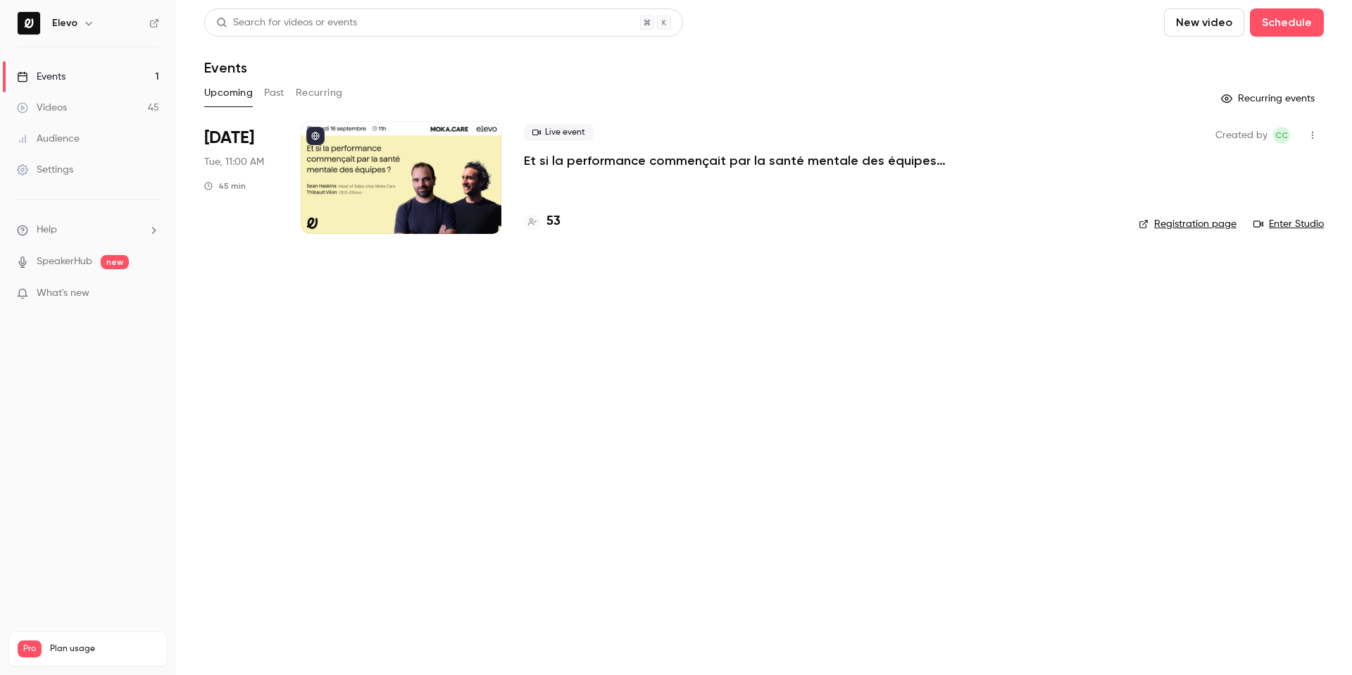
click at [267, 93] on button "Past" at bounding box center [274, 93] width 20 height 23
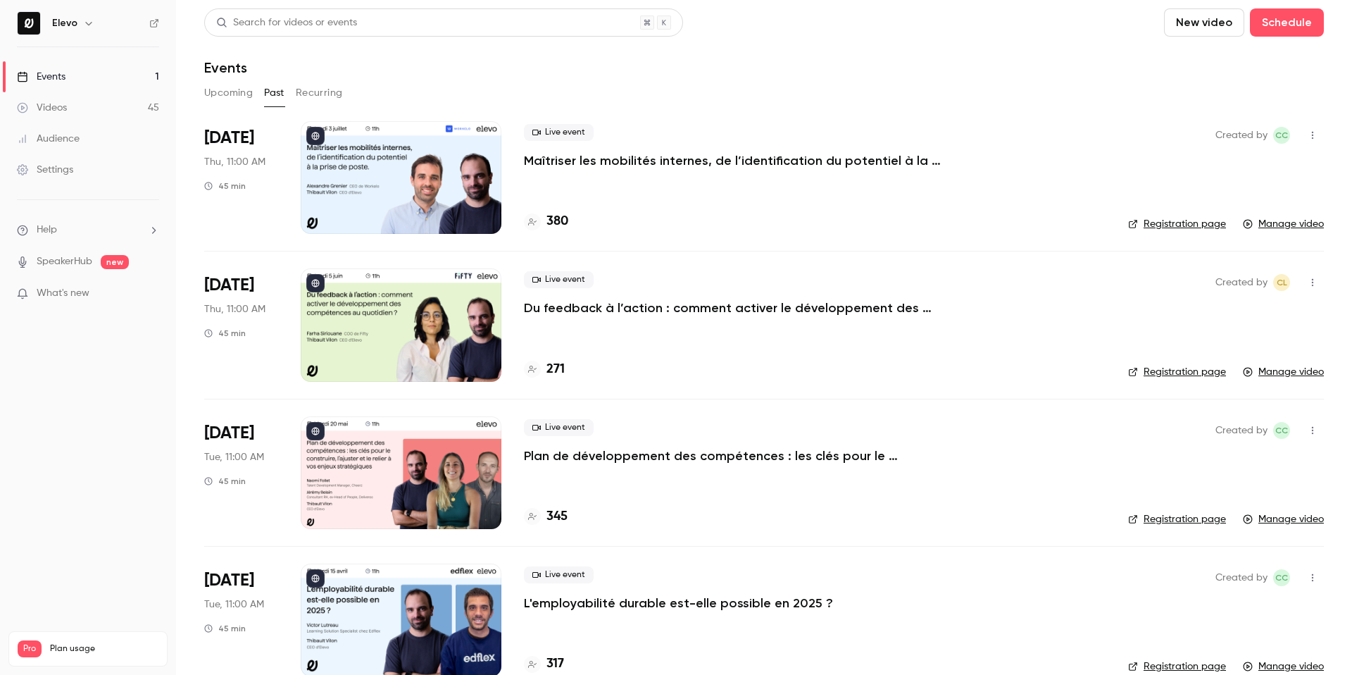
click at [605, 461] on p "Plan de développement des compétences : les clés pour le construire, l’ajuster …" at bounding box center [735, 455] width 423 height 17
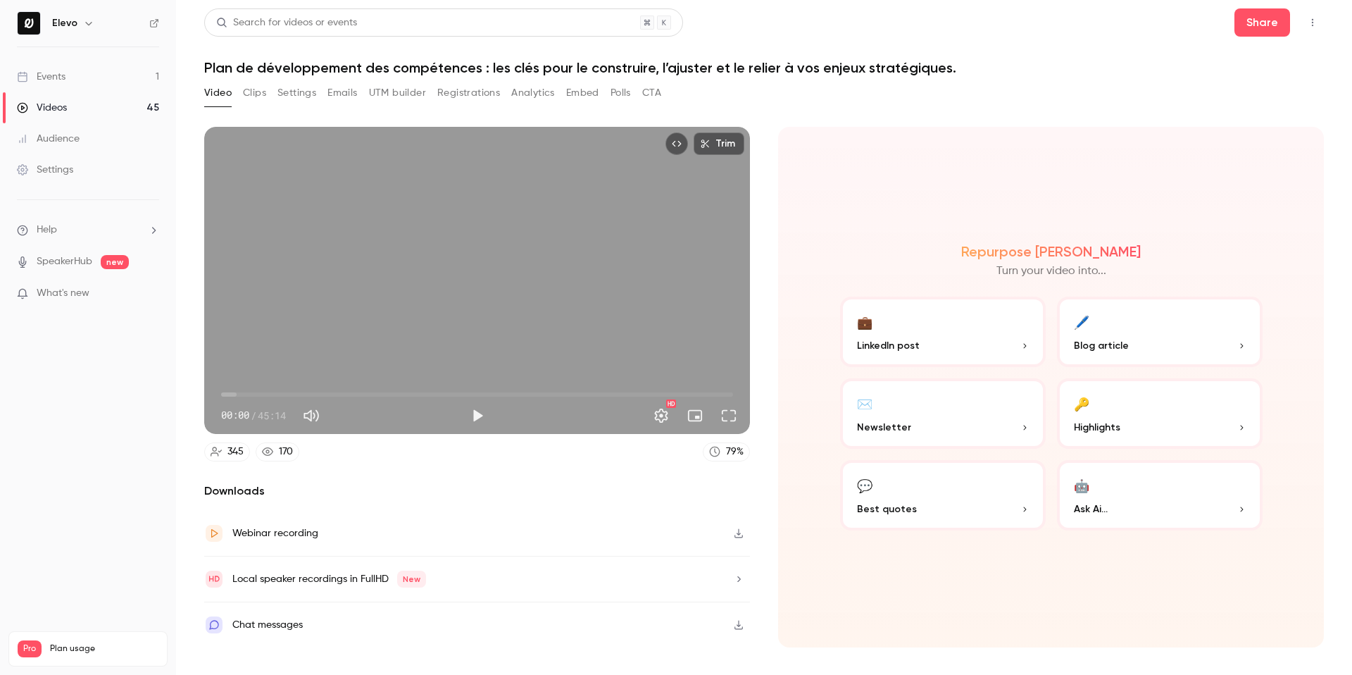
click at [257, 86] on button "Clips" at bounding box center [254, 93] width 23 height 23
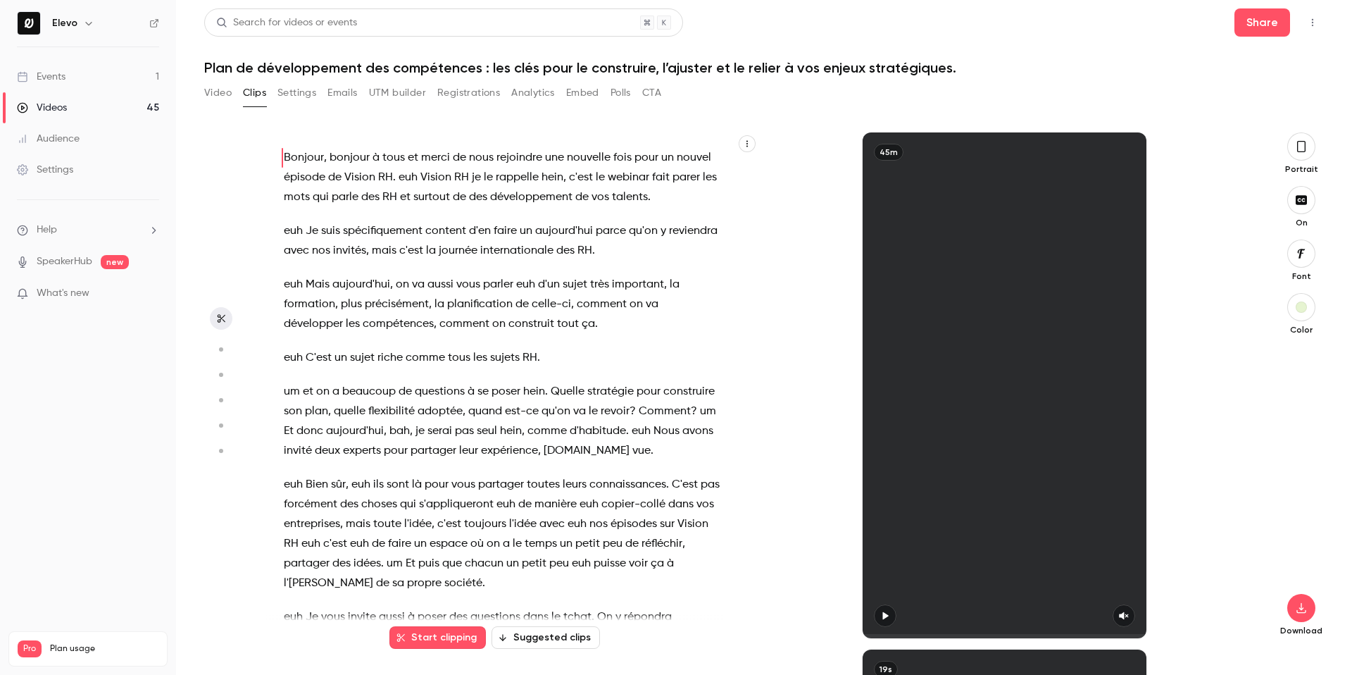
click at [399, 387] on span "de" at bounding box center [405, 392] width 13 height 20
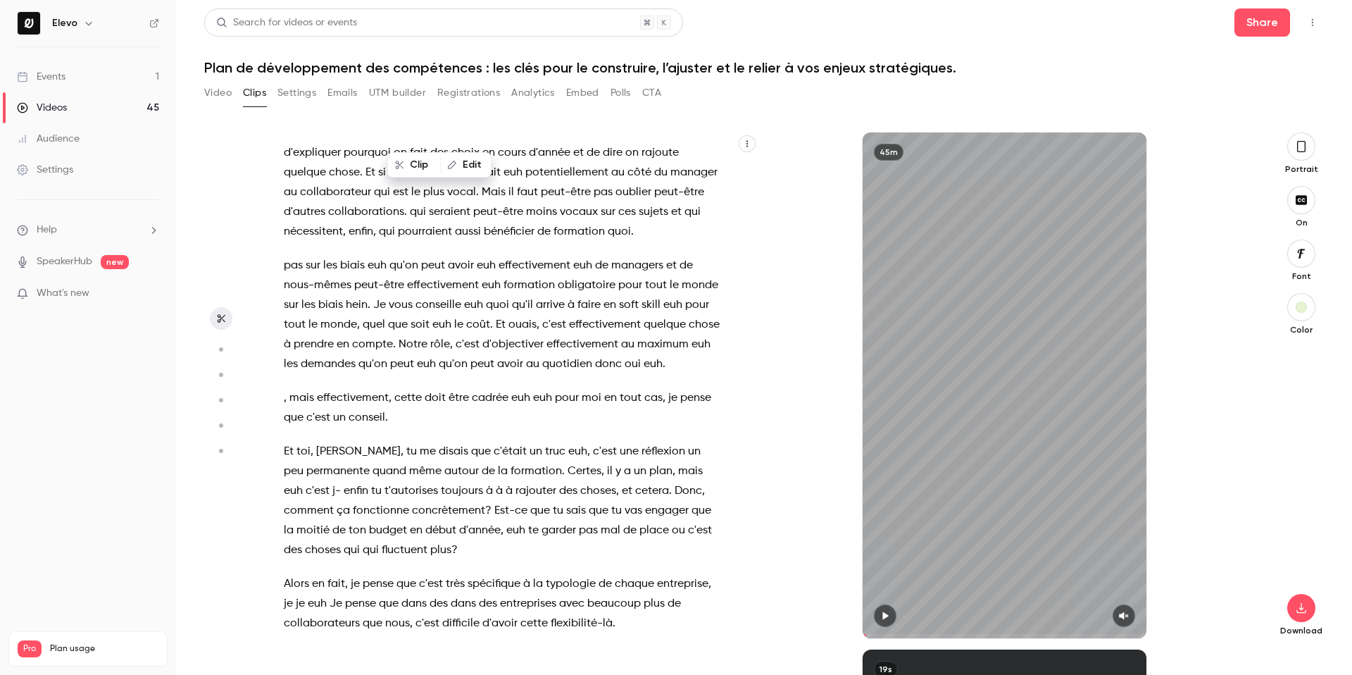
scroll to position [10659, 0]
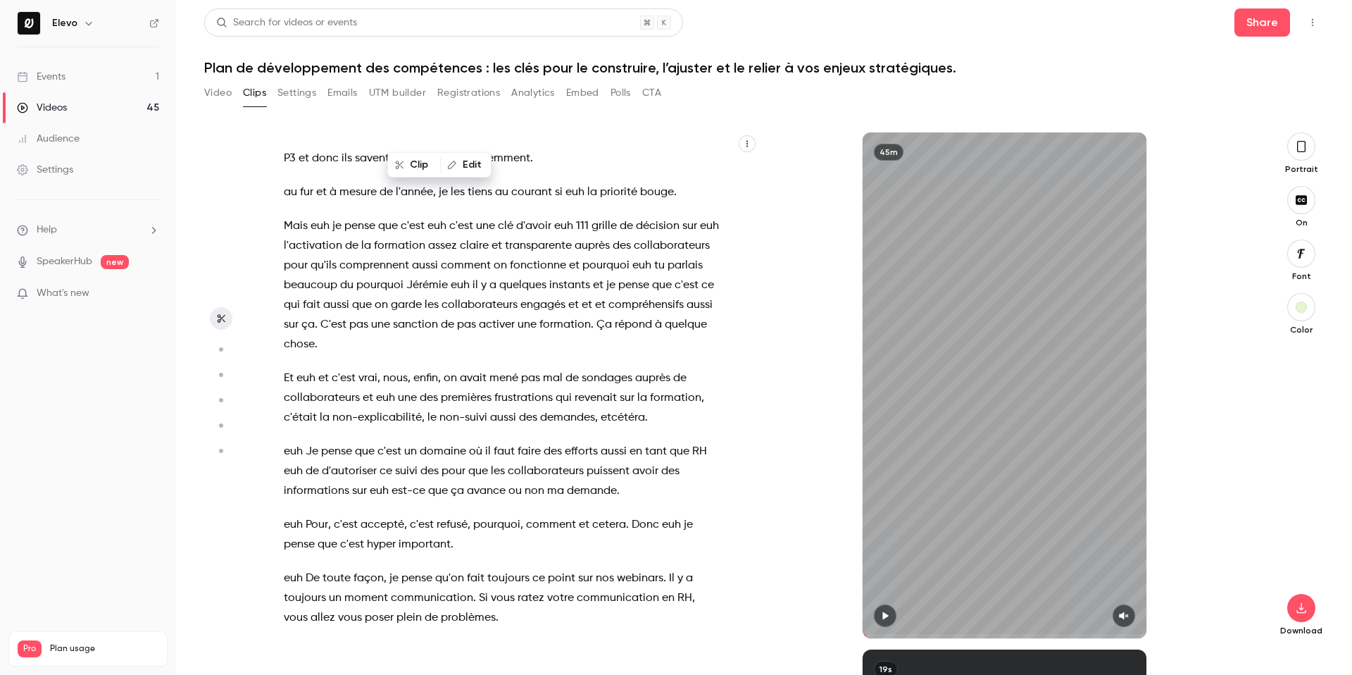
click at [377, 446] on span at bounding box center [376, 451] width 3 height 11
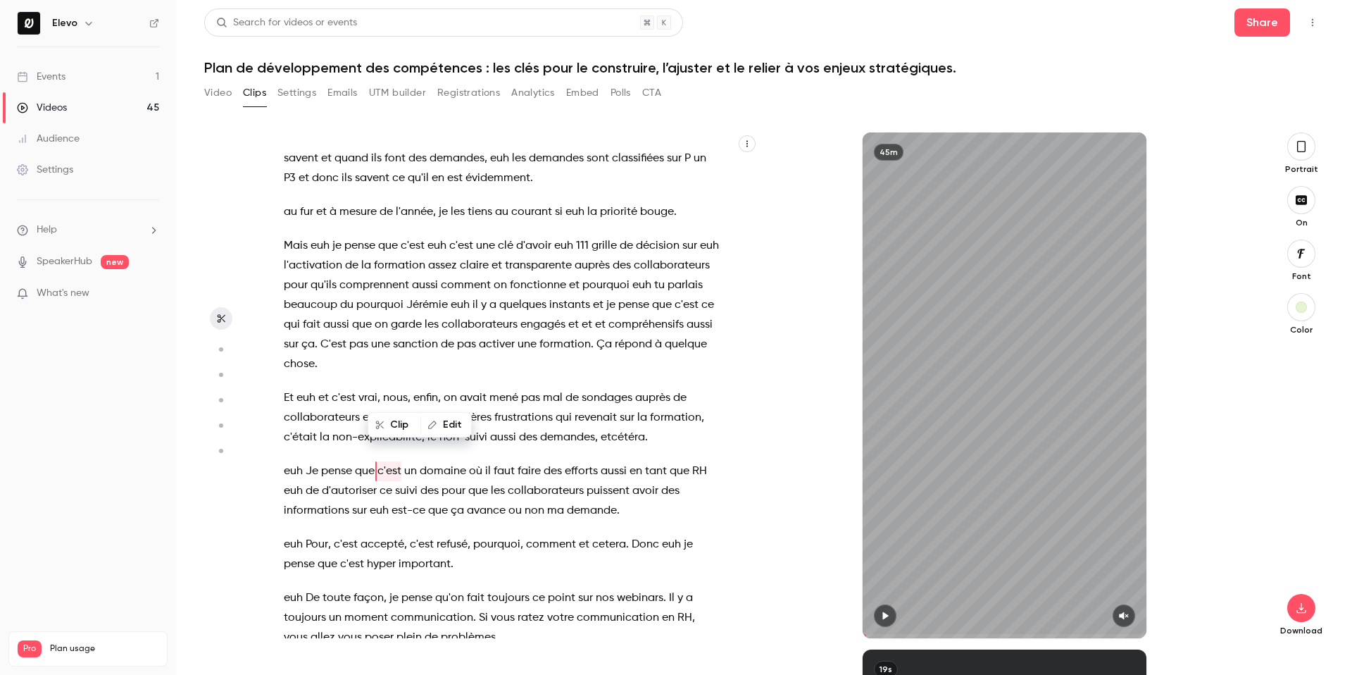
click at [894, 613] on button "button" at bounding box center [885, 615] width 23 height 23
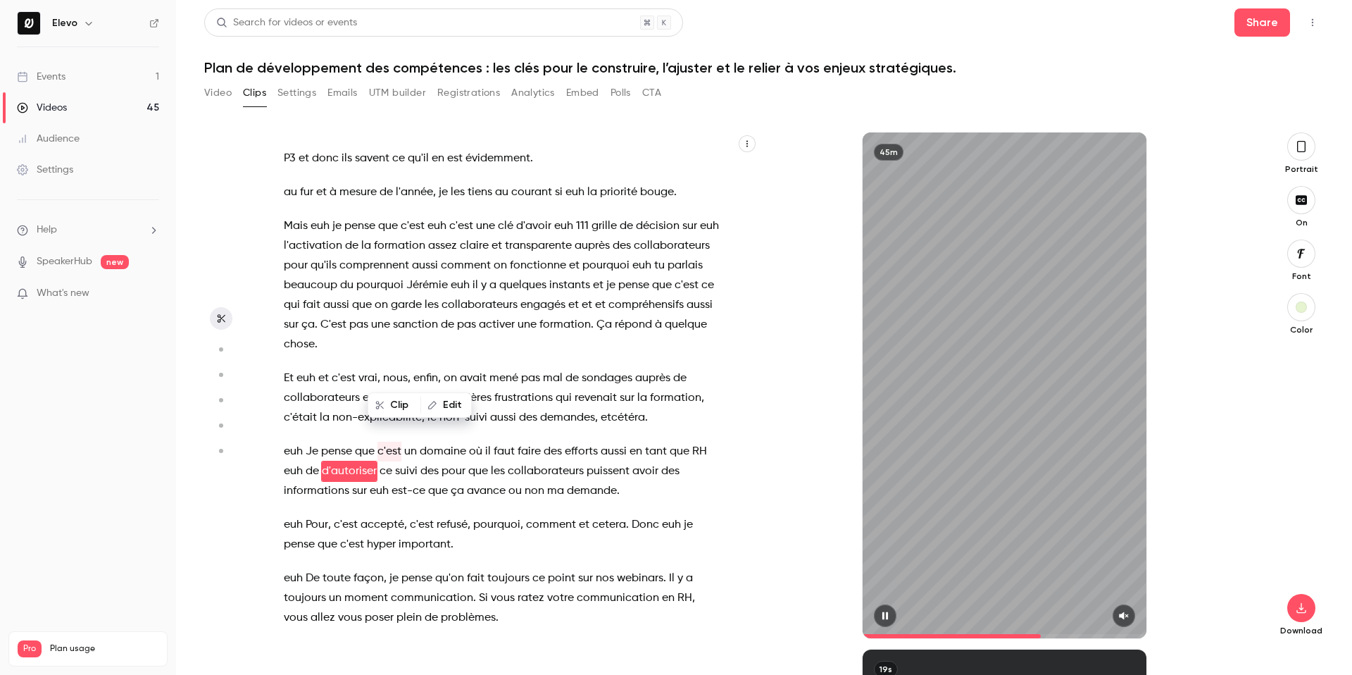
click at [1127, 615] on icon "button" at bounding box center [1124, 616] width 9 height 8
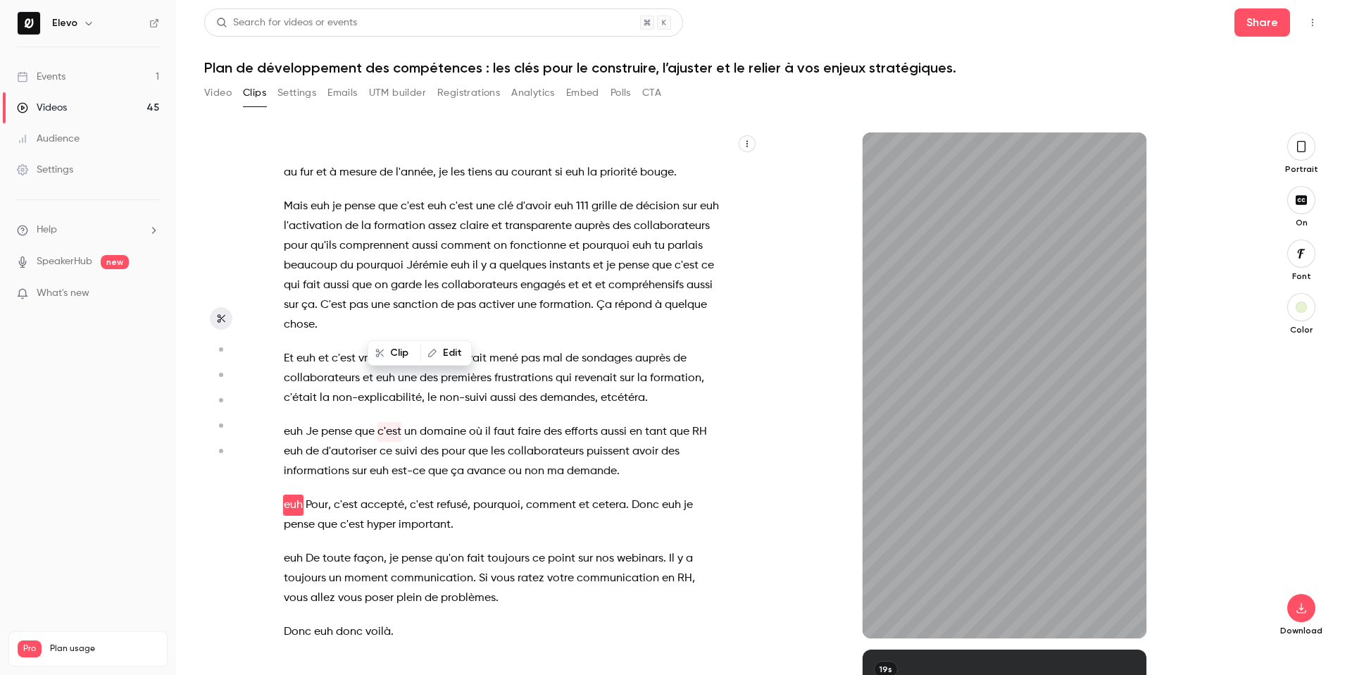
scroll to position [10713, 0]
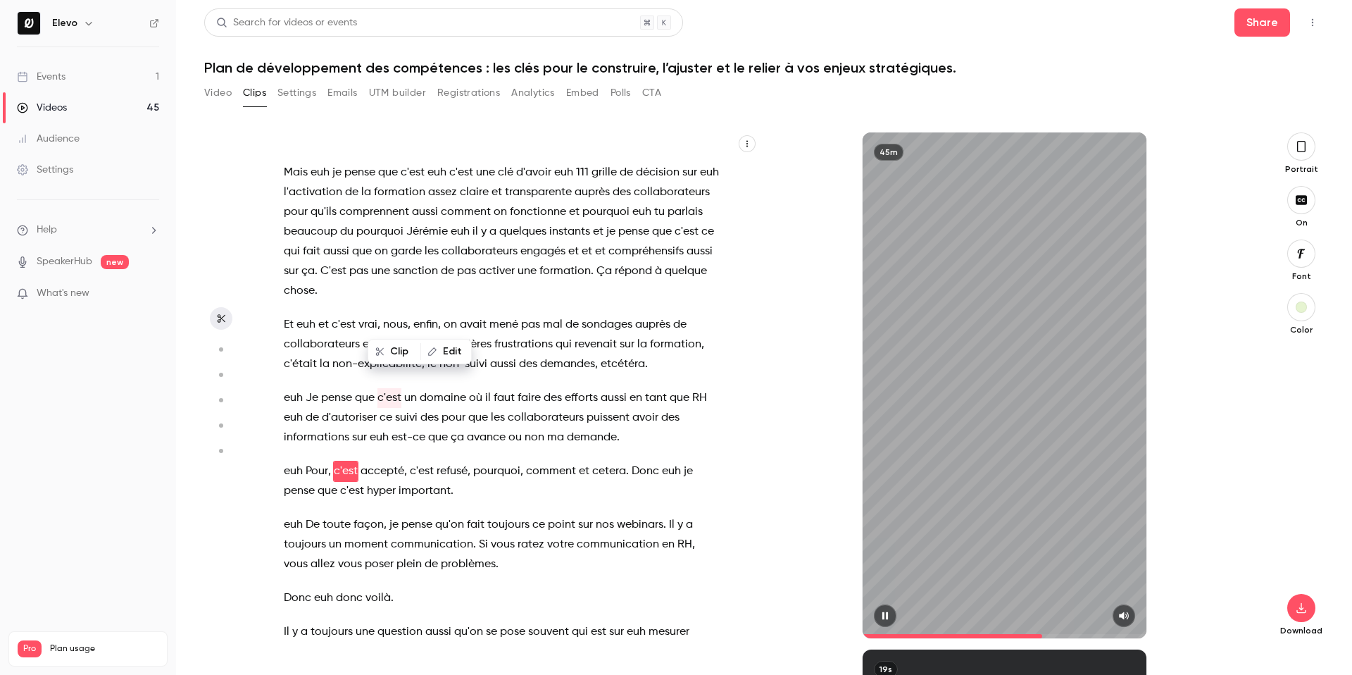
drag, startPoint x: 887, startPoint y: 613, endPoint x: 490, endPoint y: 304, distance: 502.9
click at [887, 613] on icon "button" at bounding box center [885, 616] width 11 height 10
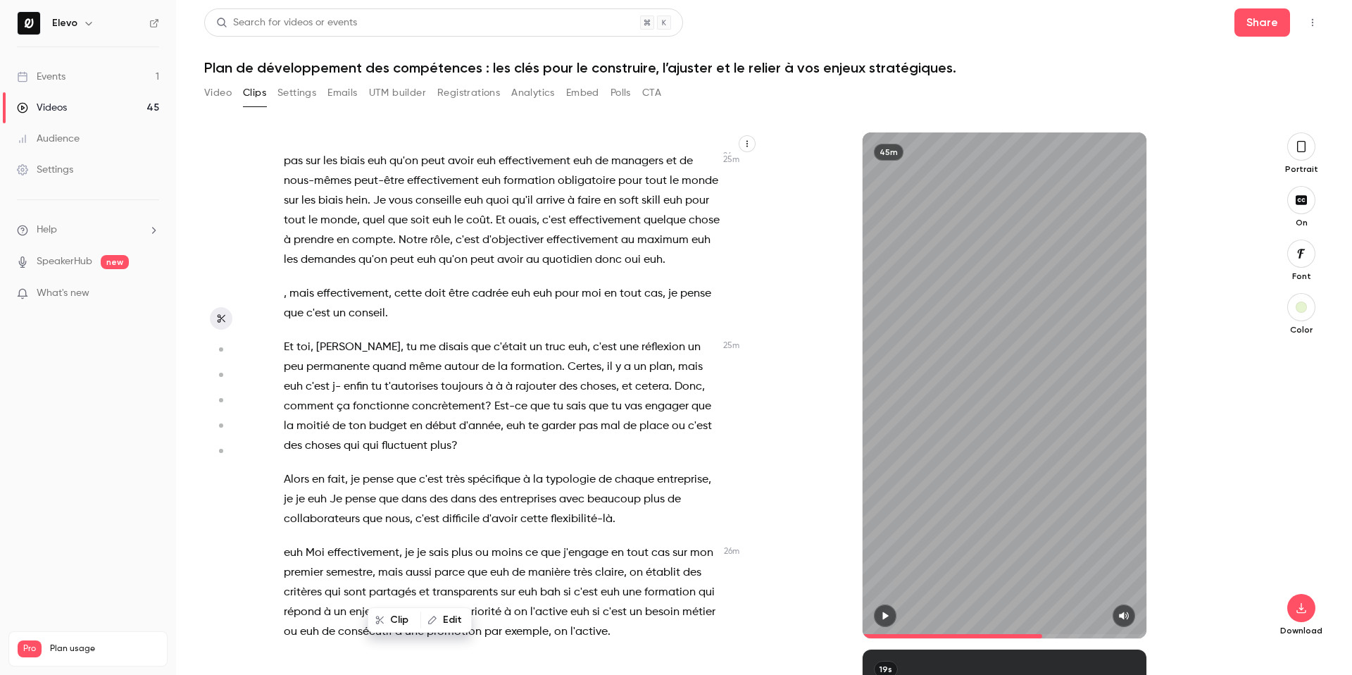
scroll to position [9756, 0]
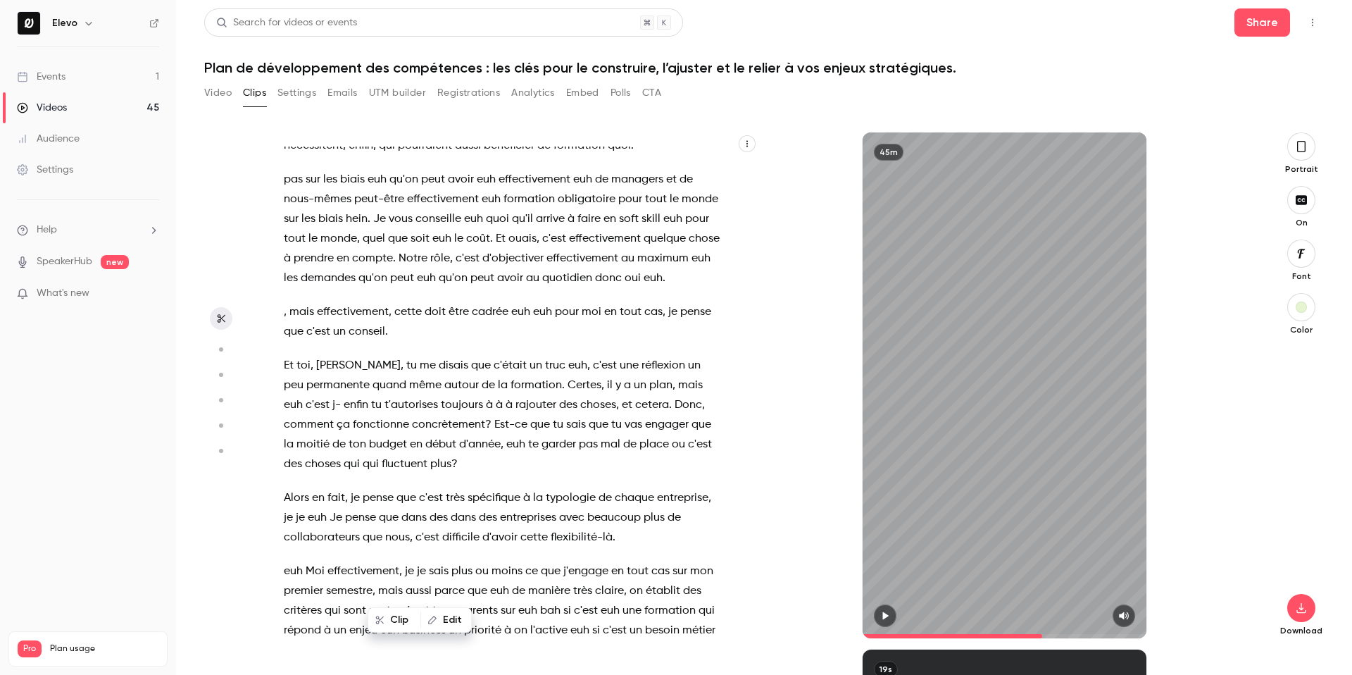
click at [444, 375] on span "autour" at bounding box center [461, 385] width 35 height 20
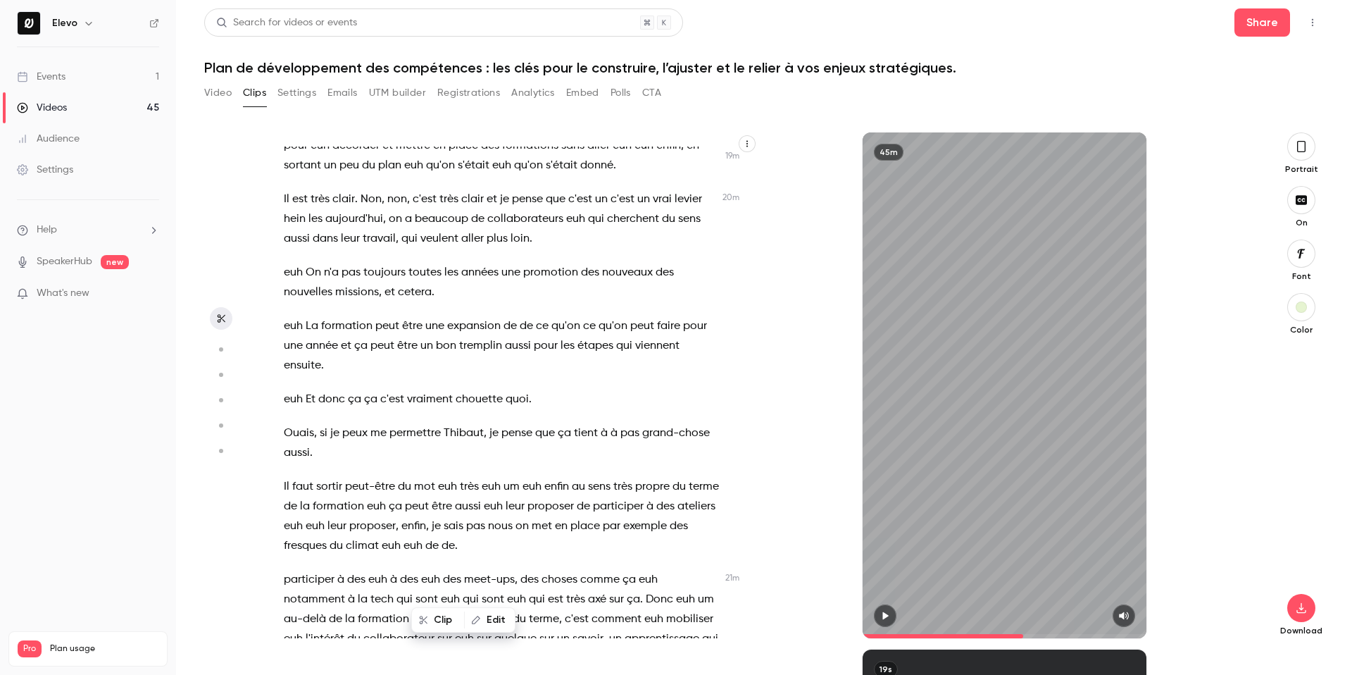
scroll to position [7847, 0]
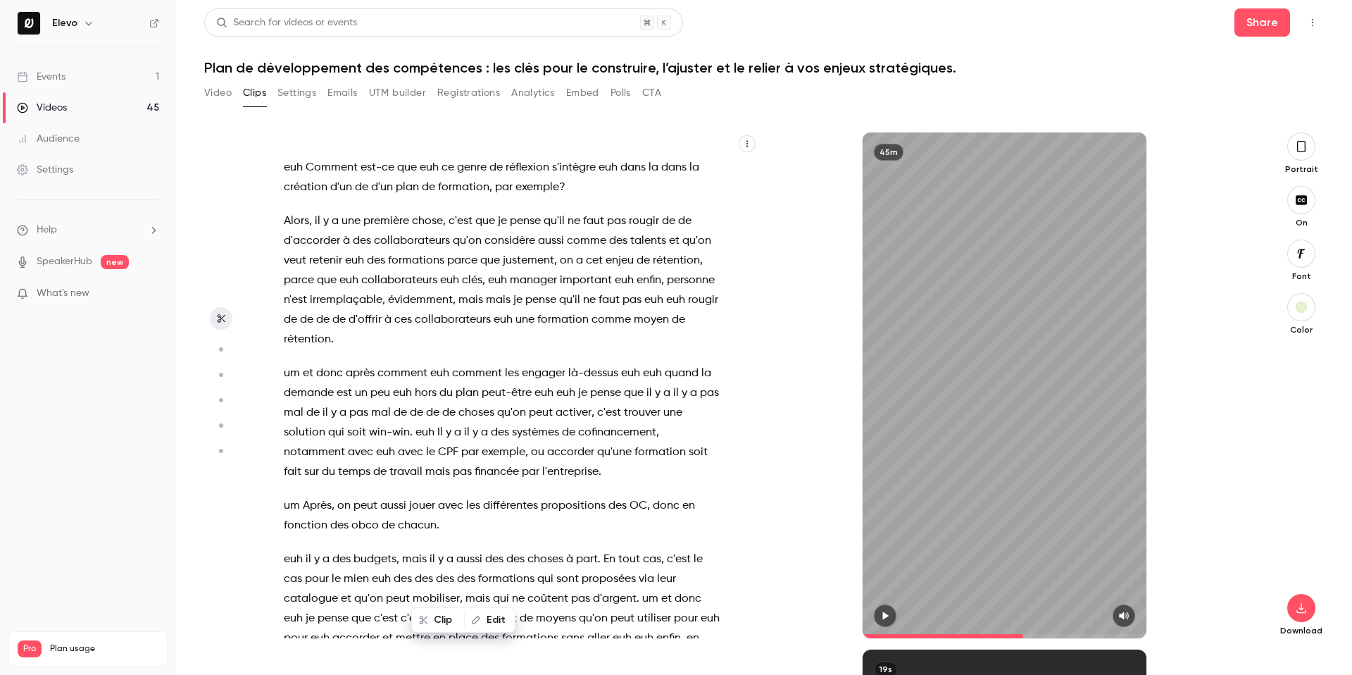
click at [354, 363] on span "après" at bounding box center [360, 373] width 29 height 20
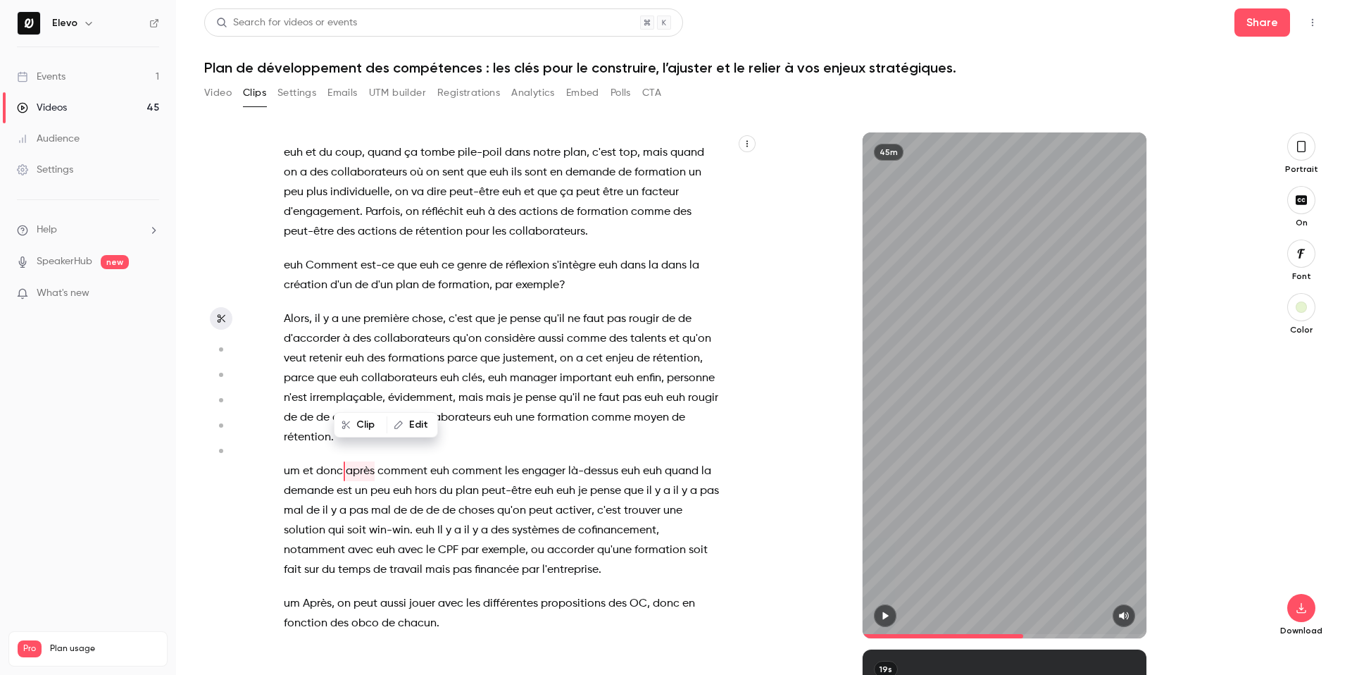
click at [888, 615] on icon "button" at bounding box center [885, 616] width 11 height 10
click at [890, 616] on icon "button" at bounding box center [885, 616] width 11 height 10
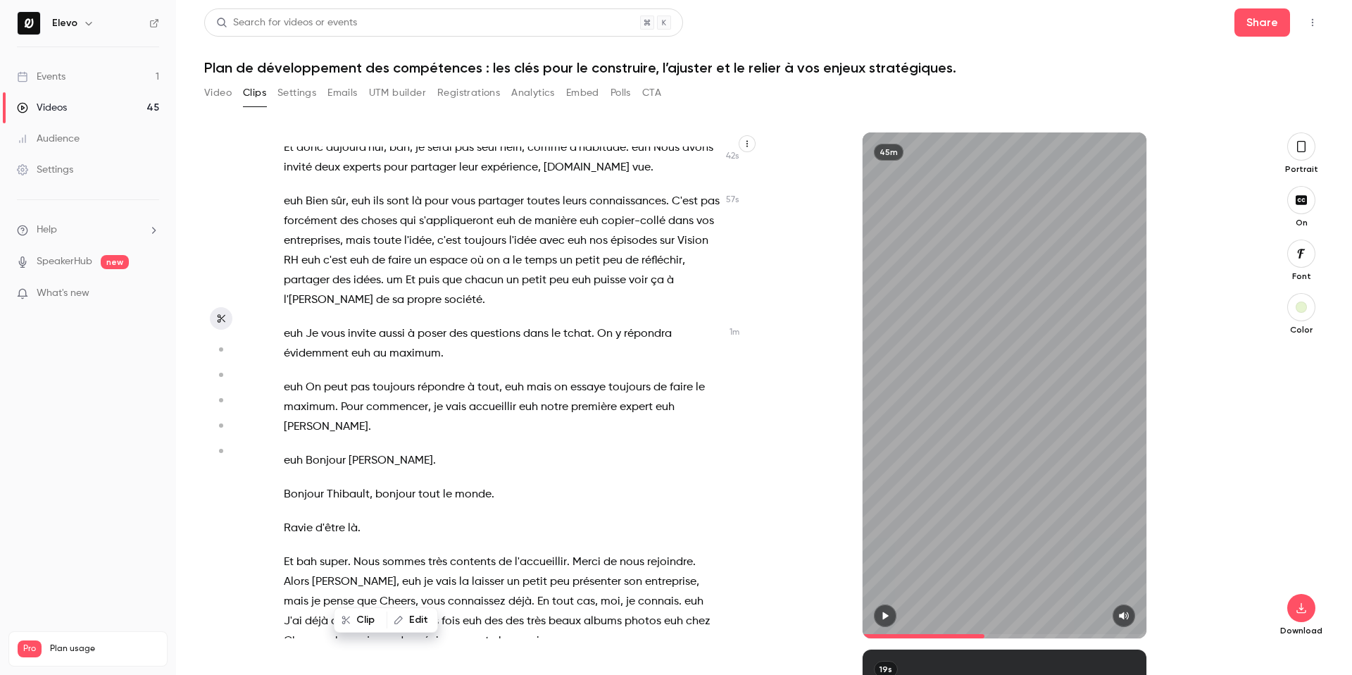
scroll to position [0, 0]
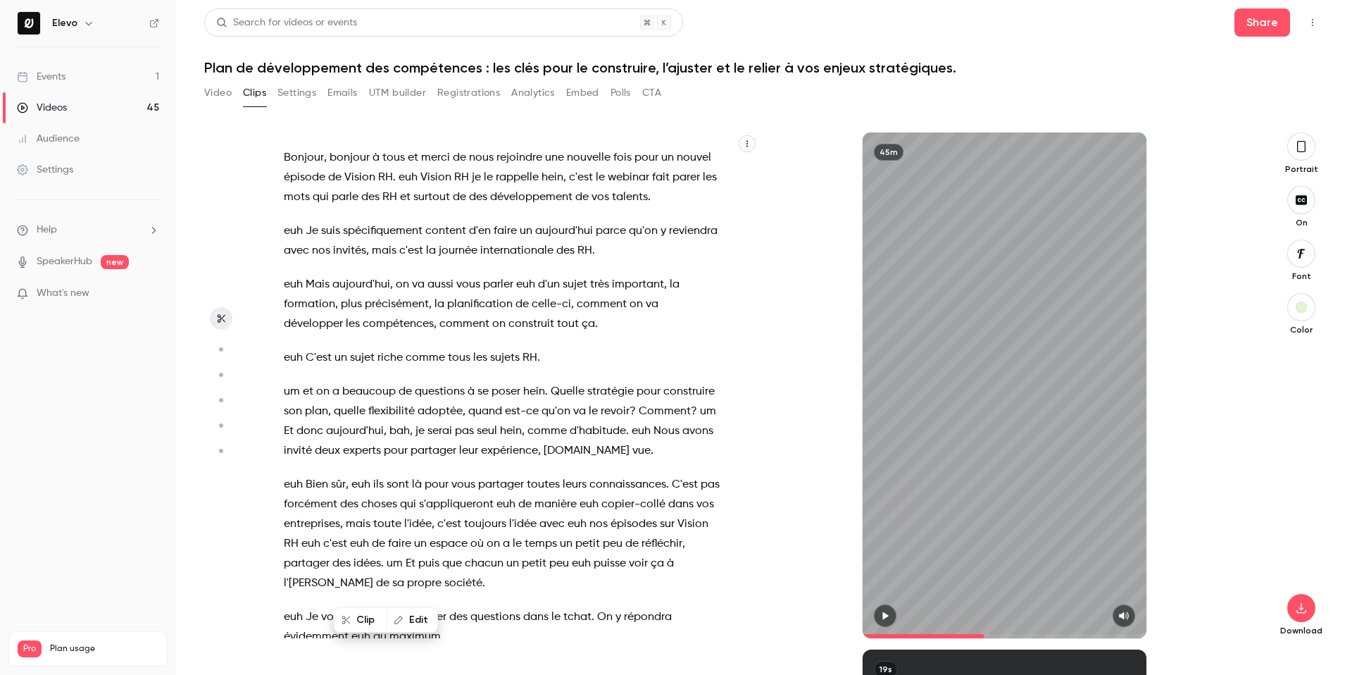
click at [373, 225] on span "spécifiquement" at bounding box center [383, 231] width 80 height 20
click at [453, 490] on span "vous" at bounding box center [463, 485] width 24 height 20
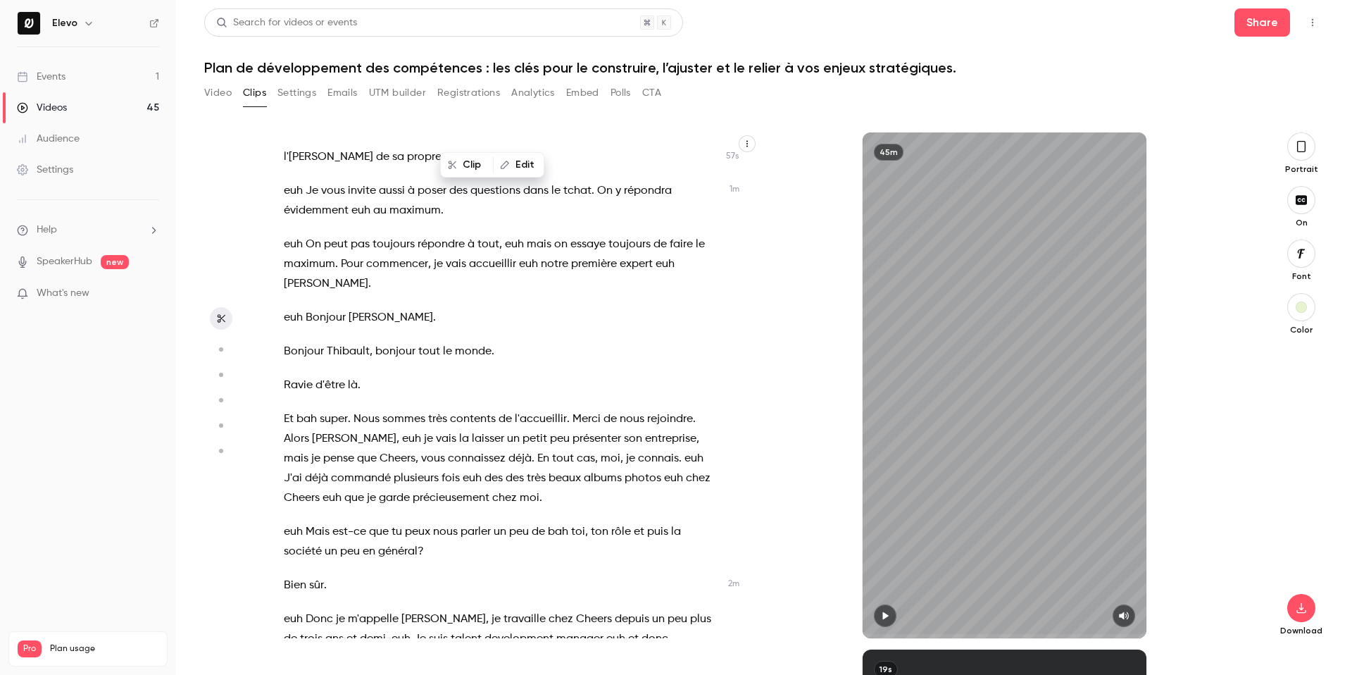
scroll to position [473, 0]
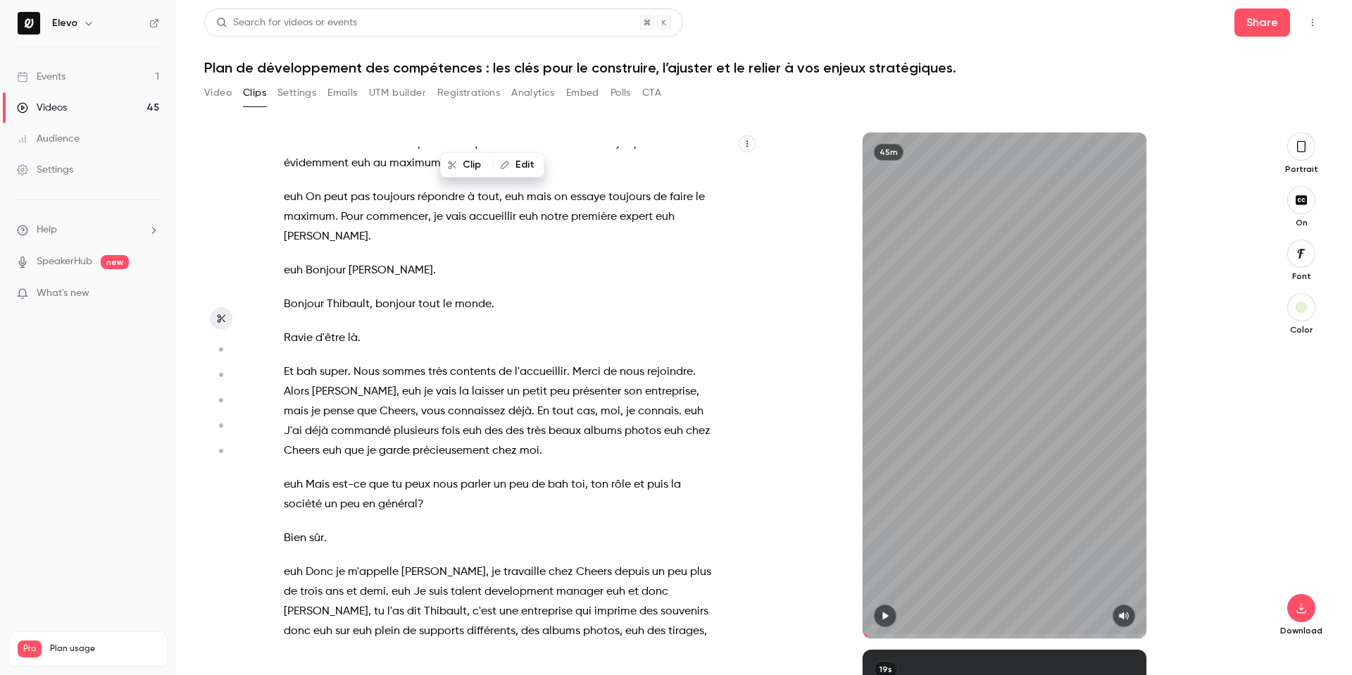
click at [380, 401] on span "Cheers" at bounding box center [398, 411] width 36 height 20
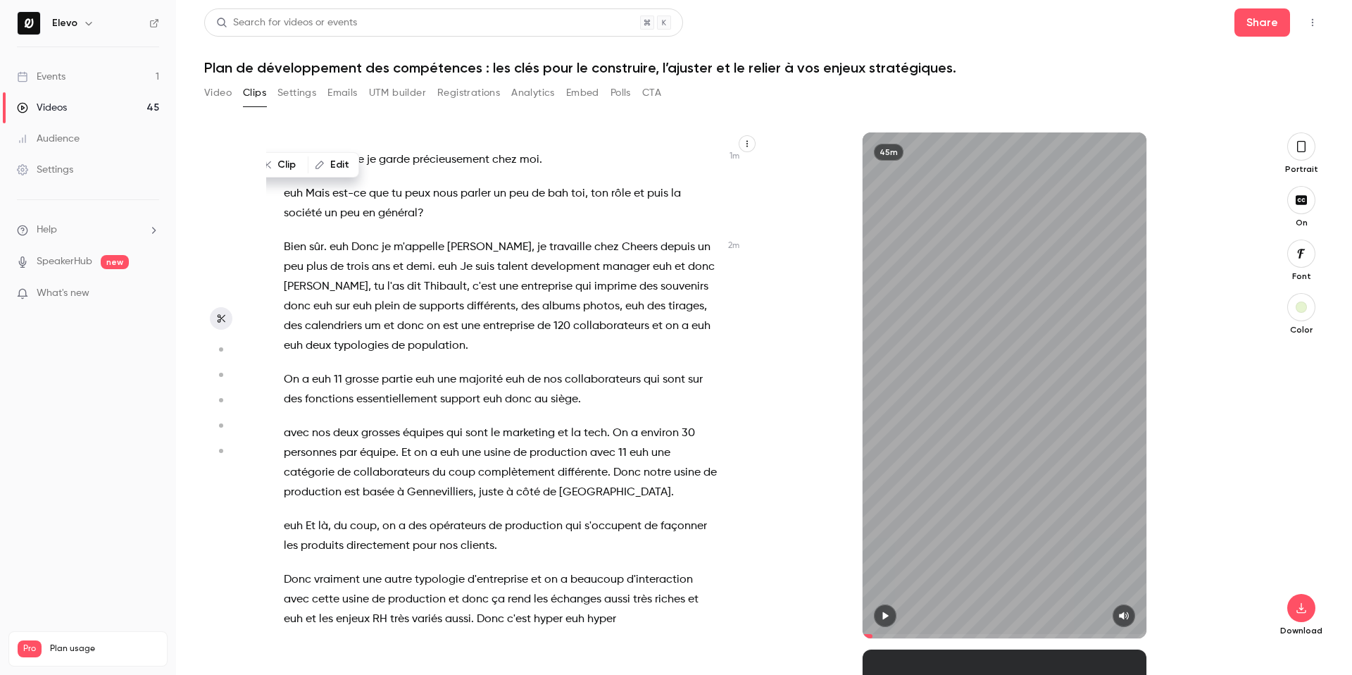
scroll to position [782, 0]
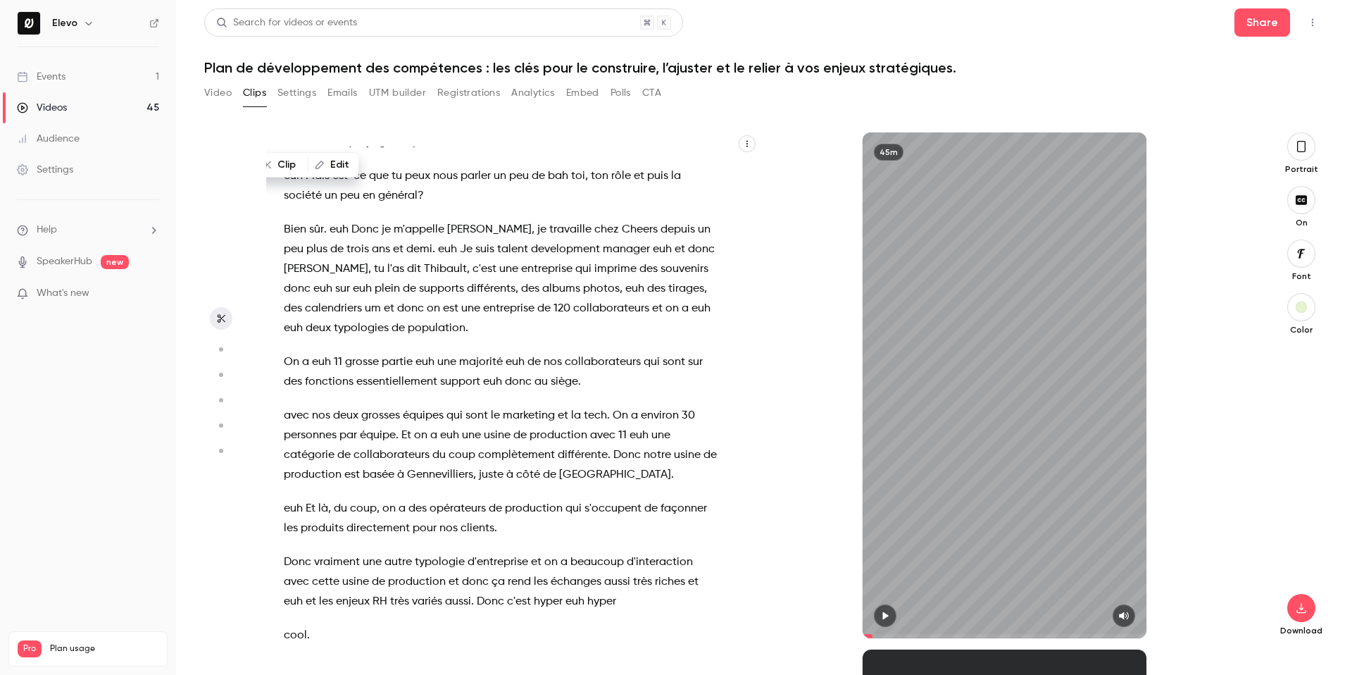
click at [440, 499] on span "opérateurs" at bounding box center [458, 509] width 56 height 20
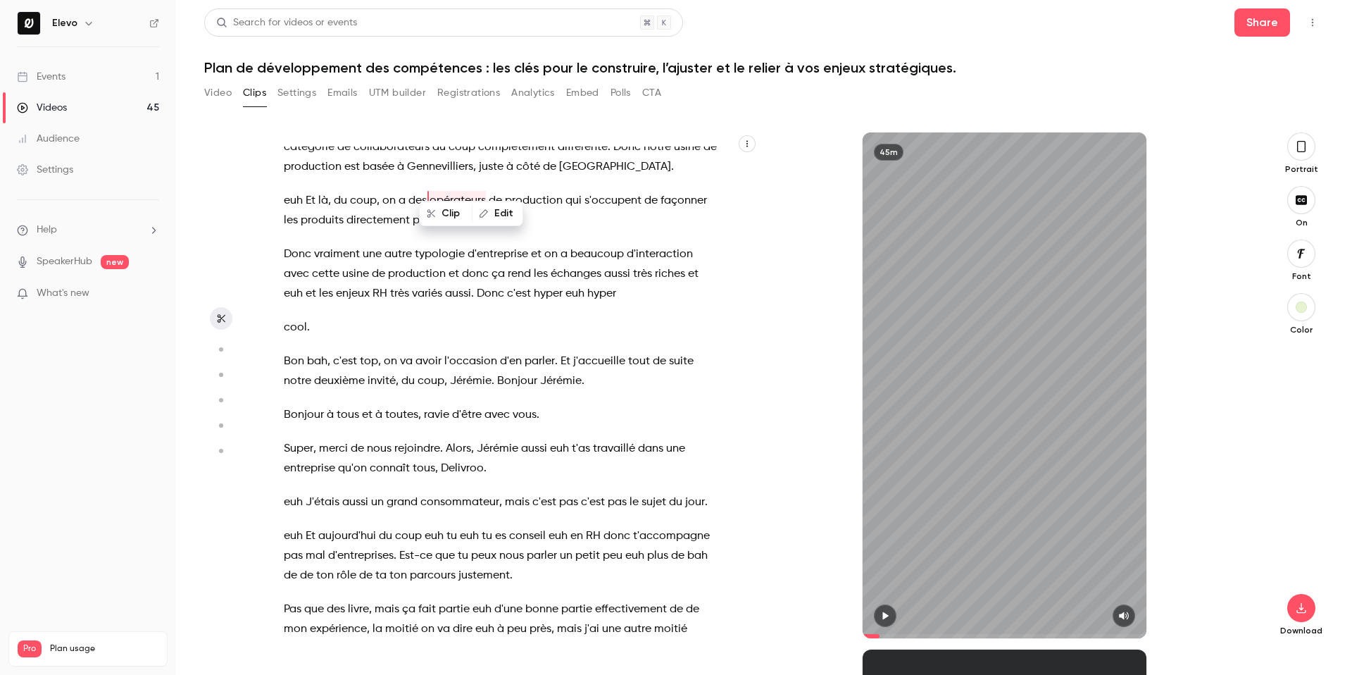
scroll to position [14868, 0]
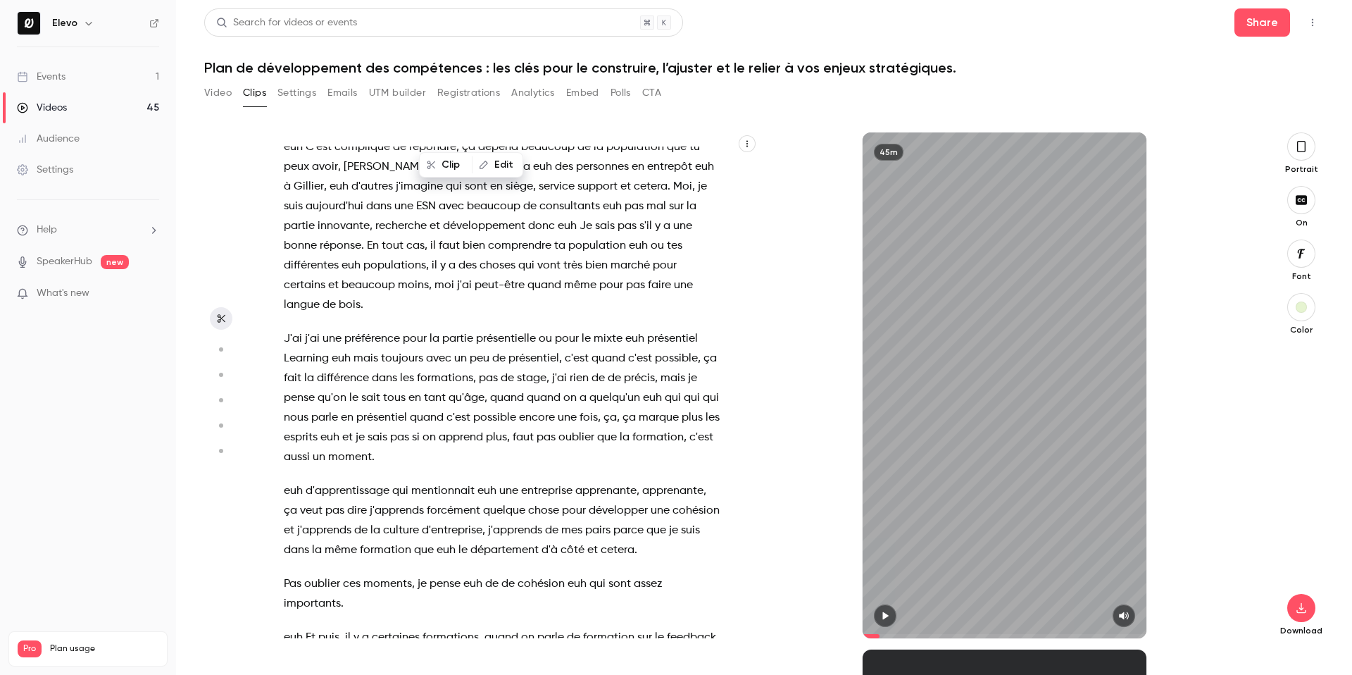
click at [357, 481] on span "d'apprentissage" at bounding box center [348, 491] width 84 height 20
click at [884, 618] on icon "button" at bounding box center [885, 616] width 6 height 8
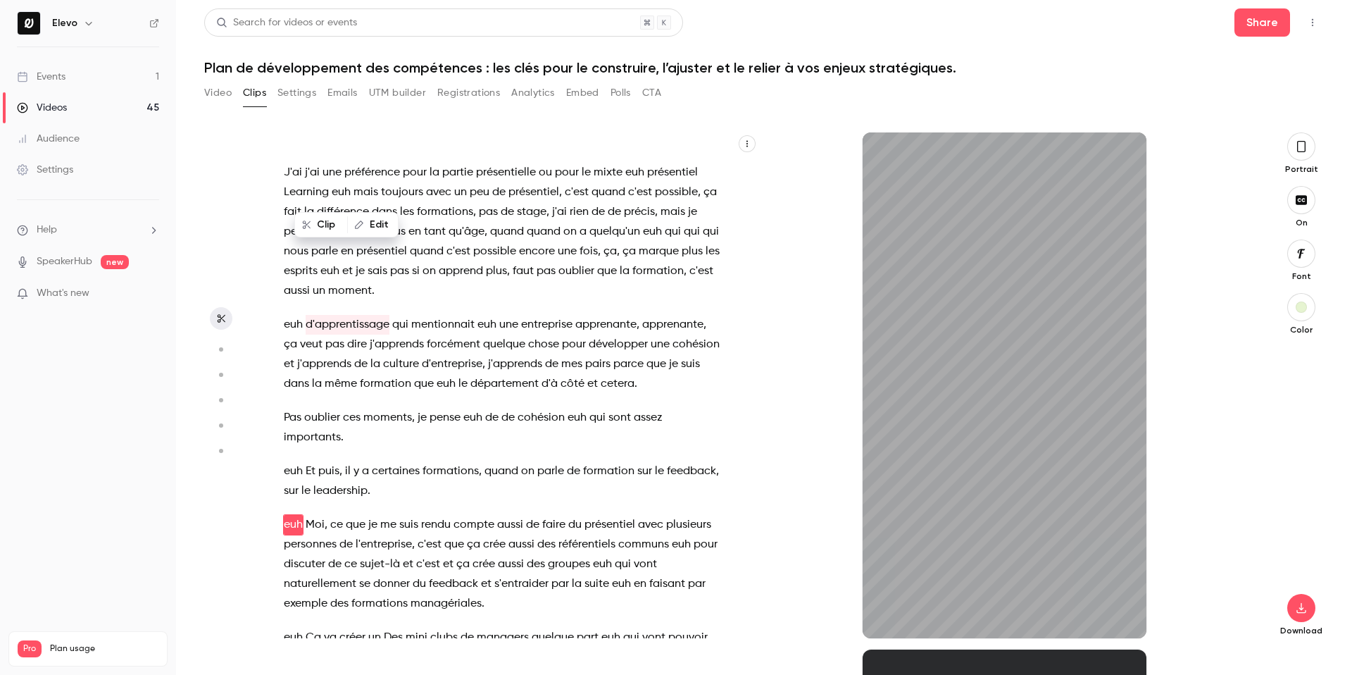
scroll to position [15068, 0]
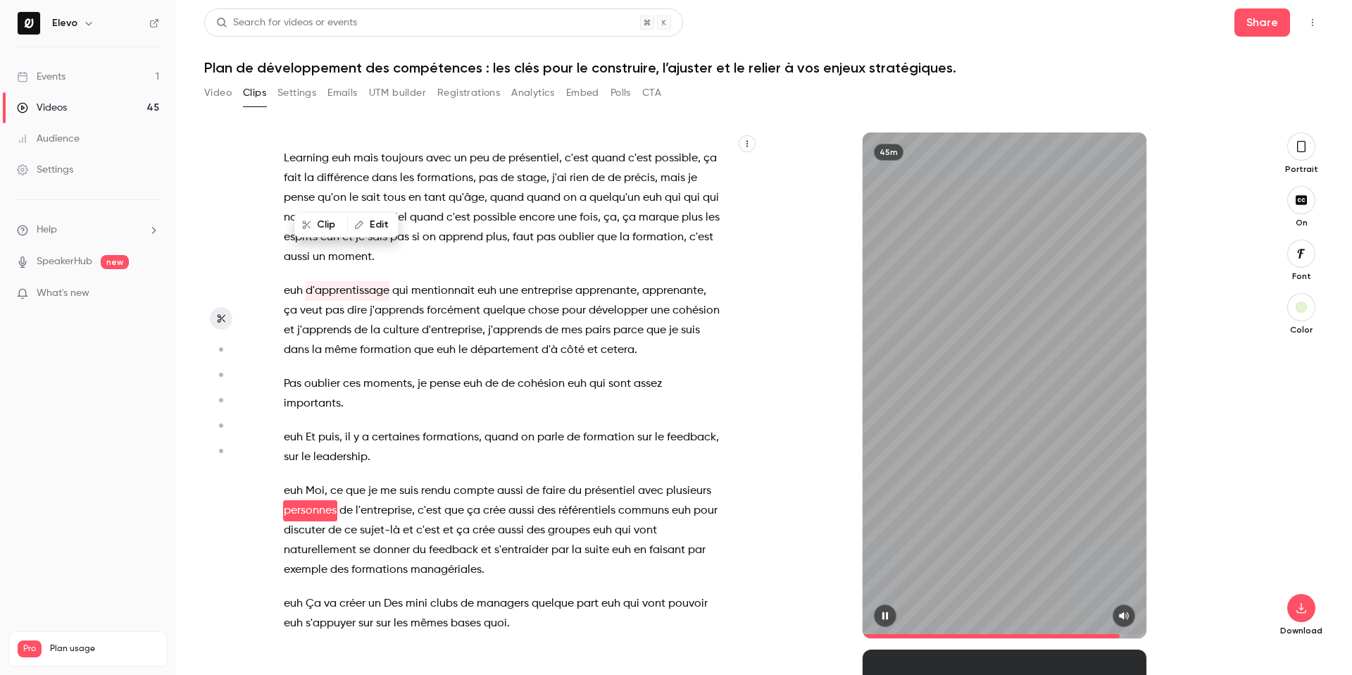
click at [885, 611] on icon "button" at bounding box center [885, 616] width 11 height 10
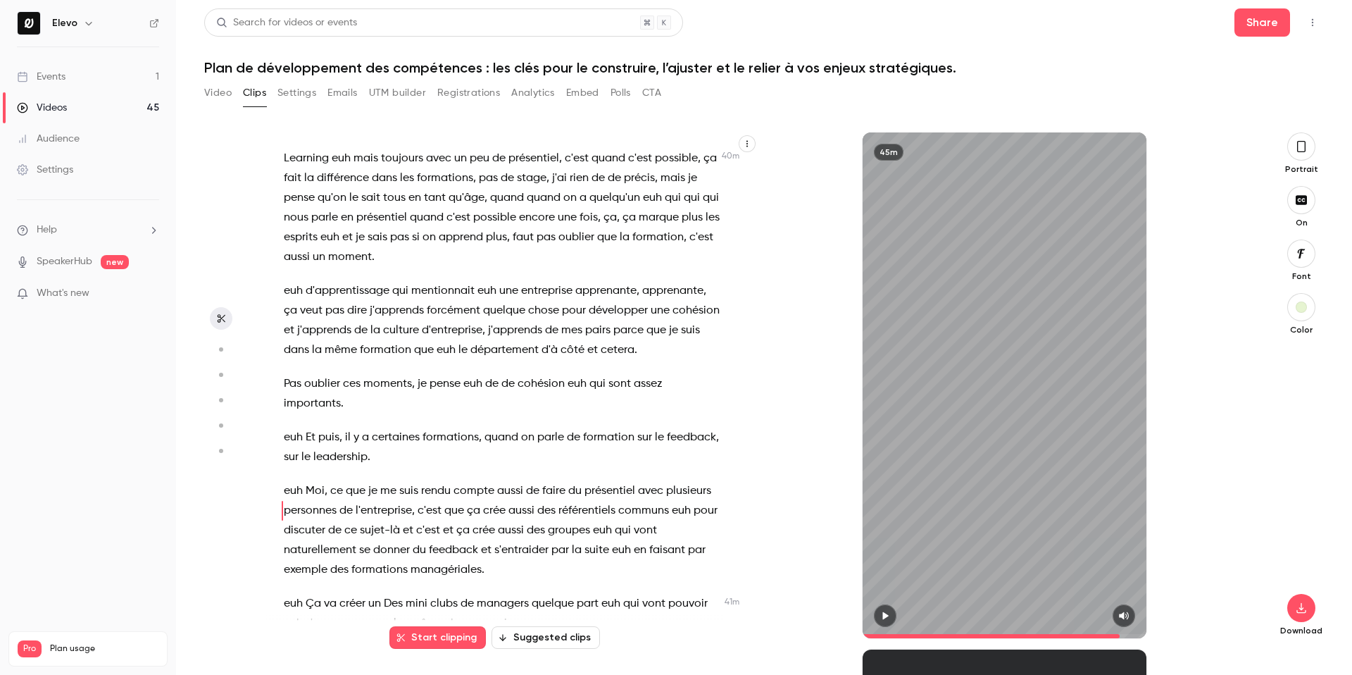
scroll to position [15087, 0]
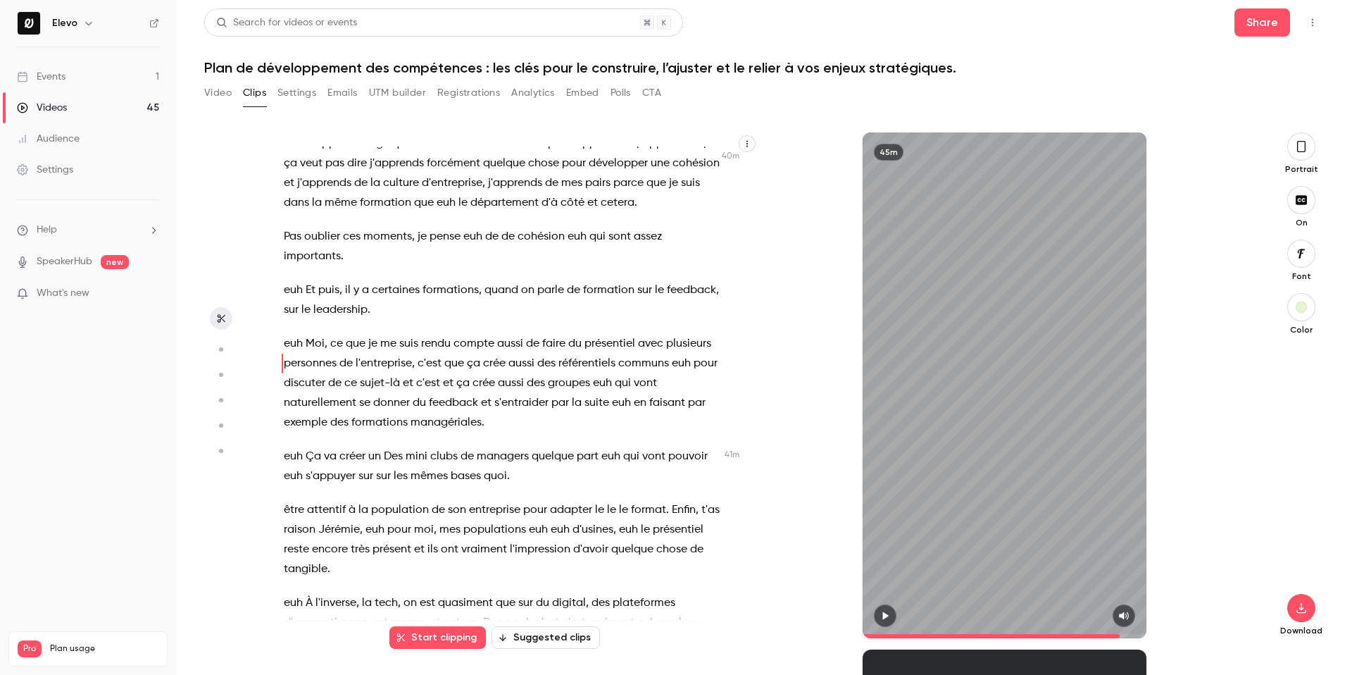
click at [441, 539] on span "ont" at bounding box center [450, 549] width 18 height 20
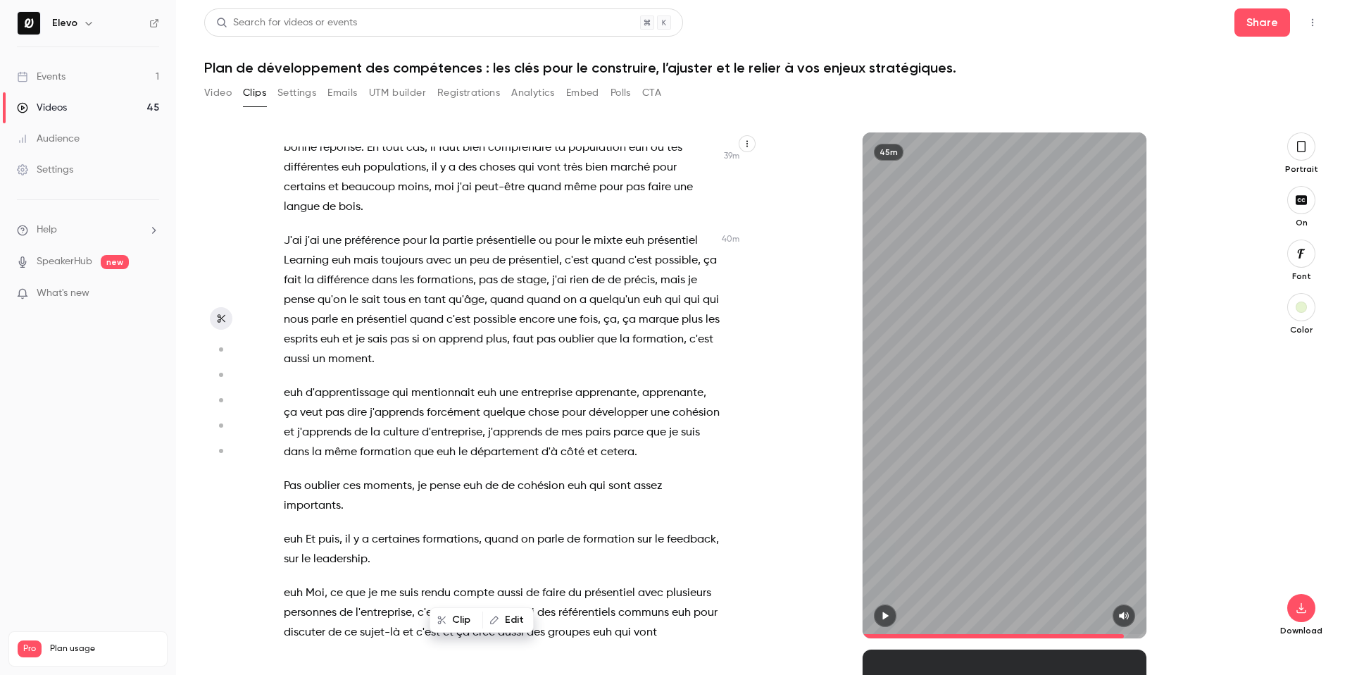
scroll to position [14647, 0]
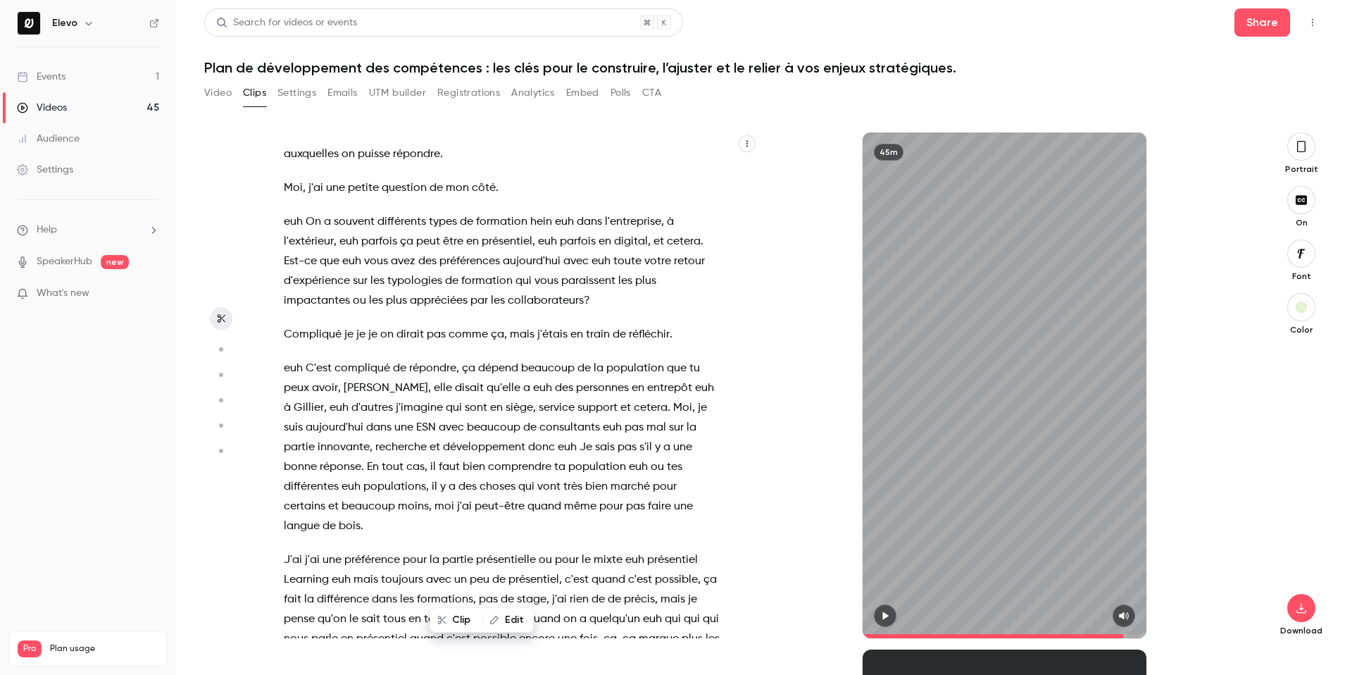
click at [376, 358] on span "compliqué" at bounding box center [363, 368] width 56 height 20
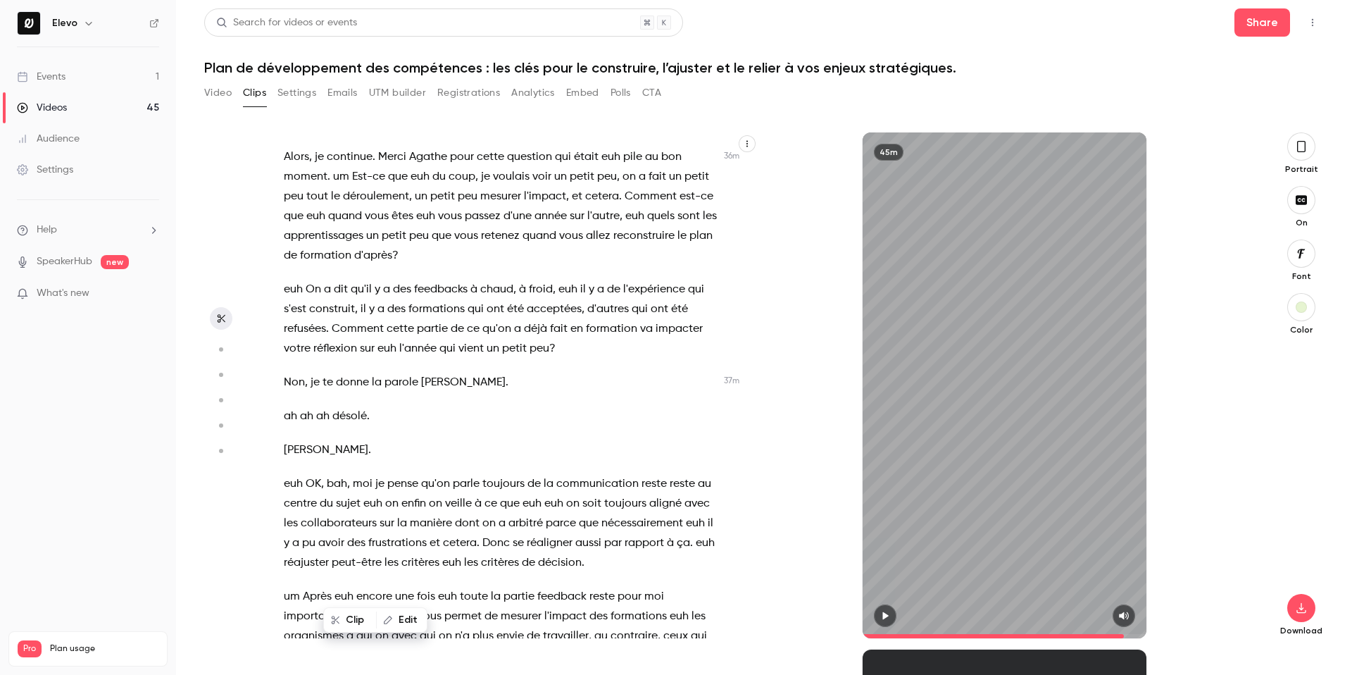
scroll to position [13378, 0]
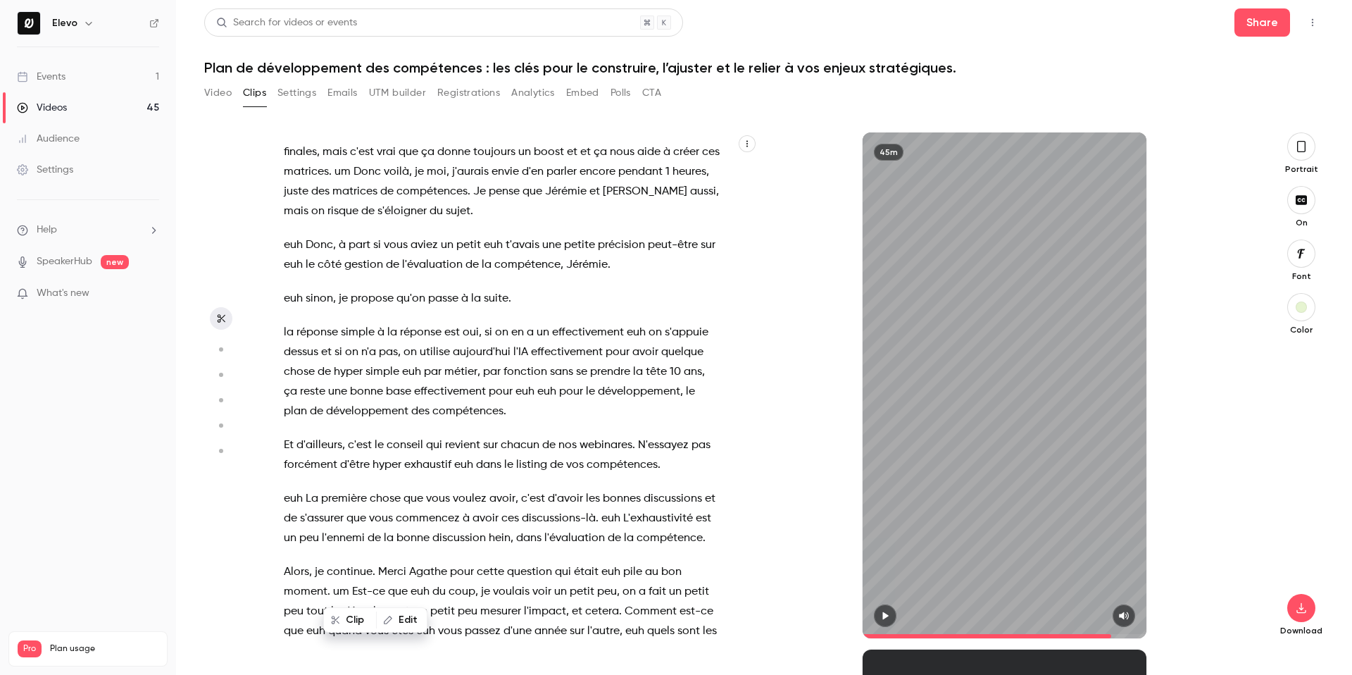
click at [380, 362] on span "simple" at bounding box center [383, 372] width 34 height 20
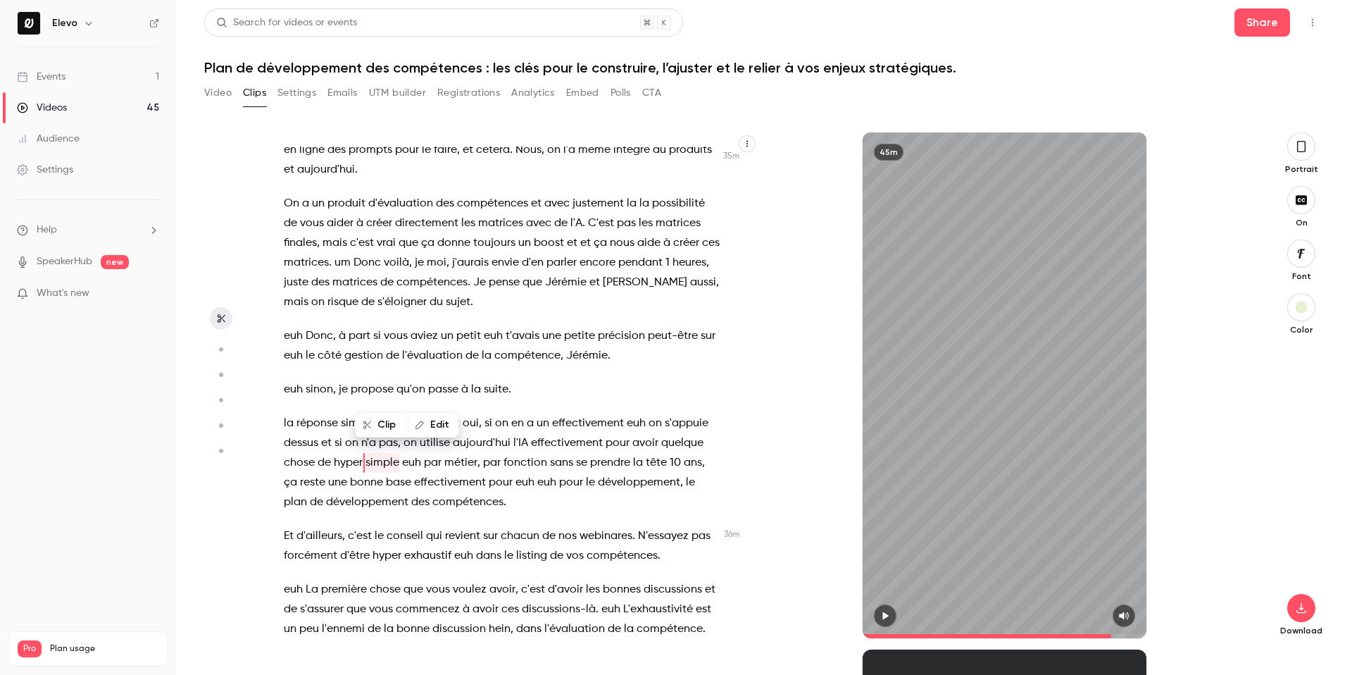
scroll to position [13279, 0]
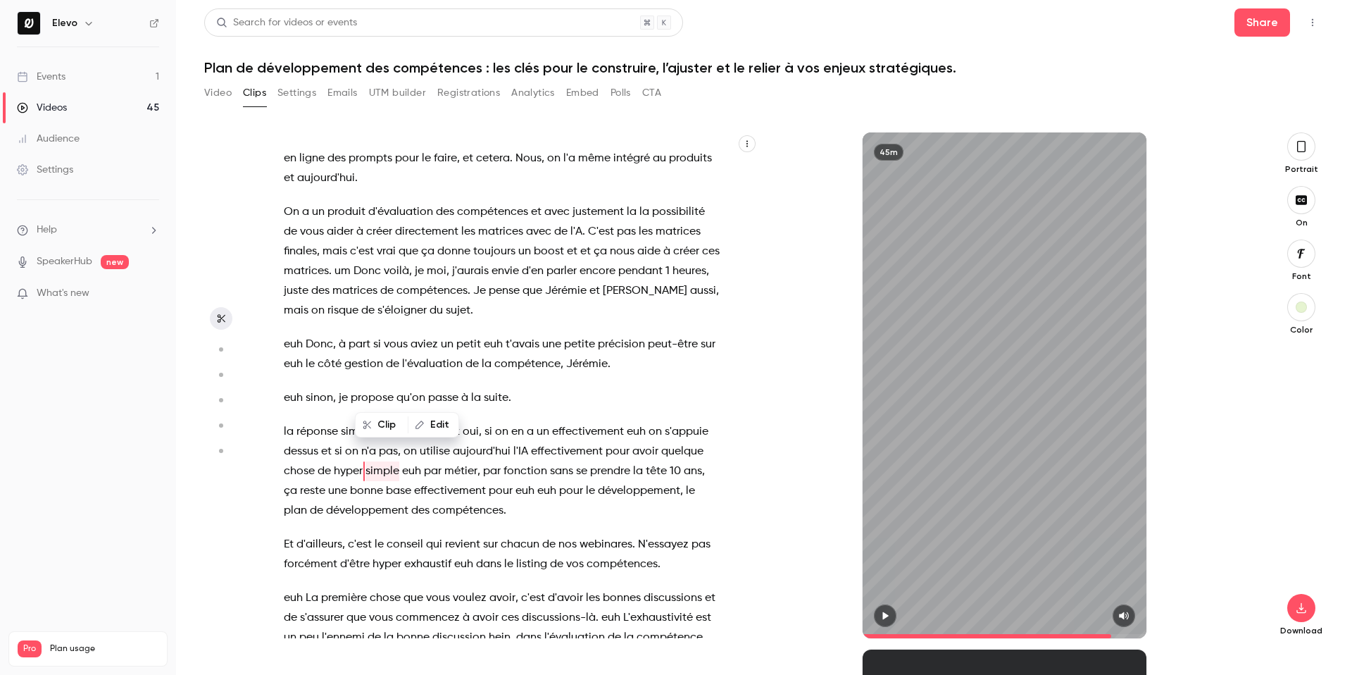
click at [405, 422] on span "réponse" at bounding box center [421, 432] width 42 height 20
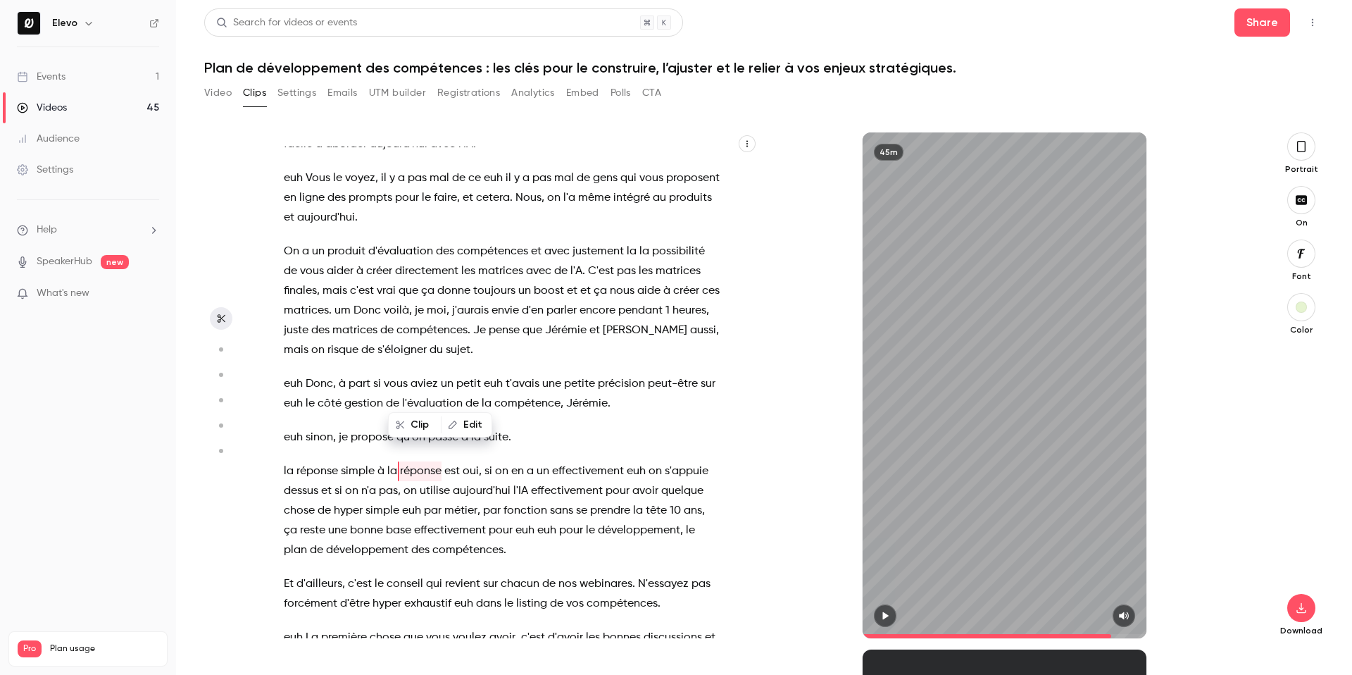
click at [883, 617] on icon "button" at bounding box center [885, 616] width 6 height 8
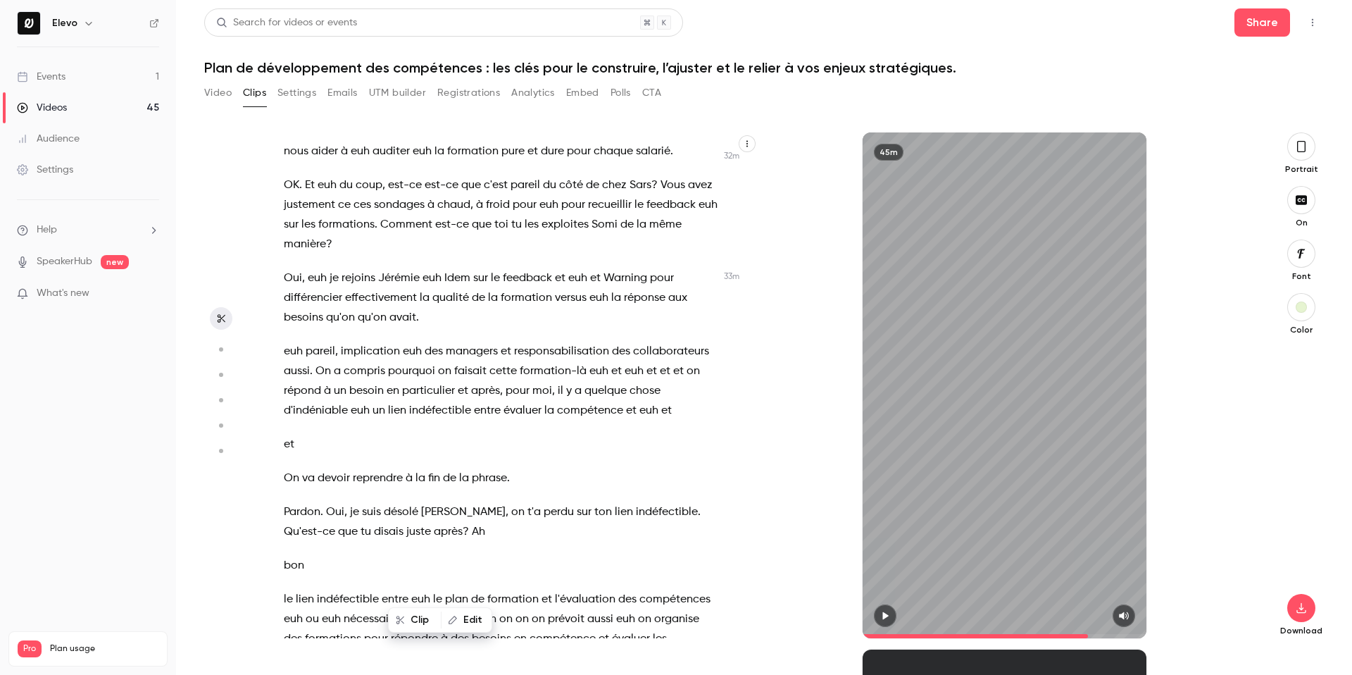
scroll to position [12320, 0]
click at [395, 361] on span "pourquoi" at bounding box center [411, 371] width 47 height 20
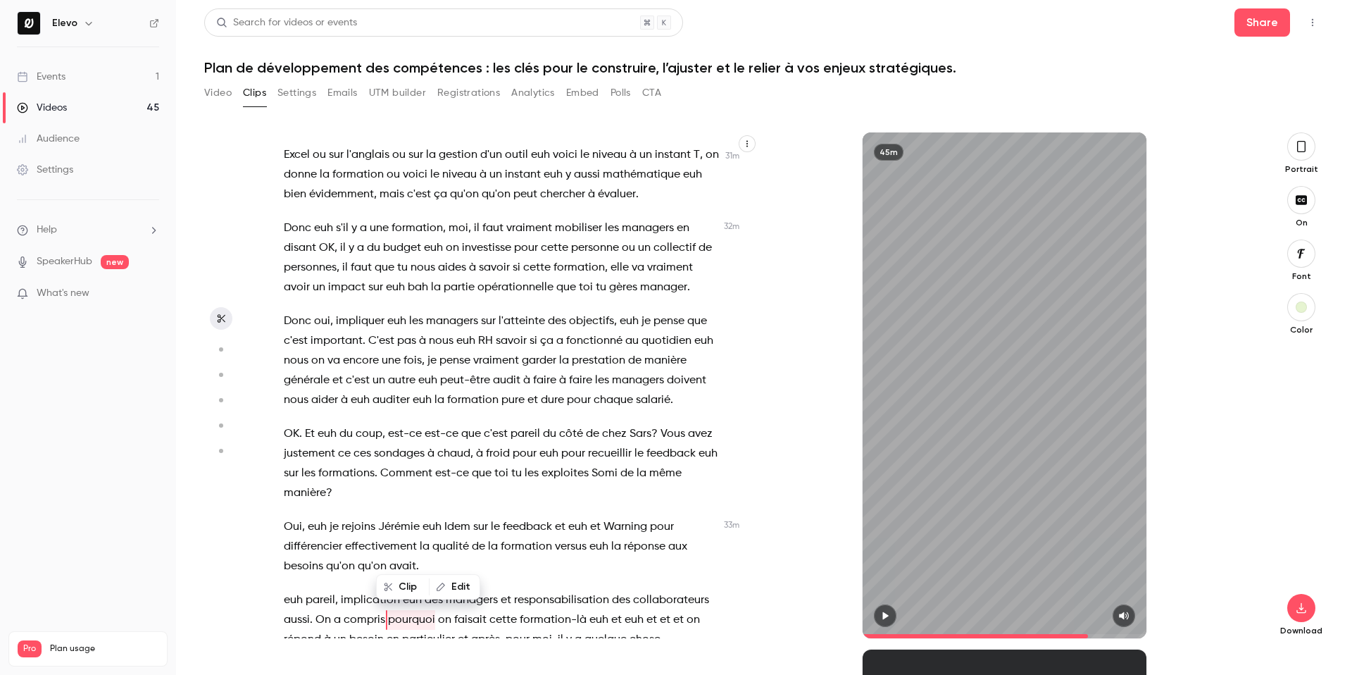
scroll to position [12058, 0]
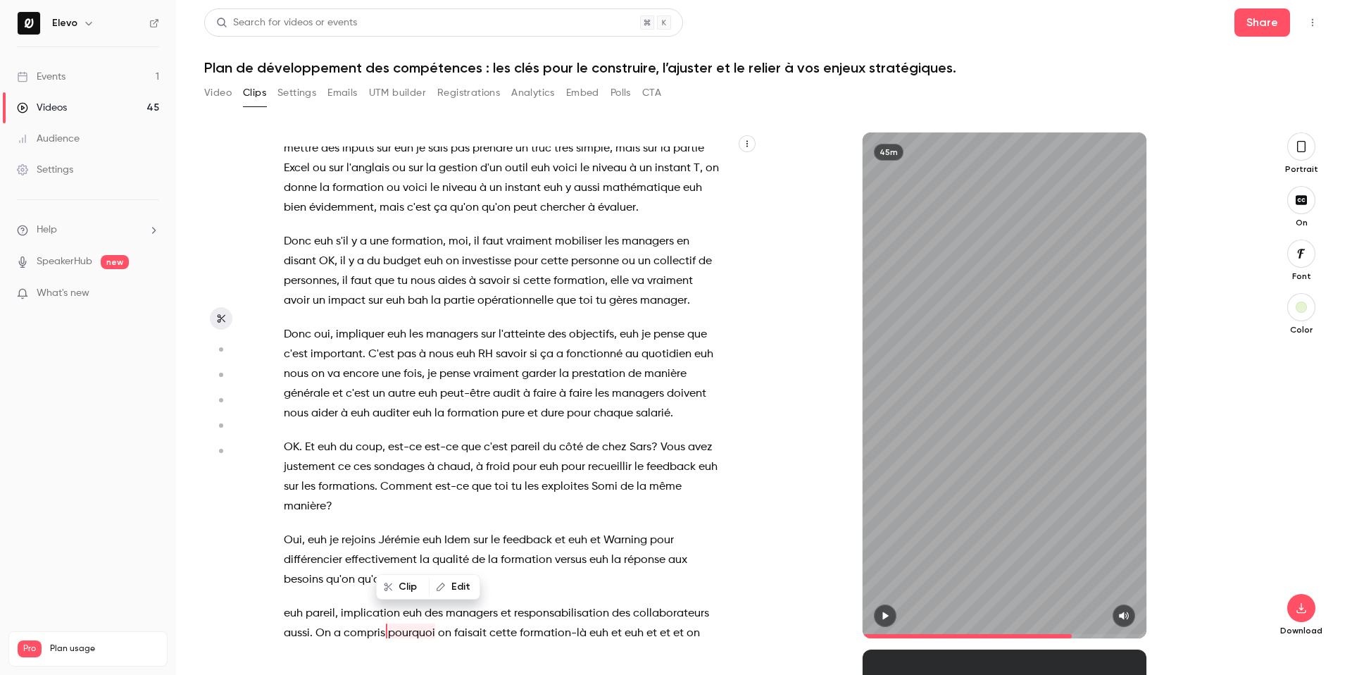
click at [883, 617] on icon "button" at bounding box center [885, 616] width 6 height 8
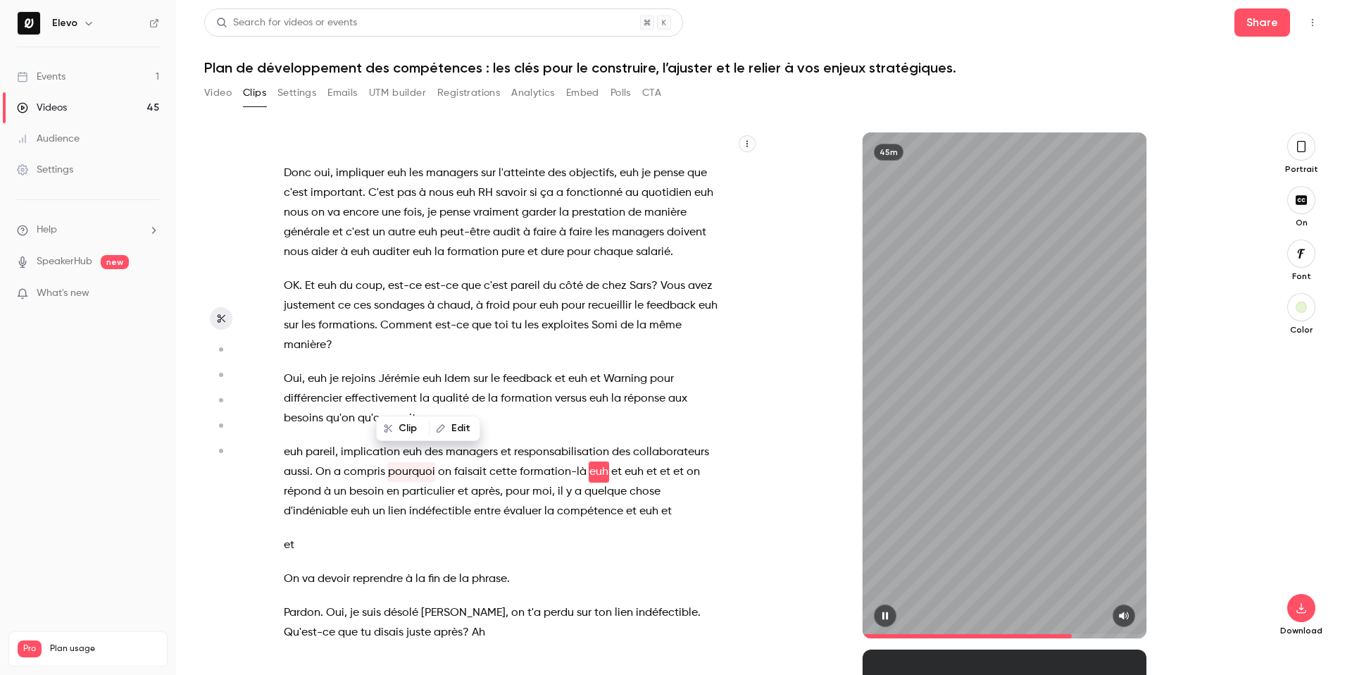
scroll to position [12220, 0]
click at [887, 616] on icon "button" at bounding box center [885, 616] width 6 height 8
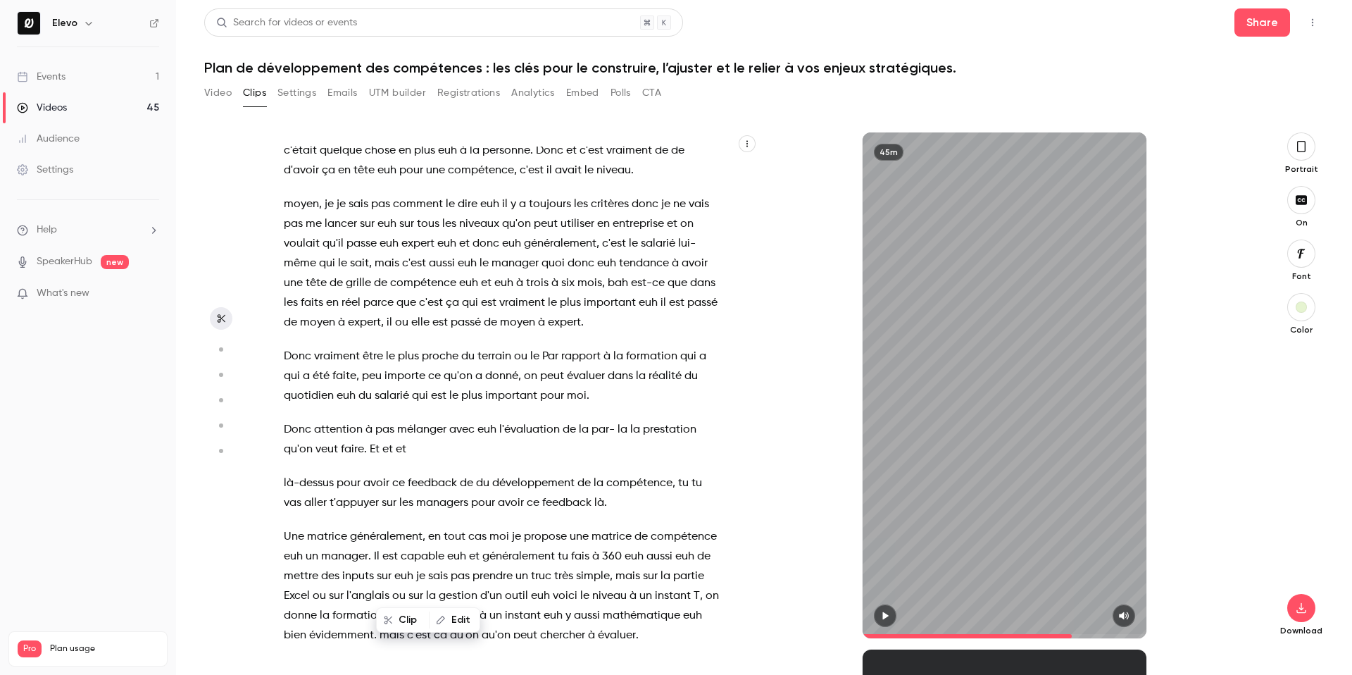
click at [434, 293] on span "c'est" at bounding box center [431, 303] width 24 height 20
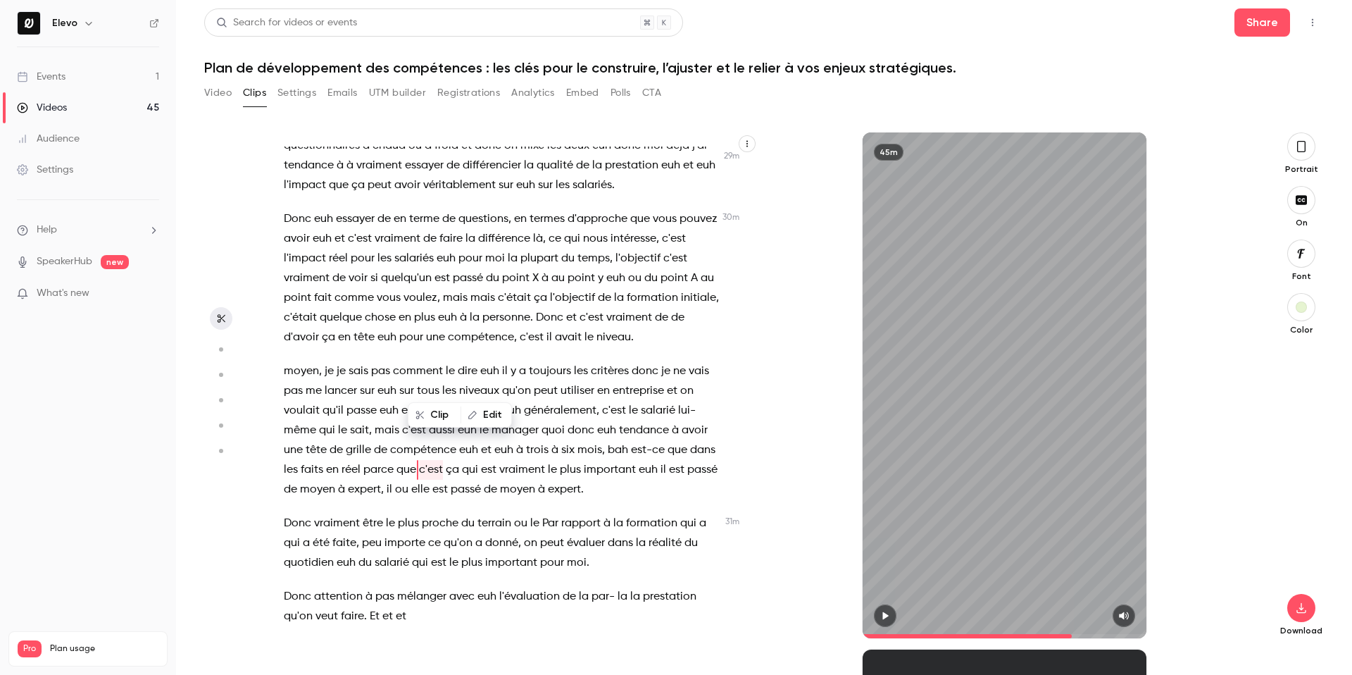
scroll to position [11462, 0]
click at [891, 611] on button "button" at bounding box center [885, 615] width 23 height 23
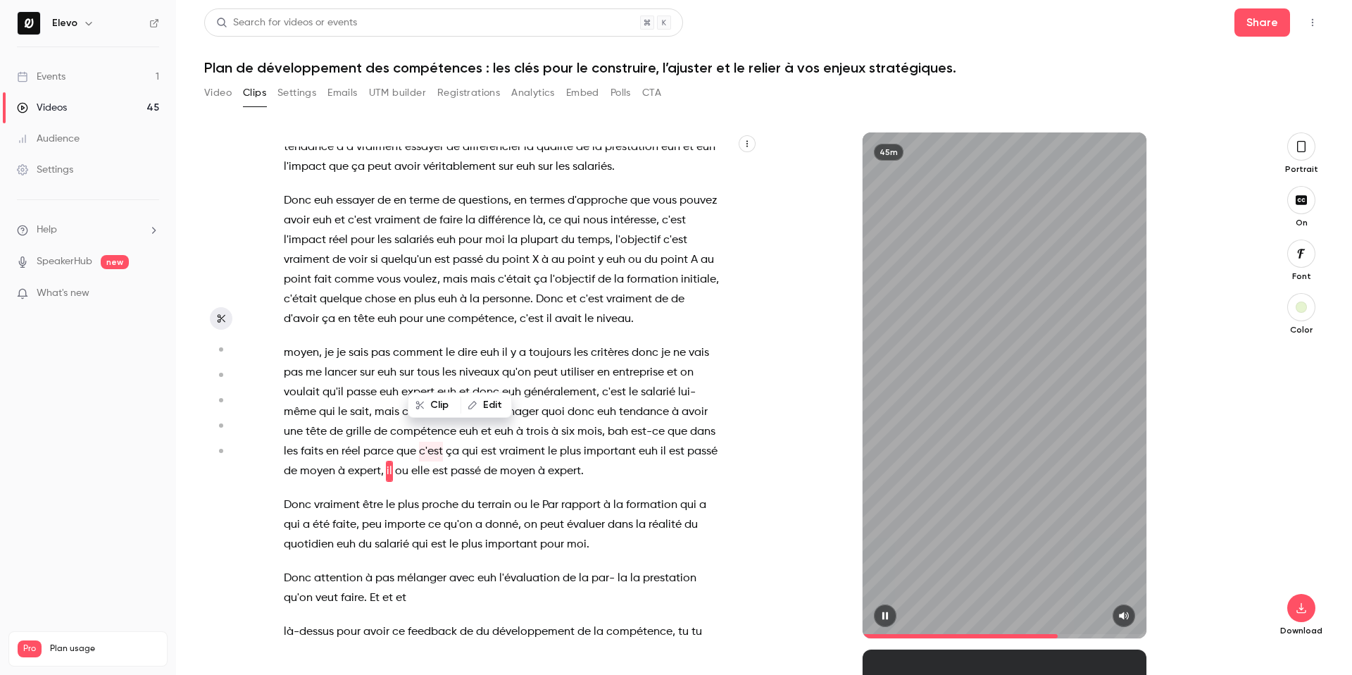
click at [891, 611] on button "button" at bounding box center [885, 615] width 23 height 23
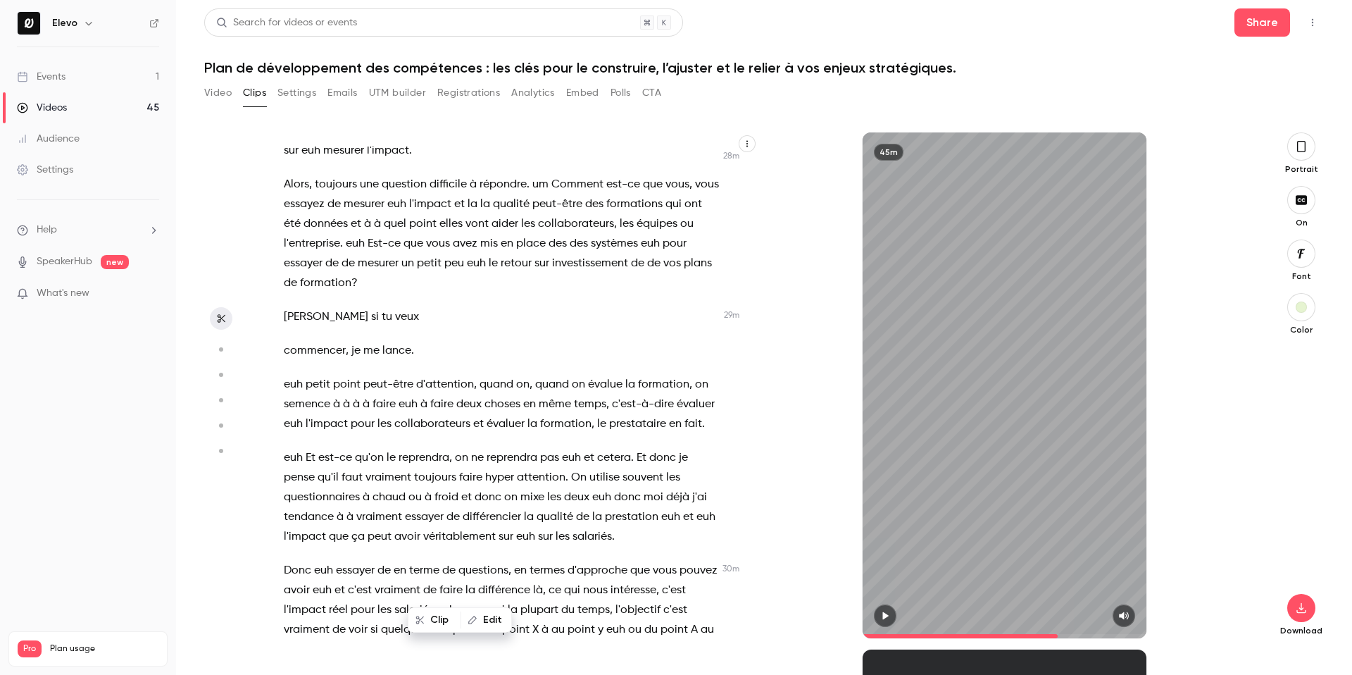
scroll to position [11006, 0]
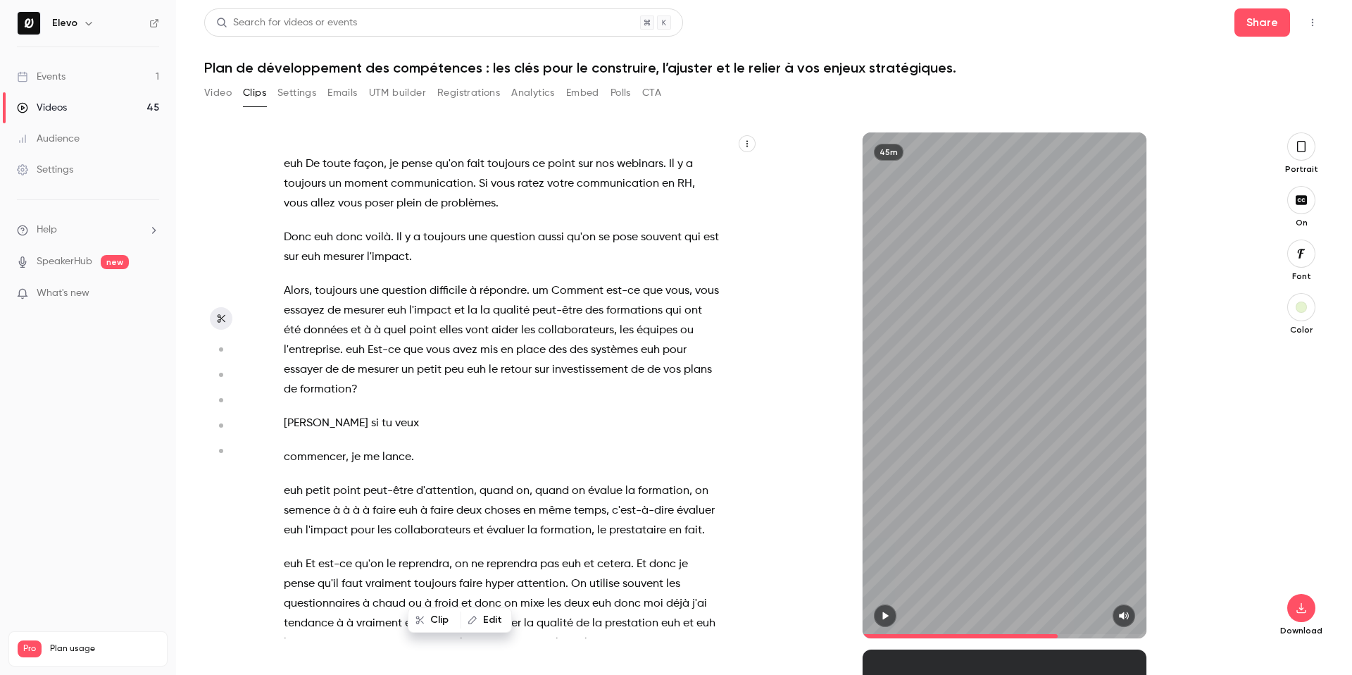
click at [428, 481] on span "d'attention" at bounding box center [445, 491] width 58 height 20
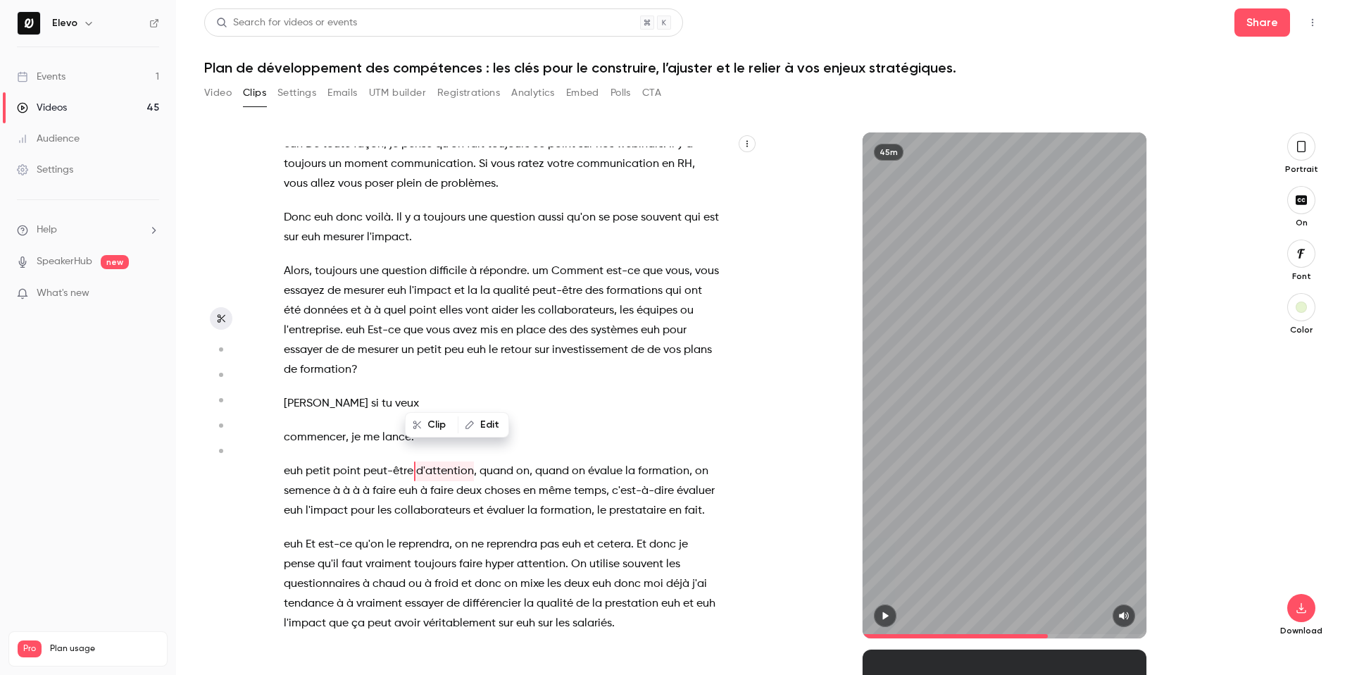
click at [881, 601] on div "45m" at bounding box center [1005, 385] width 285 height 506
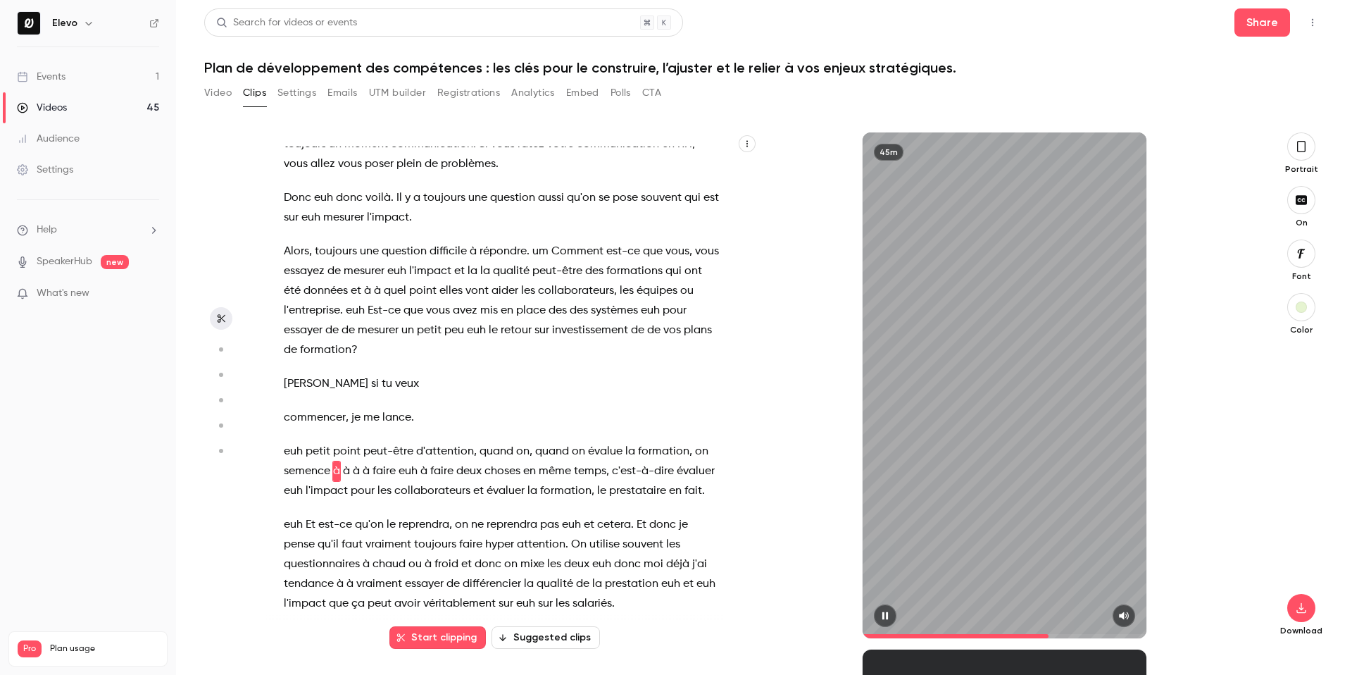
click at [876, 613] on button "button" at bounding box center [885, 615] width 23 height 23
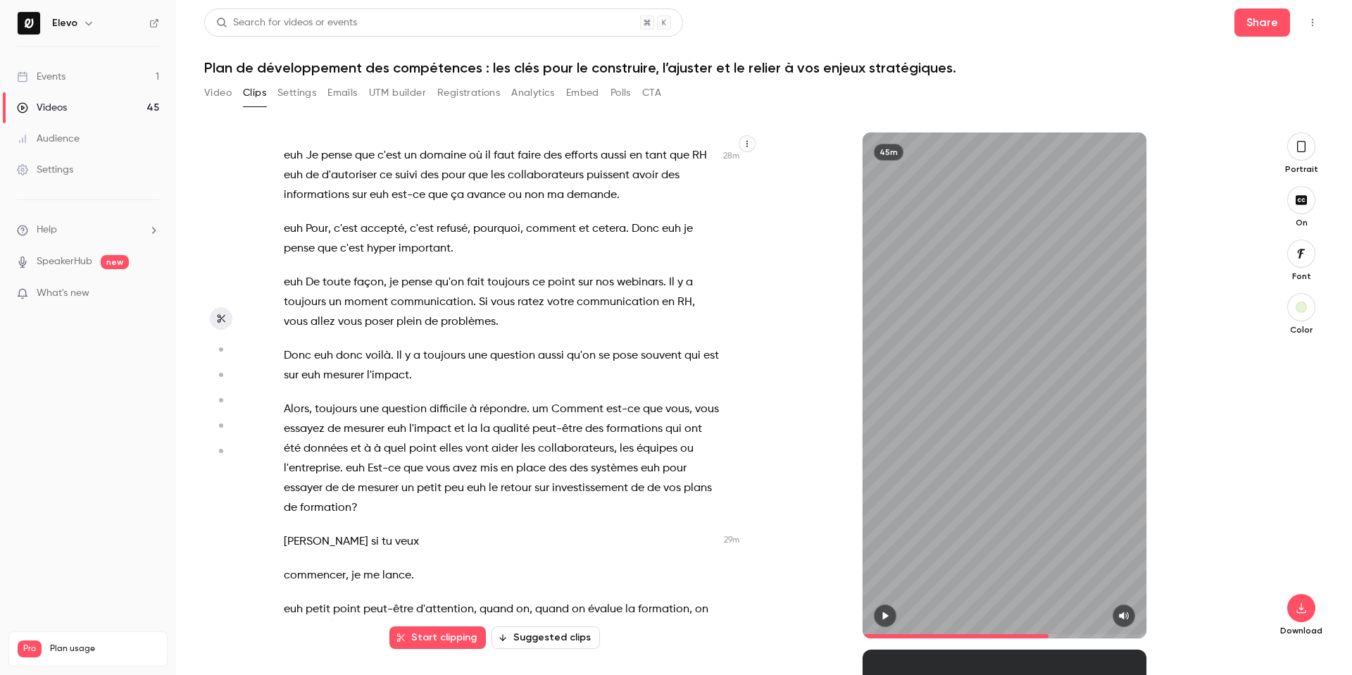
click at [539, 439] on span "collaborateurs" at bounding box center [576, 449] width 76 height 20
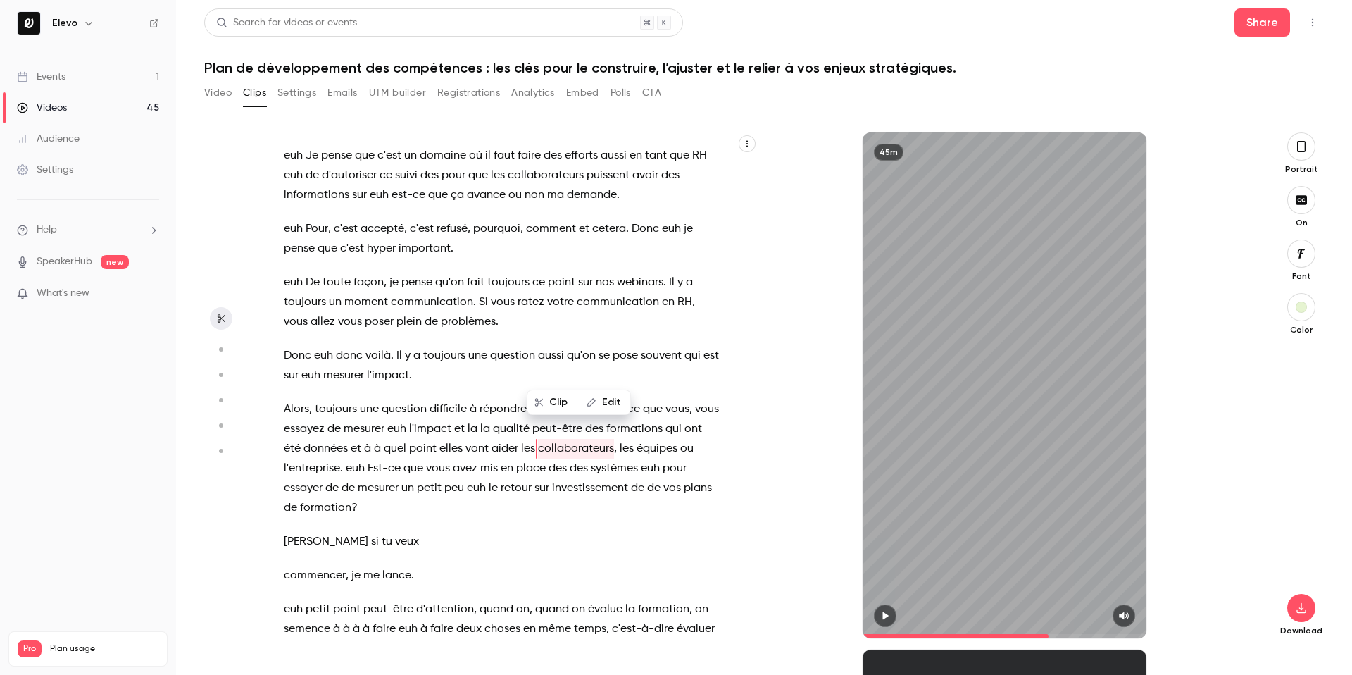
scroll to position [10865, 0]
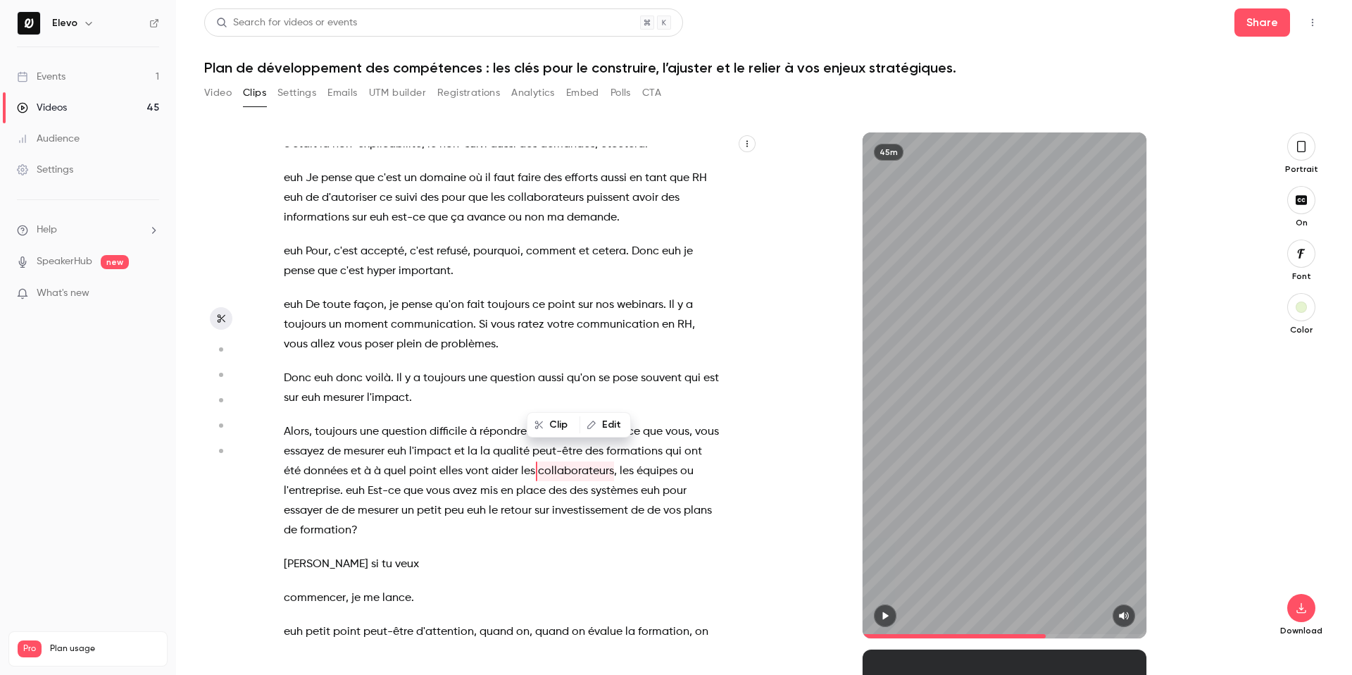
click at [884, 619] on icon "button" at bounding box center [885, 616] width 11 height 10
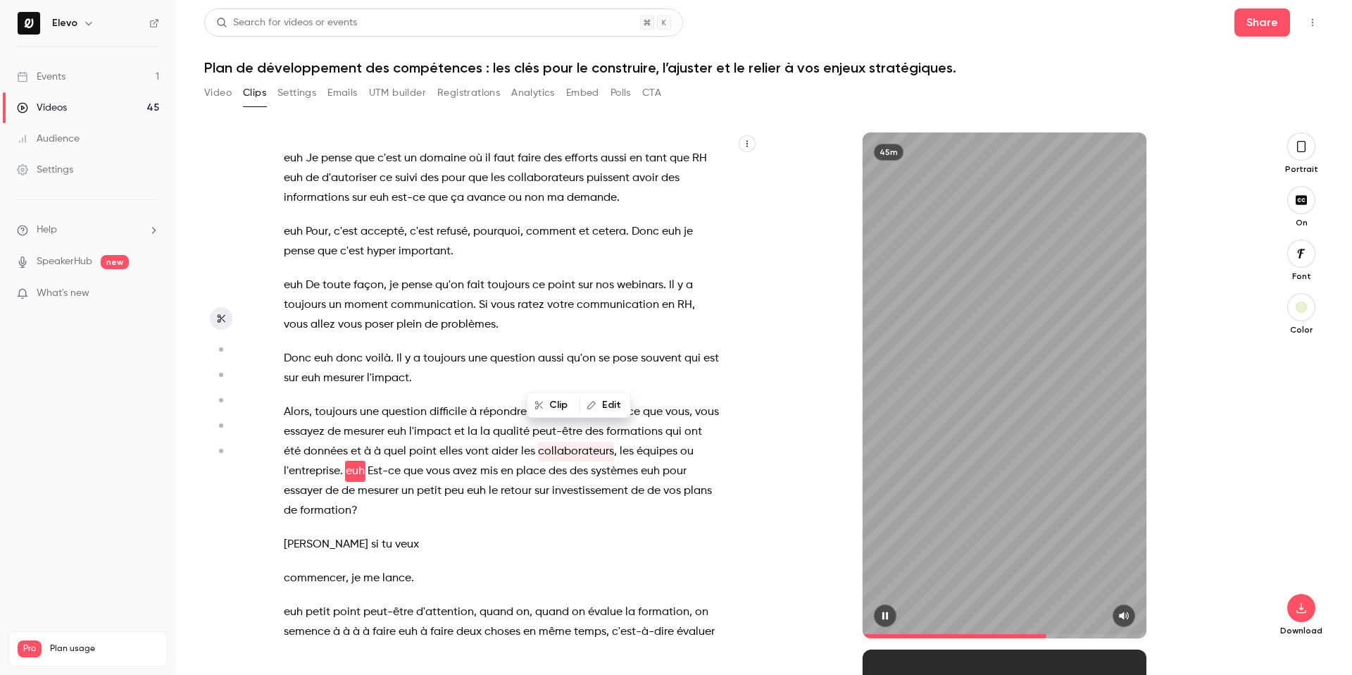
click at [874, 608] on div at bounding box center [1005, 615] width 285 height 23
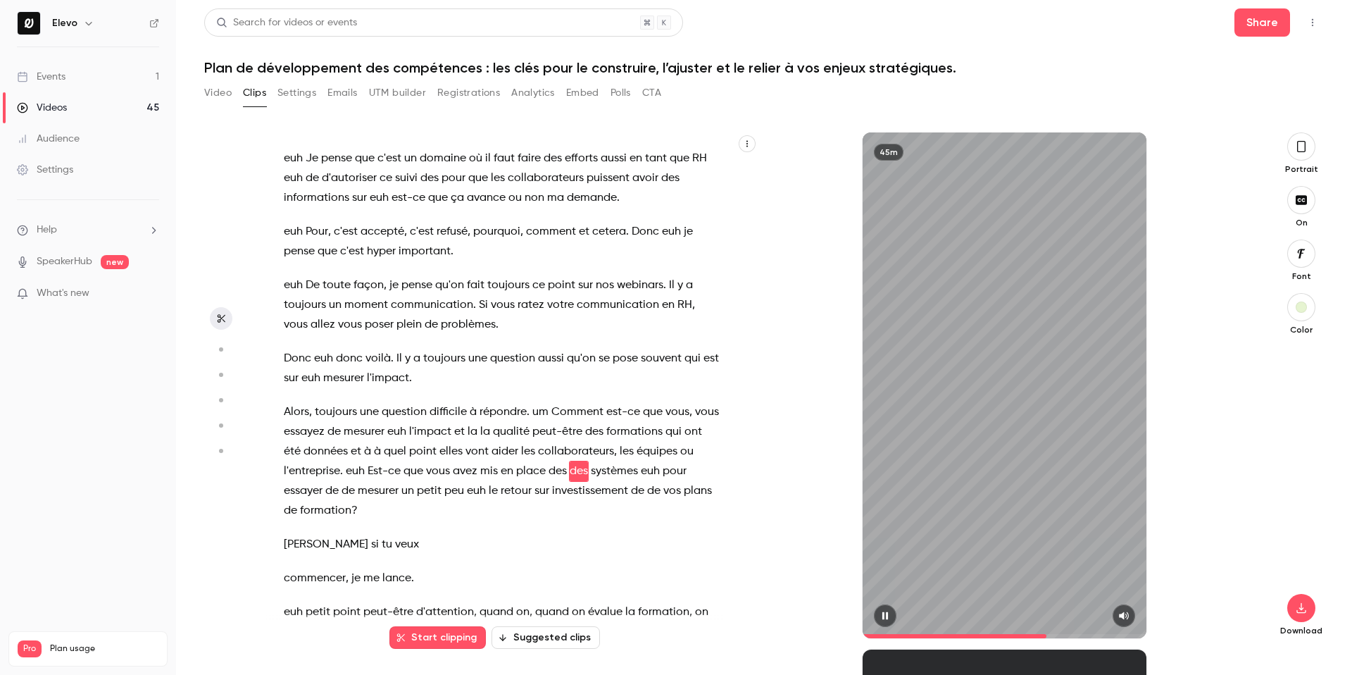
click at [883, 615] on icon "button" at bounding box center [885, 616] width 6 height 8
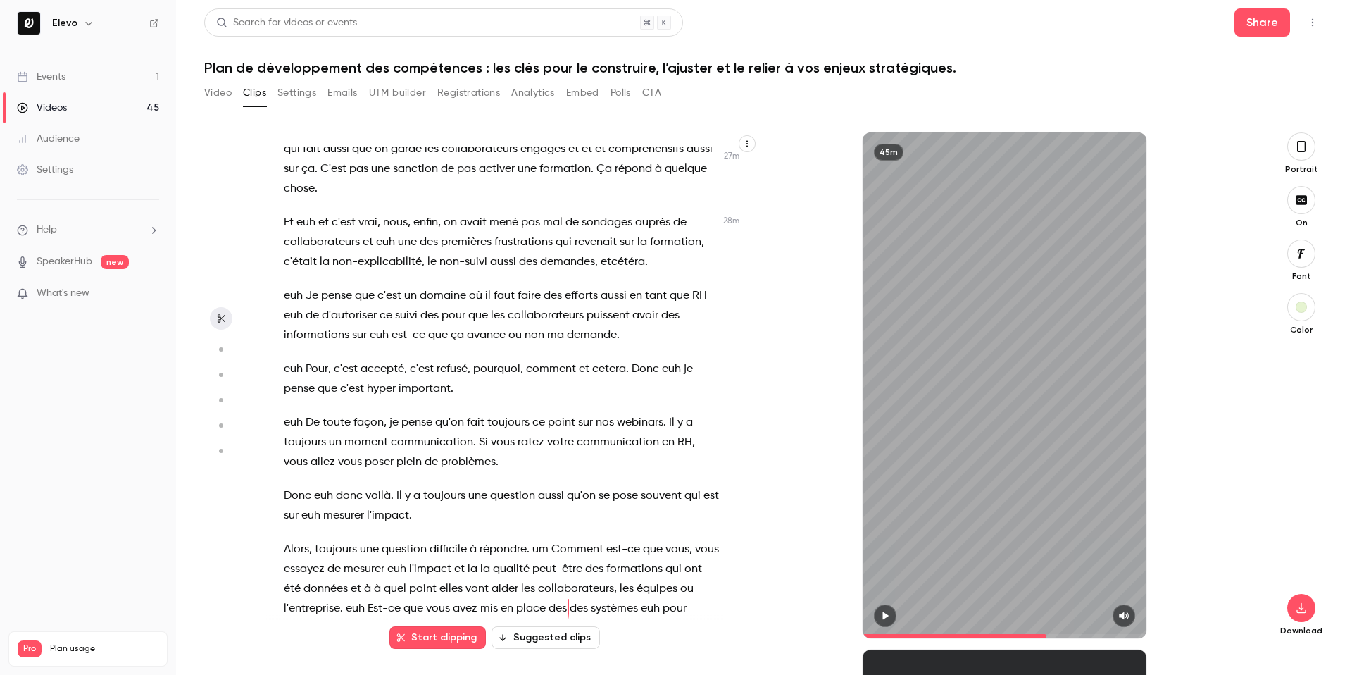
click at [394, 286] on span "c'est" at bounding box center [389, 296] width 24 height 20
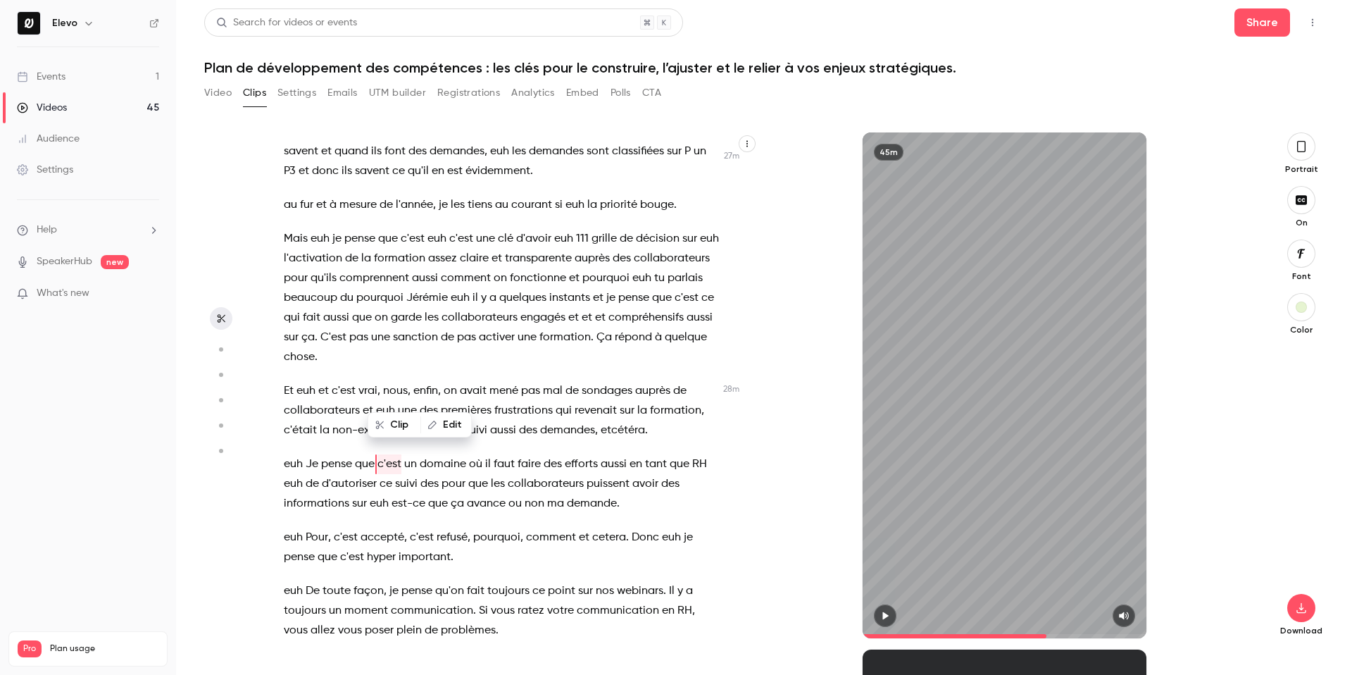
scroll to position [10572, 0]
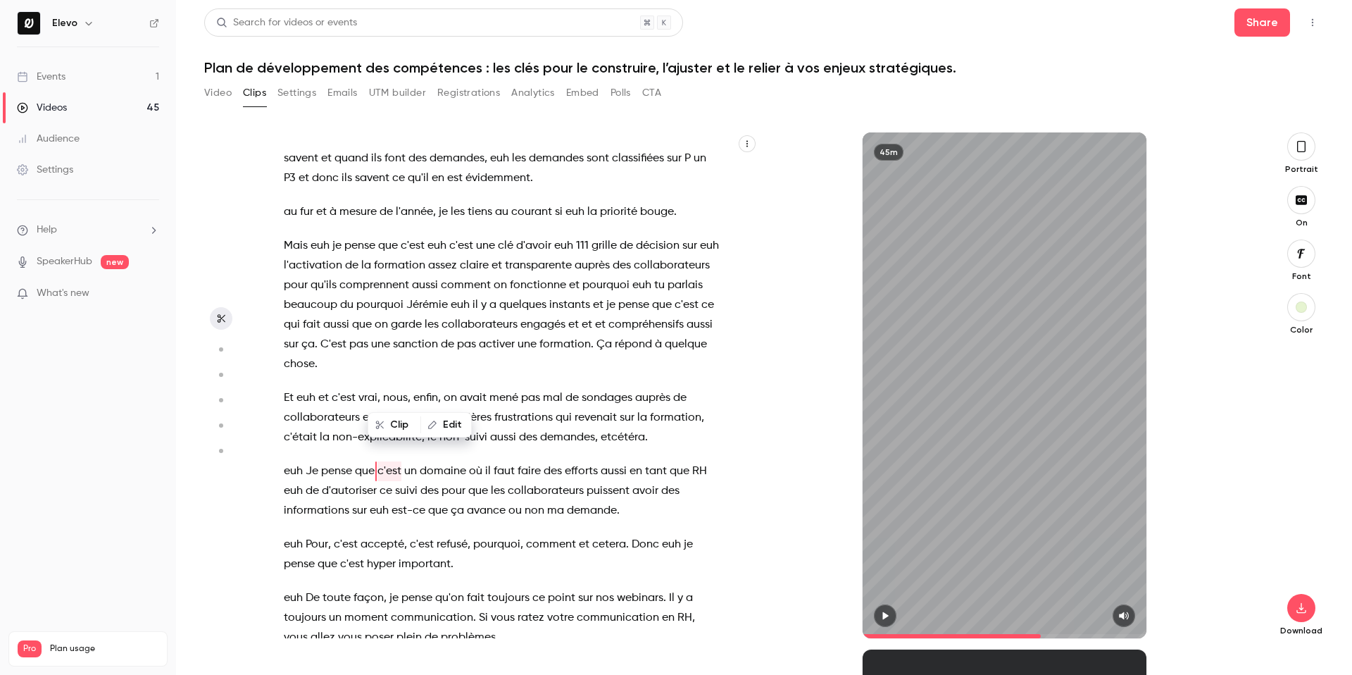
click at [889, 616] on icon "button" at bounding box center [885, 616] width 11 height 10
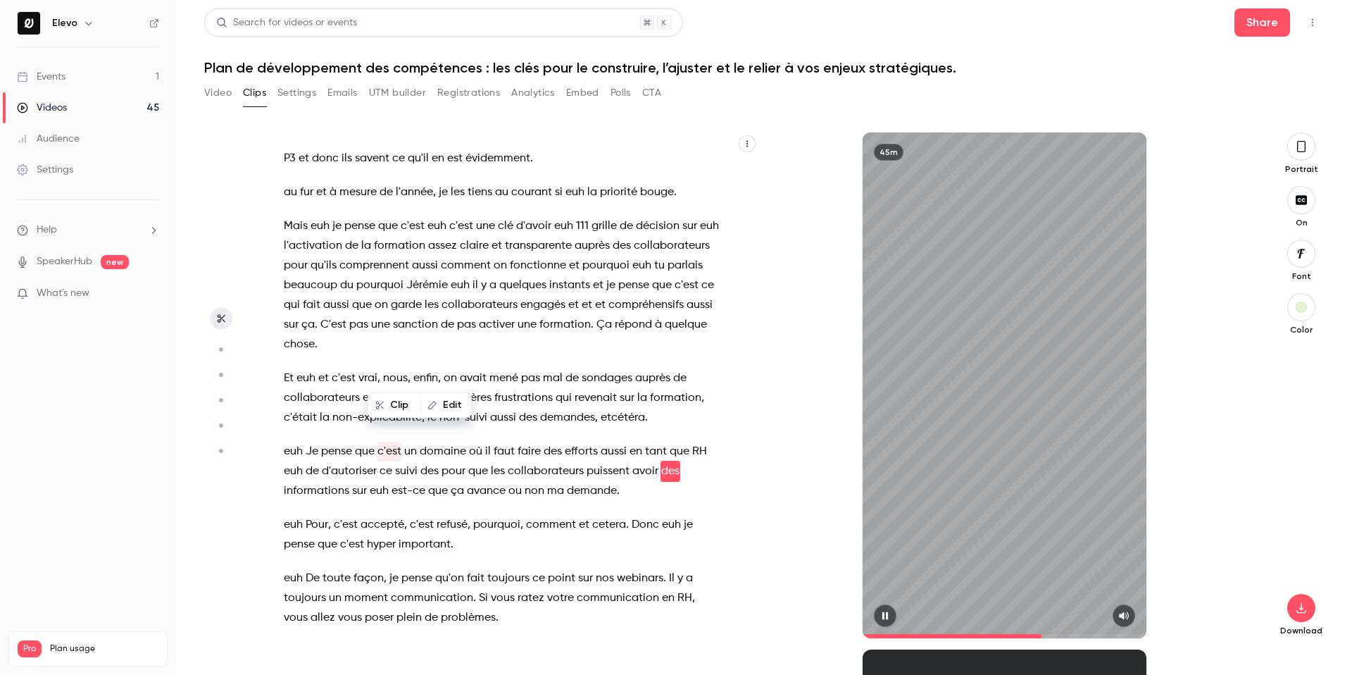
scroll to position [10611, 0]
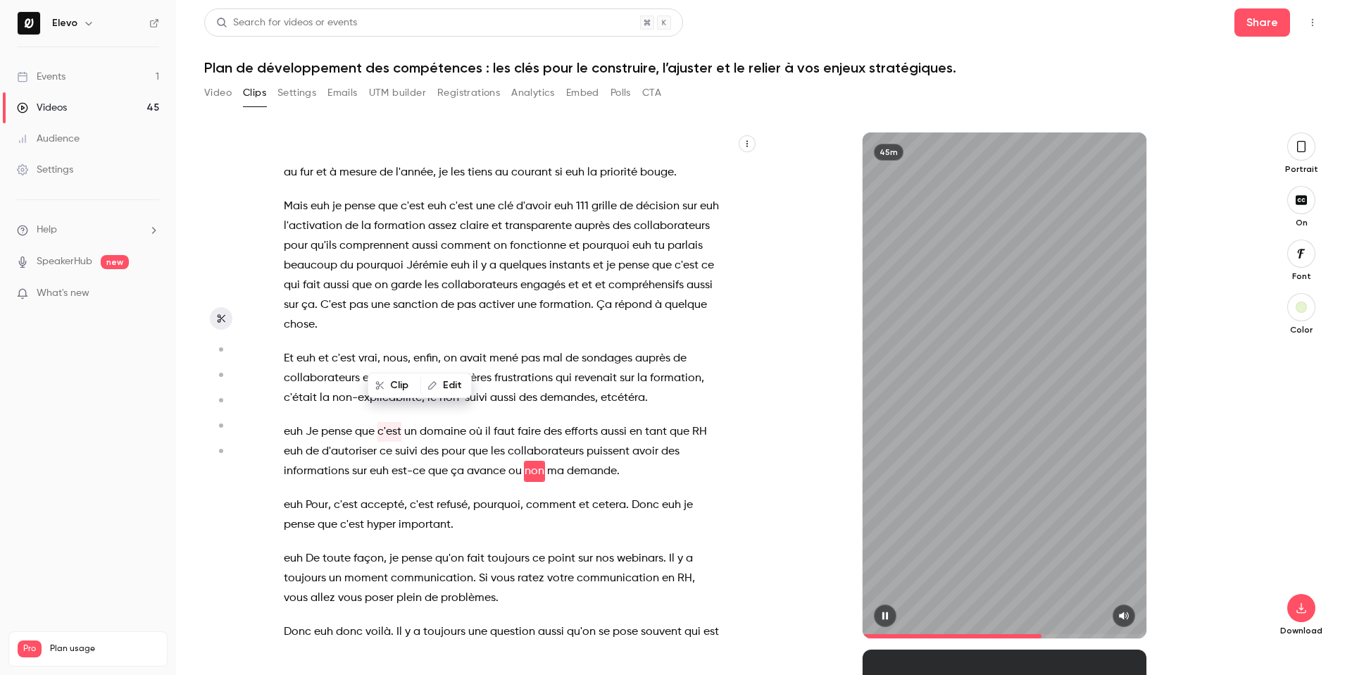
click at [885, 613] on icon "button" at bounding box center [885, 616] width 11 height 10
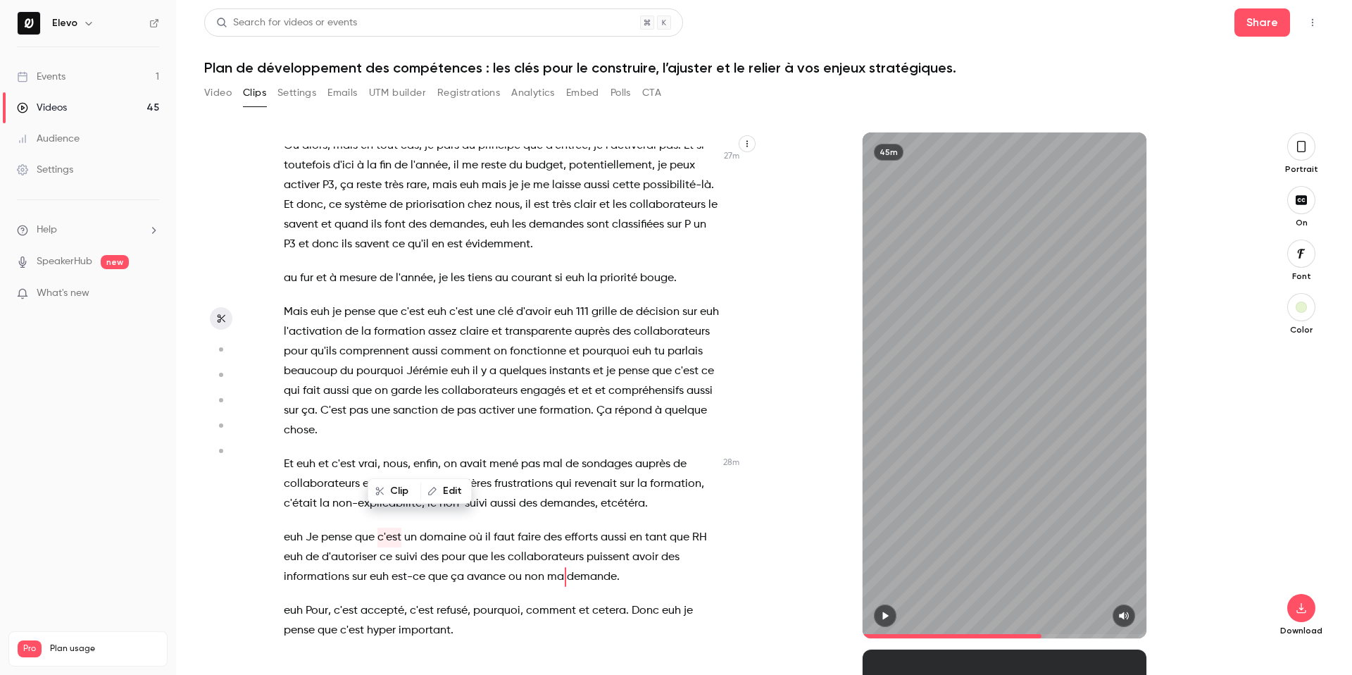
scroll to position [10503, 0]
click at [438, 325] on span "assez" at bounding box center [442, 335] width 29 height 20
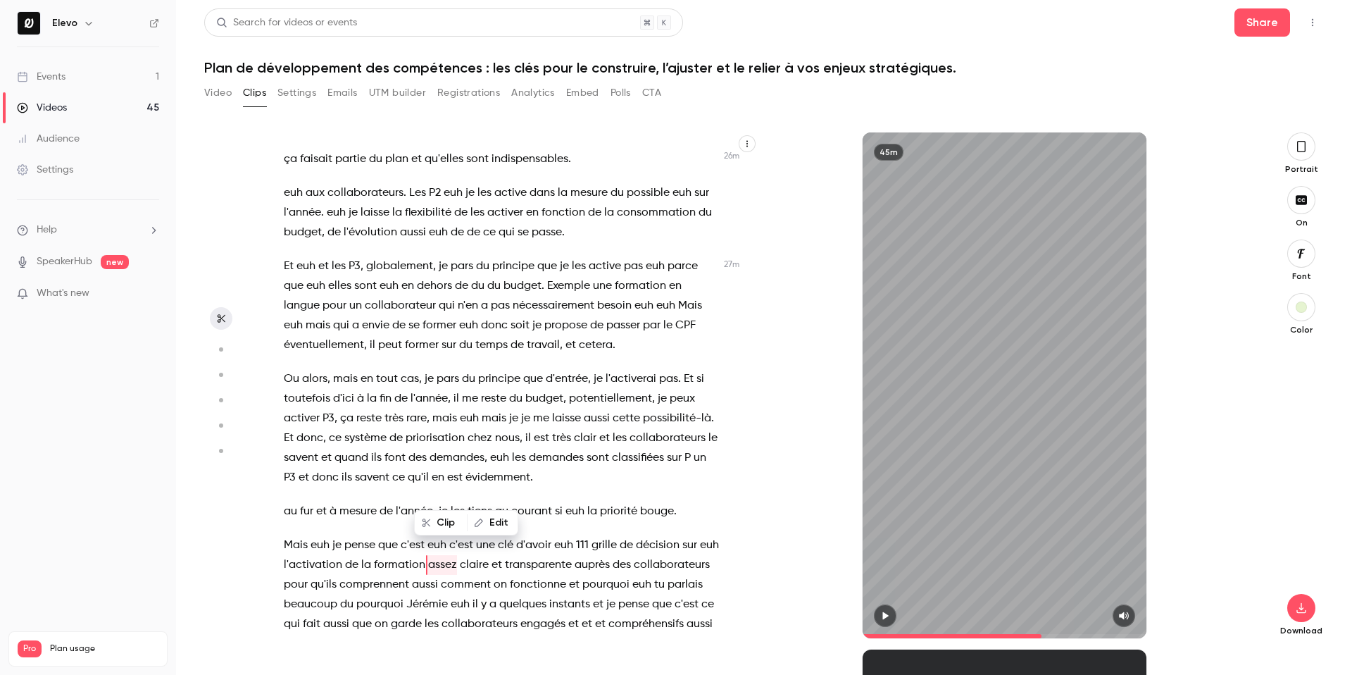
scroll to position [10268, 0]
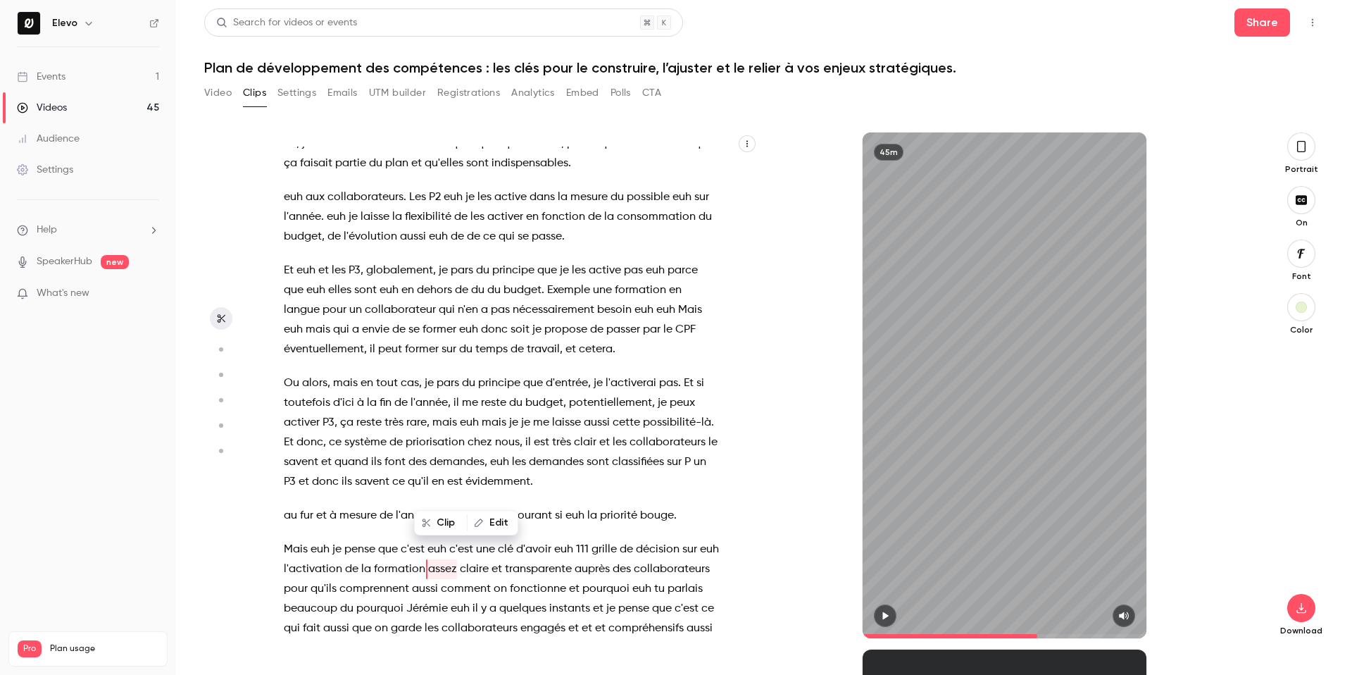
click at [378, 261] on span "globalement" at bounding box center [399, 271] width 67 height 20
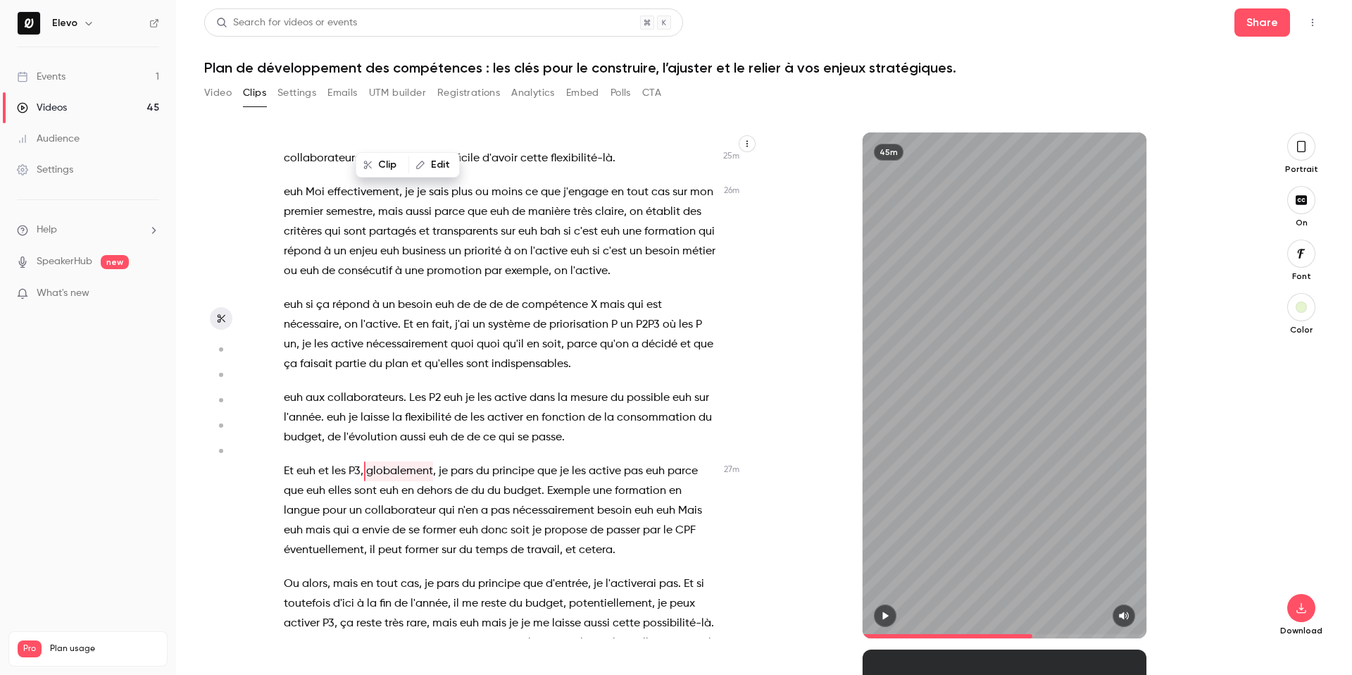
scroll to position [14868, 0]
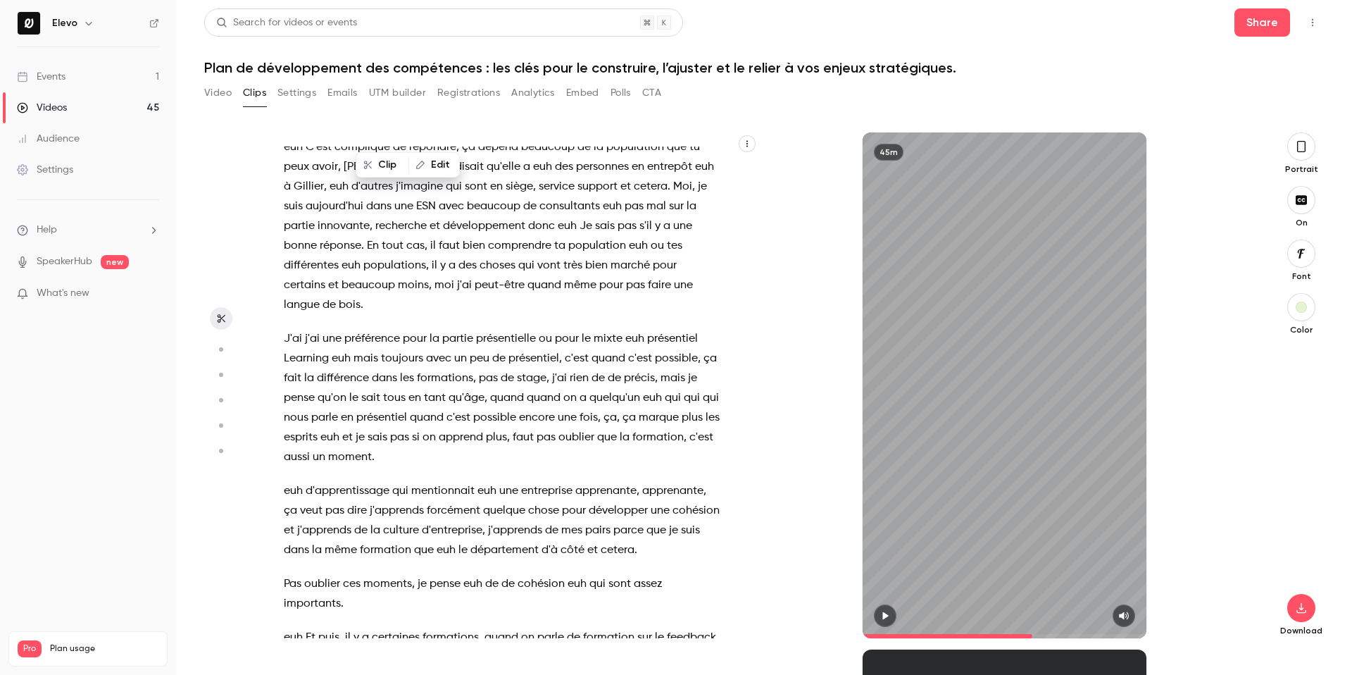
click at [358, 388] on span "le" at bounding box center [353, 398] width 9 height 20
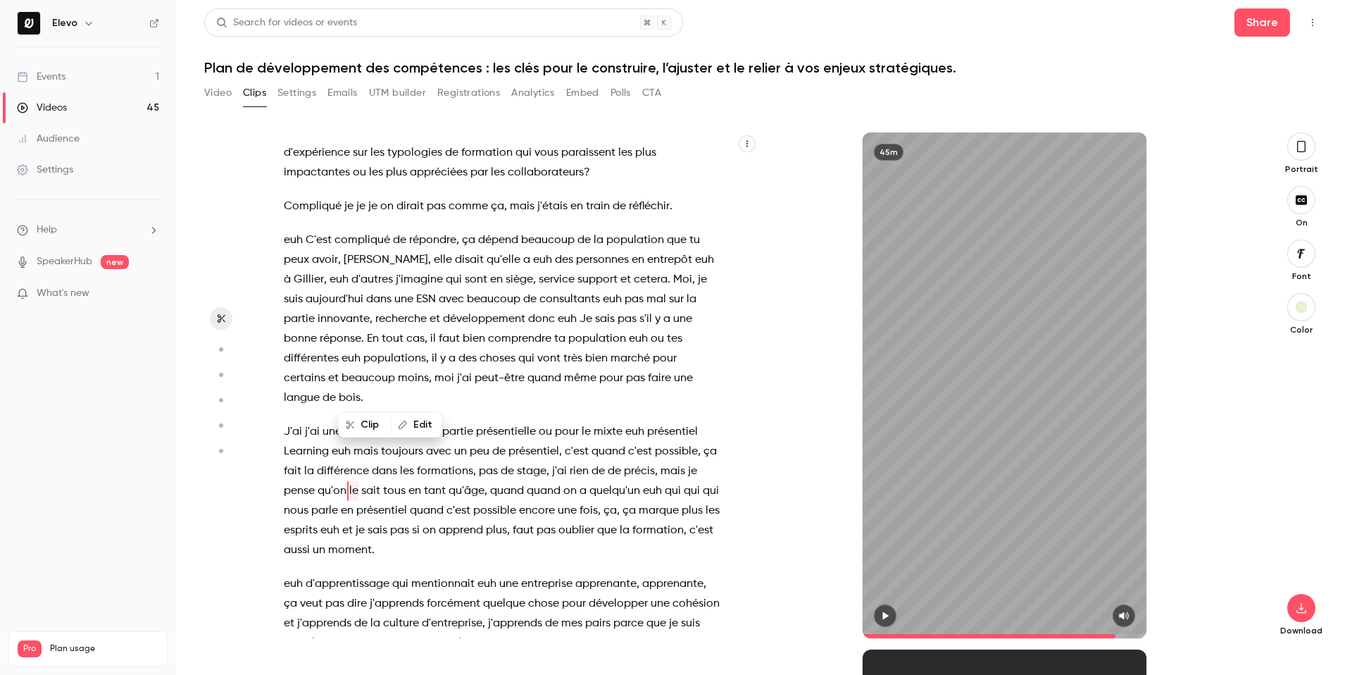
click at [529, 574] on span "entreprise" at bounding box center [546, 584] width 51 height 20
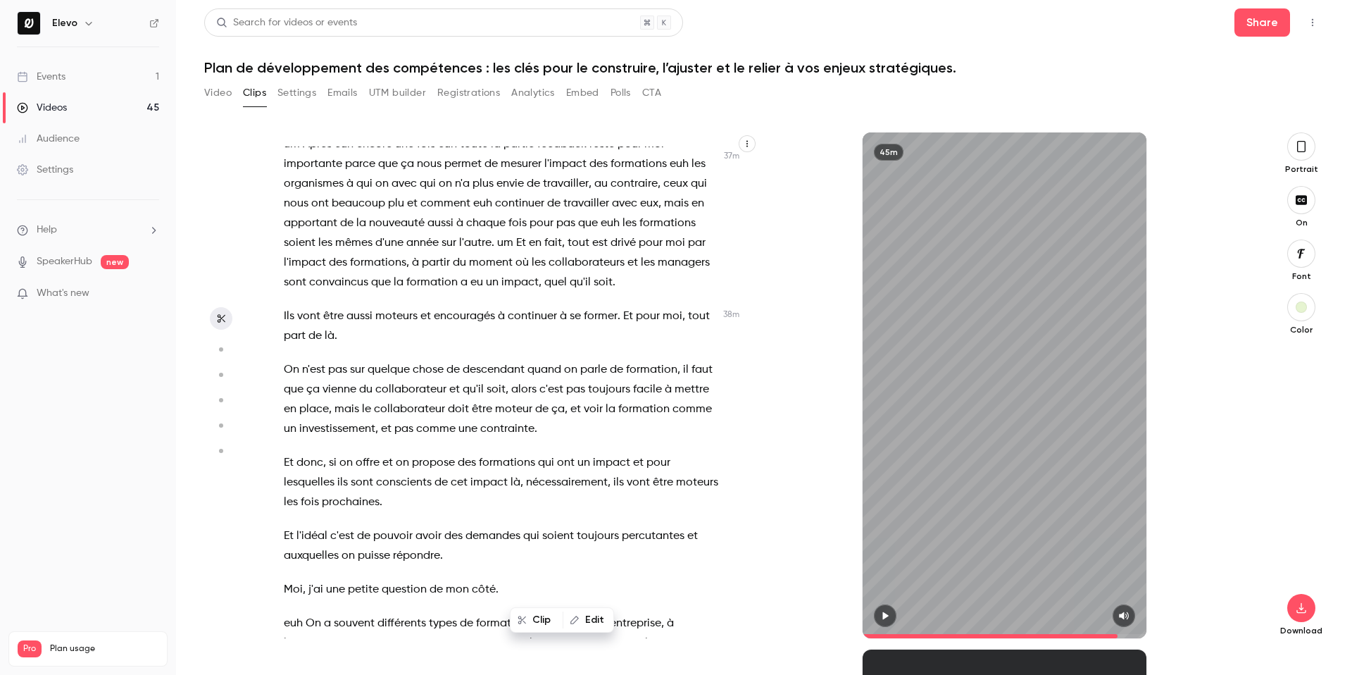
scroll to position [14246, 0]
click at [290, 359] on span "On" at bounding box center [291, 369] width 15 height 20
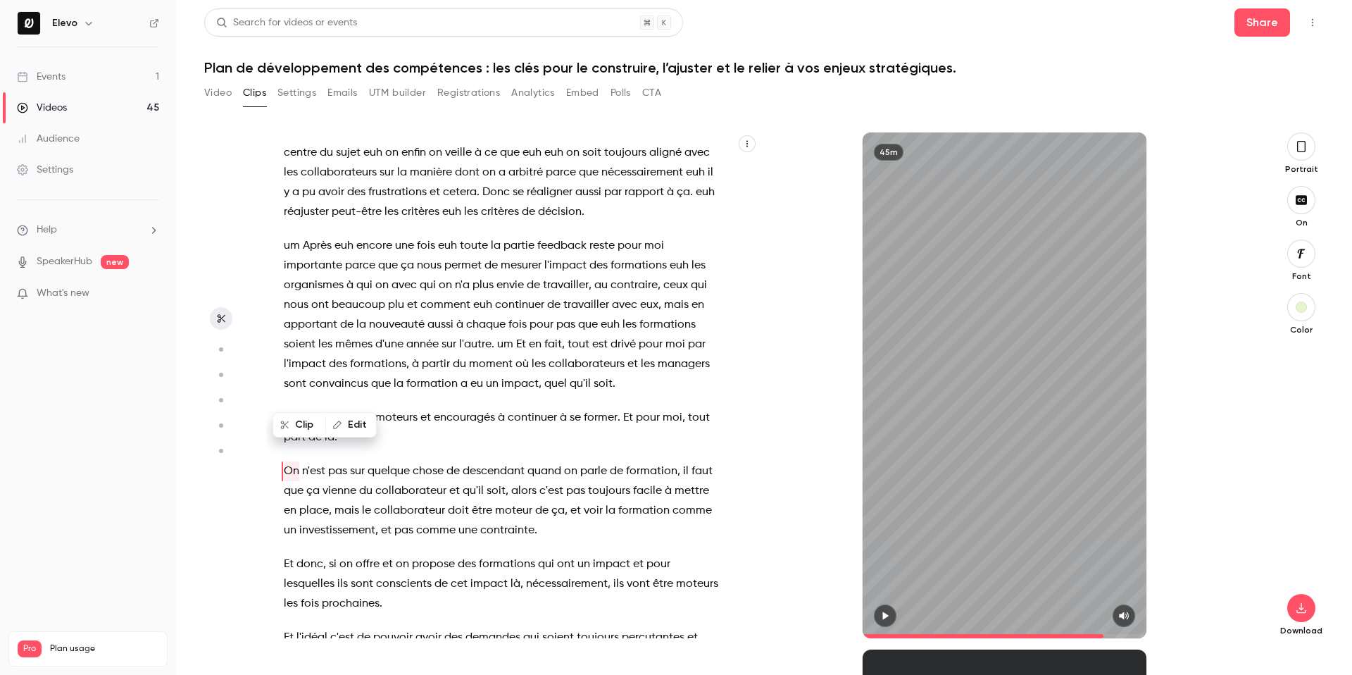
click at [893, 625] on span at bounding box center [1005, 636] width 285 height 23
click at [335, 461] on span "pas" at bounding box center [337, 471] width 19 height 20
click at [887, 611] on icon "button" at bounding box center [885, 616] width 11 height 10
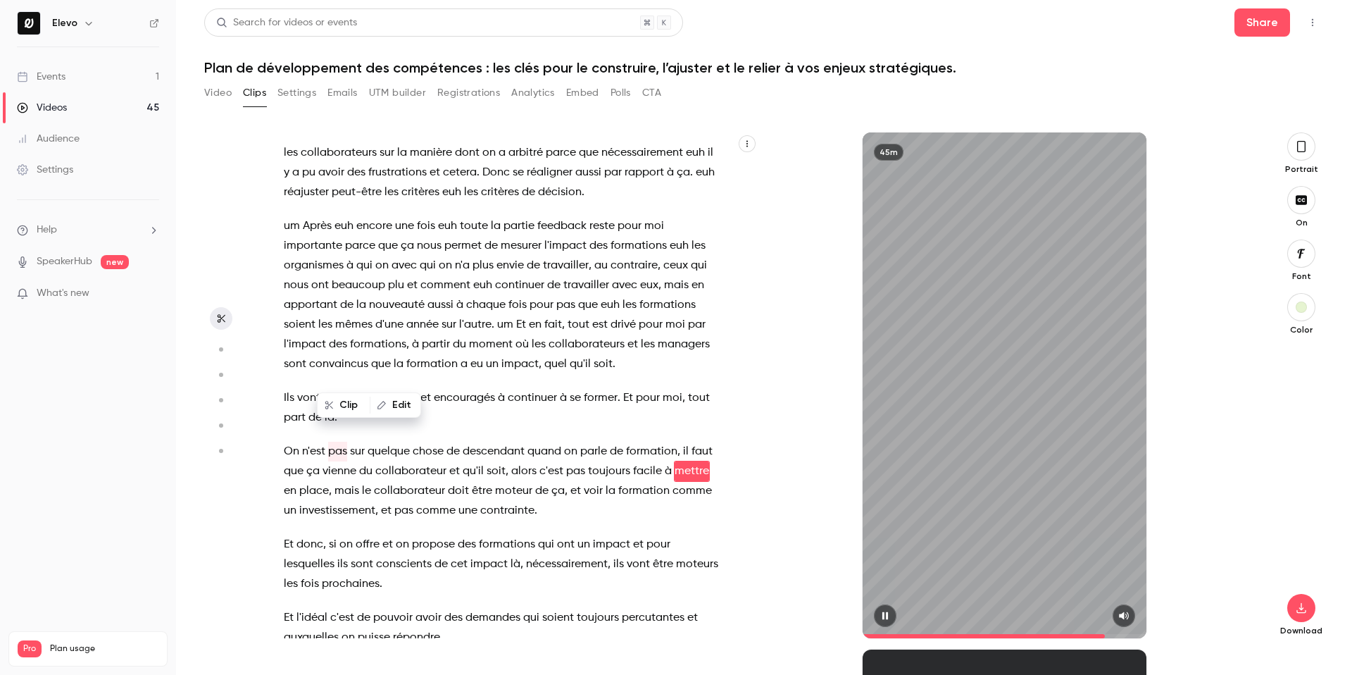
scroll to position [14183, 0]
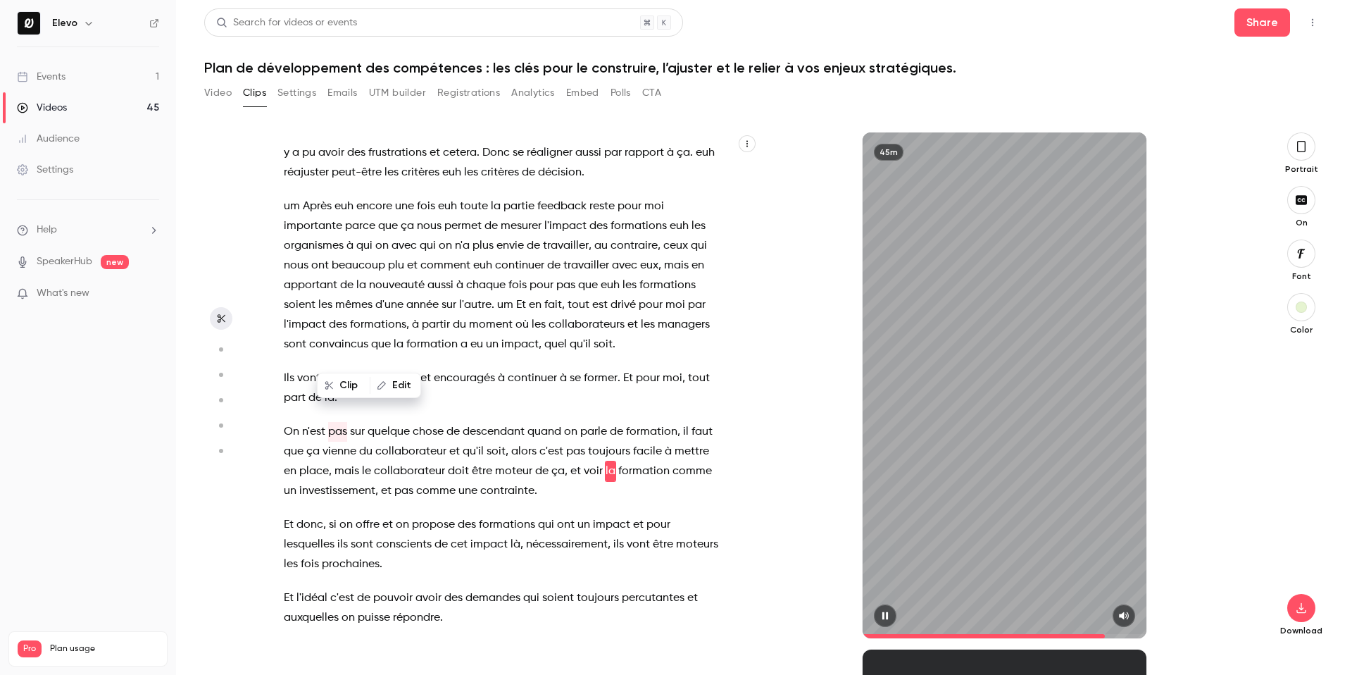
click at [887, 611] on icon "button" at bounding box center [885, 616] width 11 height 10
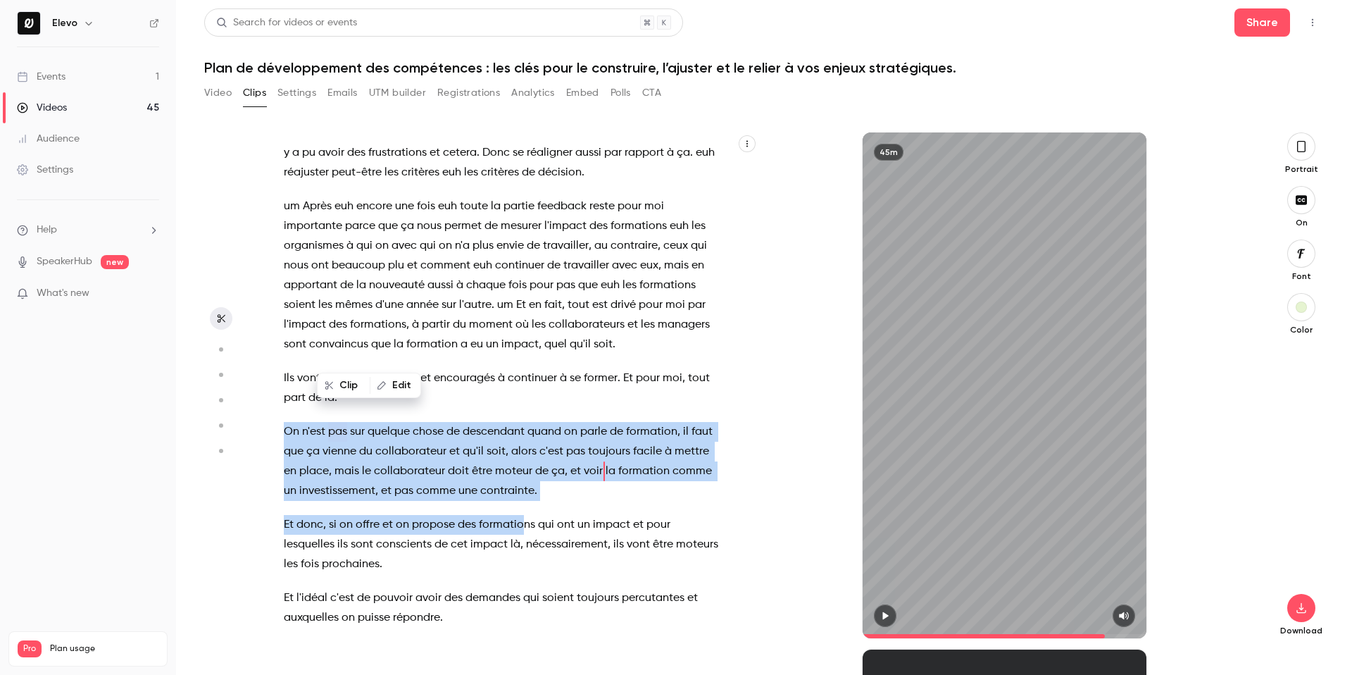
drag, startPoint x: 286, startPoint y: 348, endPoint x: 523, endPoint y: 447, distance: 256.4
click at [523, 447] on div "Bonjour , bonjour à tous et merci de nous rejoindre une nouvelle fois pour un n…" at bounding box center [508, 392] width 485 height 492
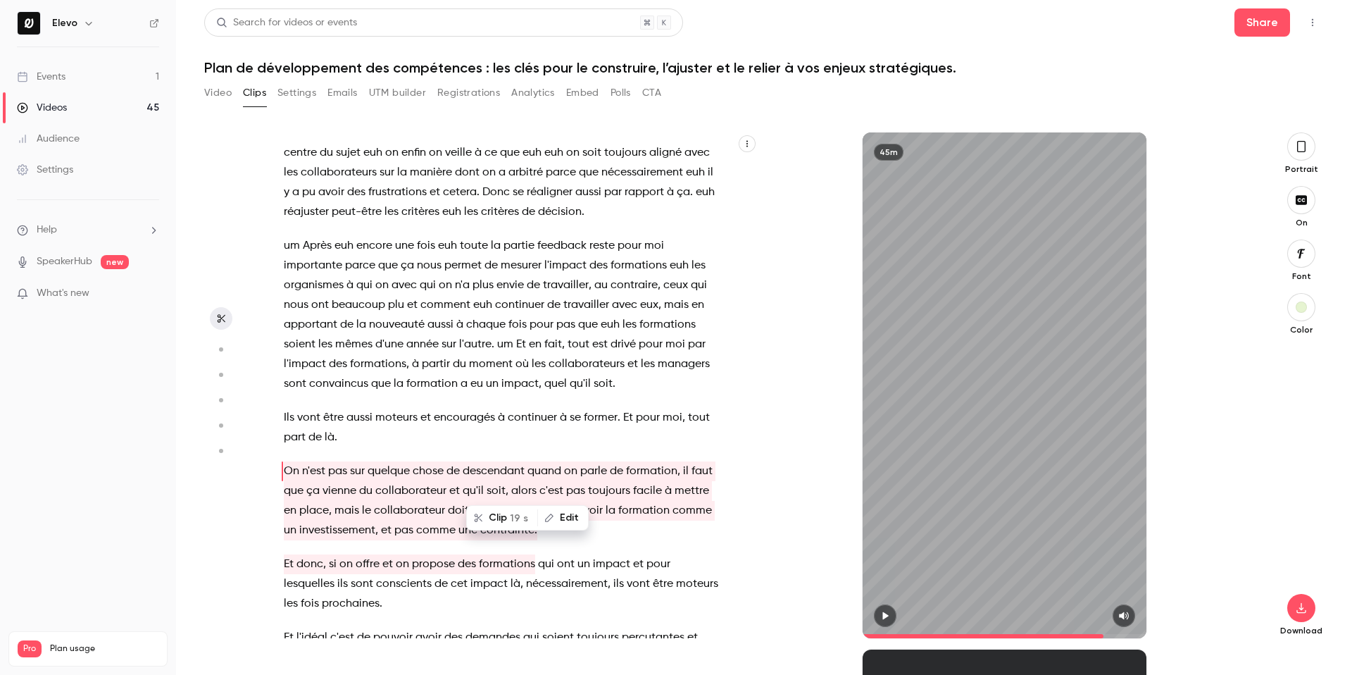
click at [485, 554] on span "formations" at bounding box center [507, 564] width 56 height 20
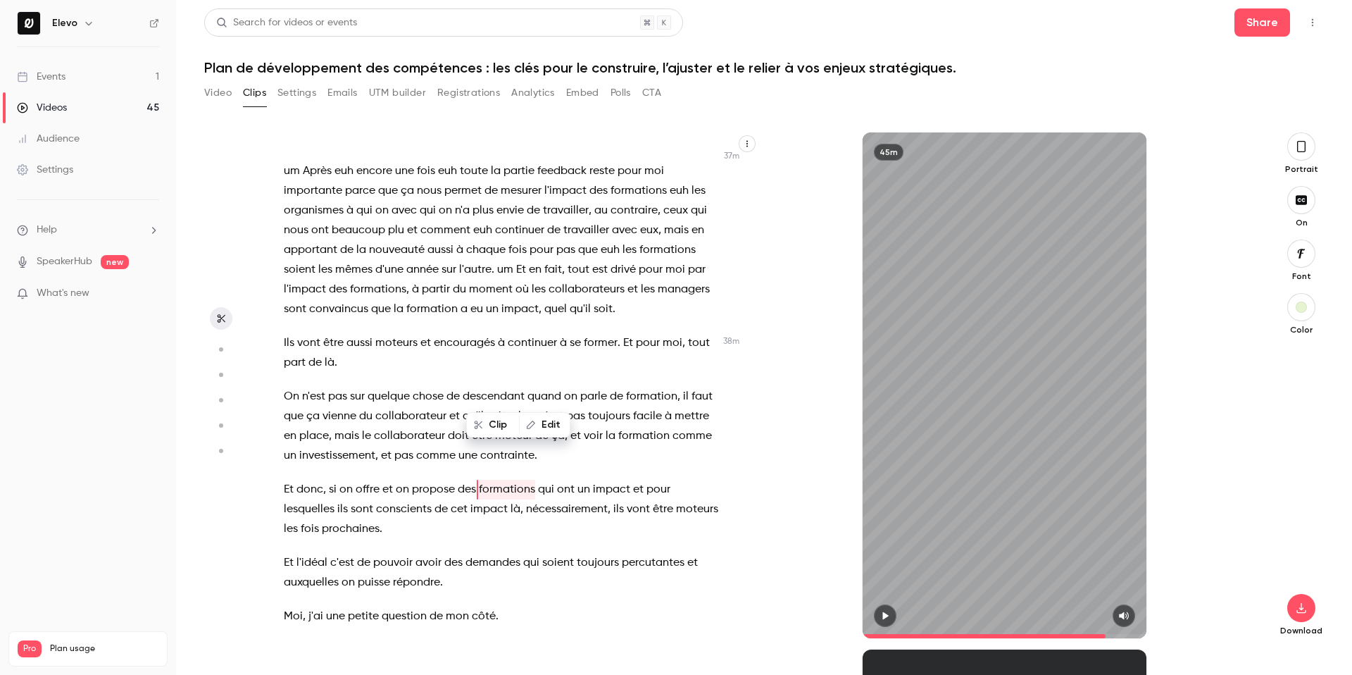
scroll to position [14237, 0]
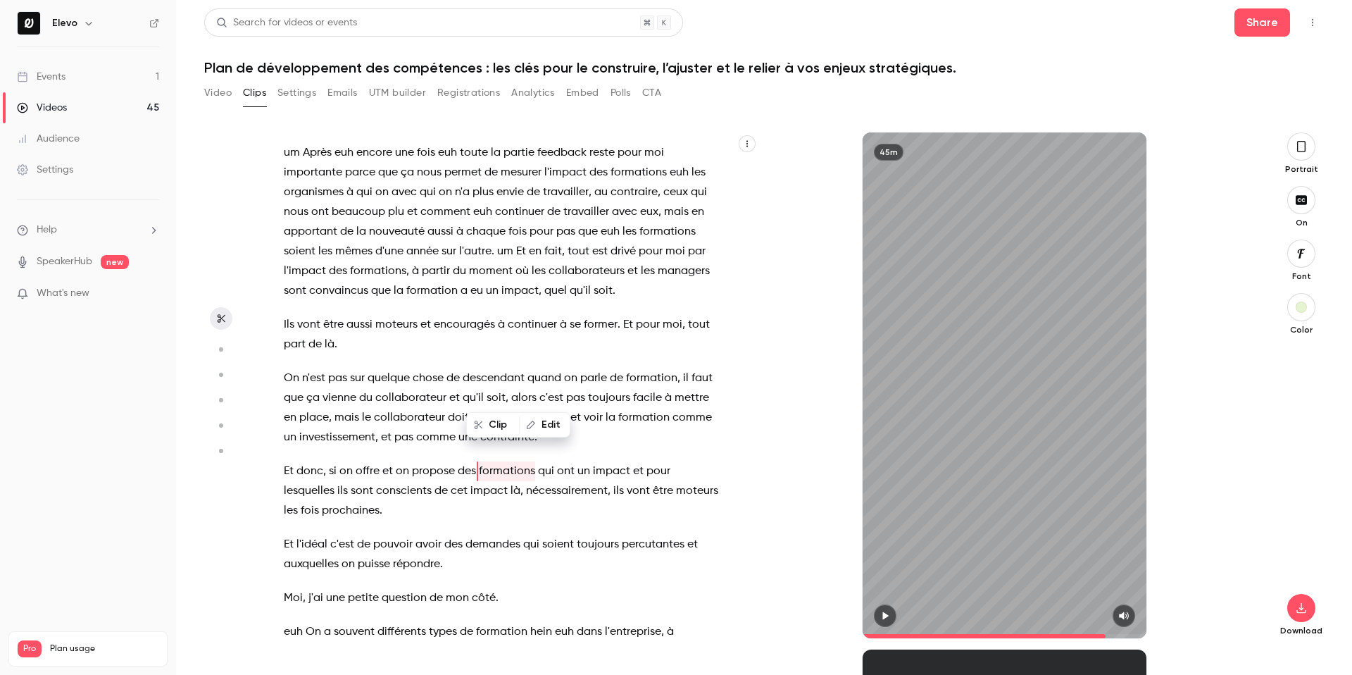
click at [874, 620] on div at bounding box center [1005, 615] width 285 height 23
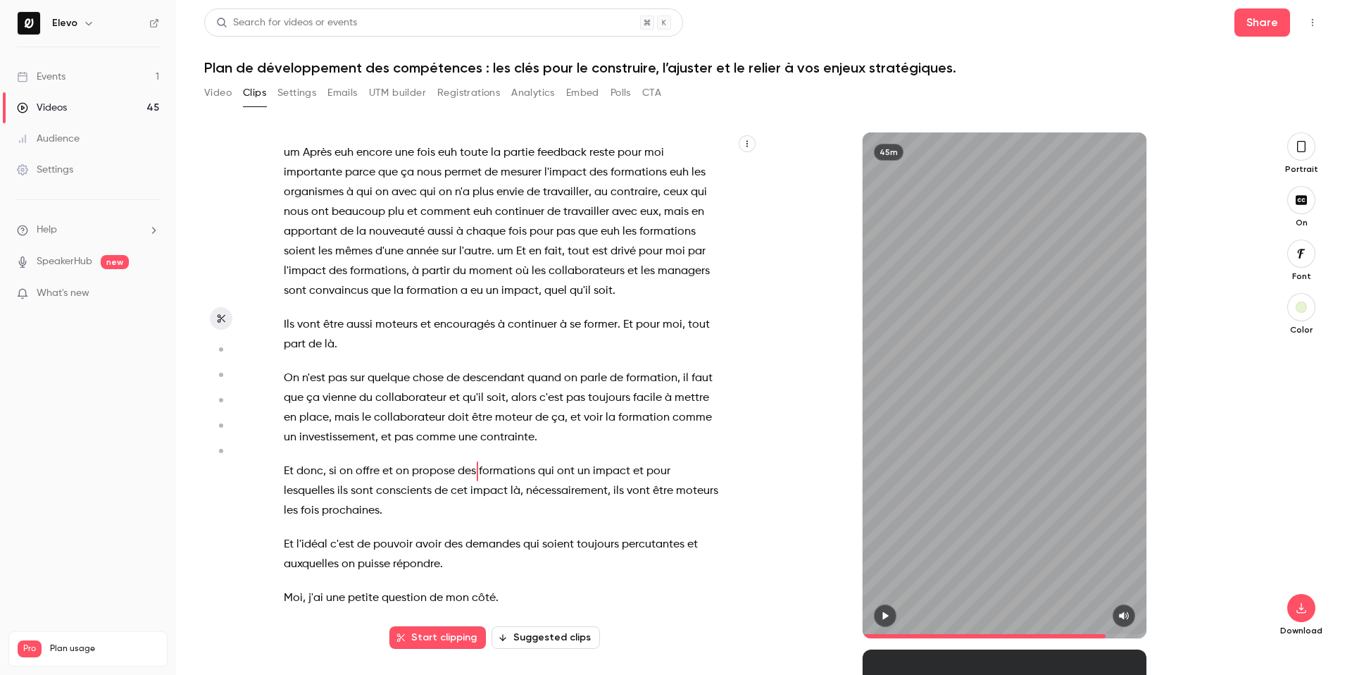
click at [878, 620] on button "button" at bounding box center [885, 615] width 23 height 23
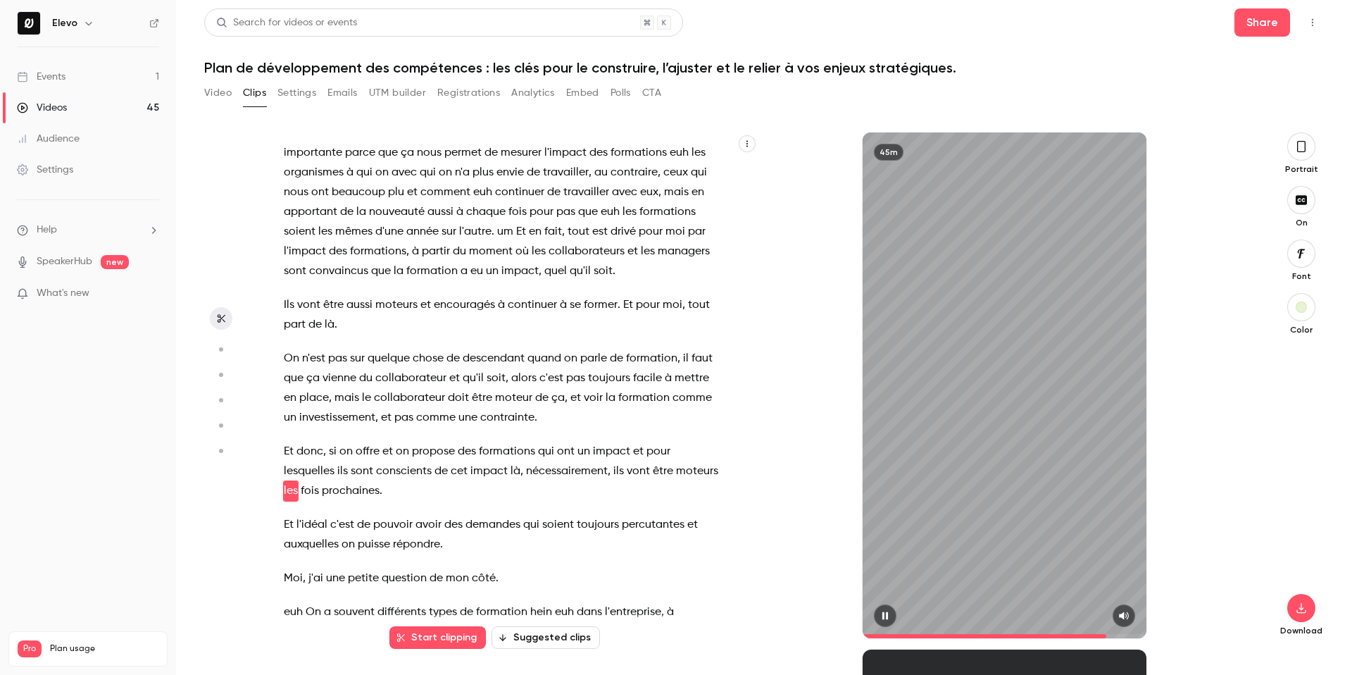
scroll to position [14276, 0]
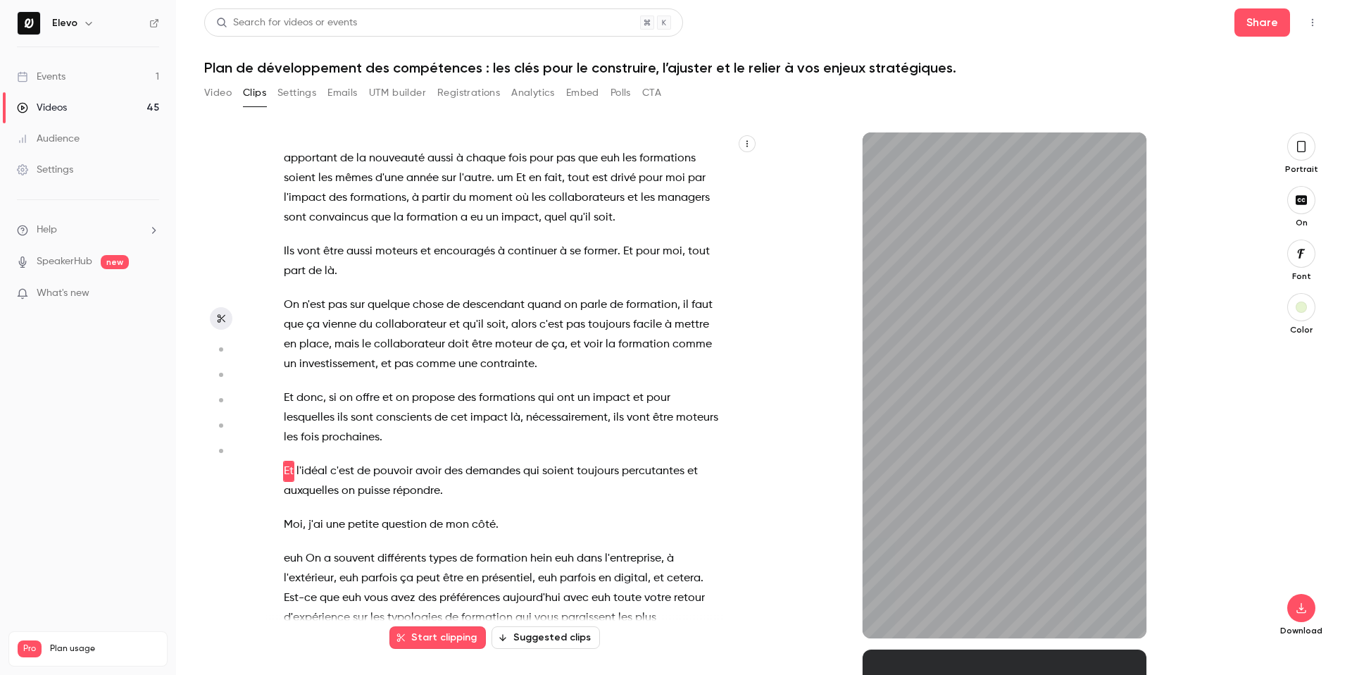
click at [506, 354] on span "contrainte" at bounding box center [507, 364] width 54 height 20
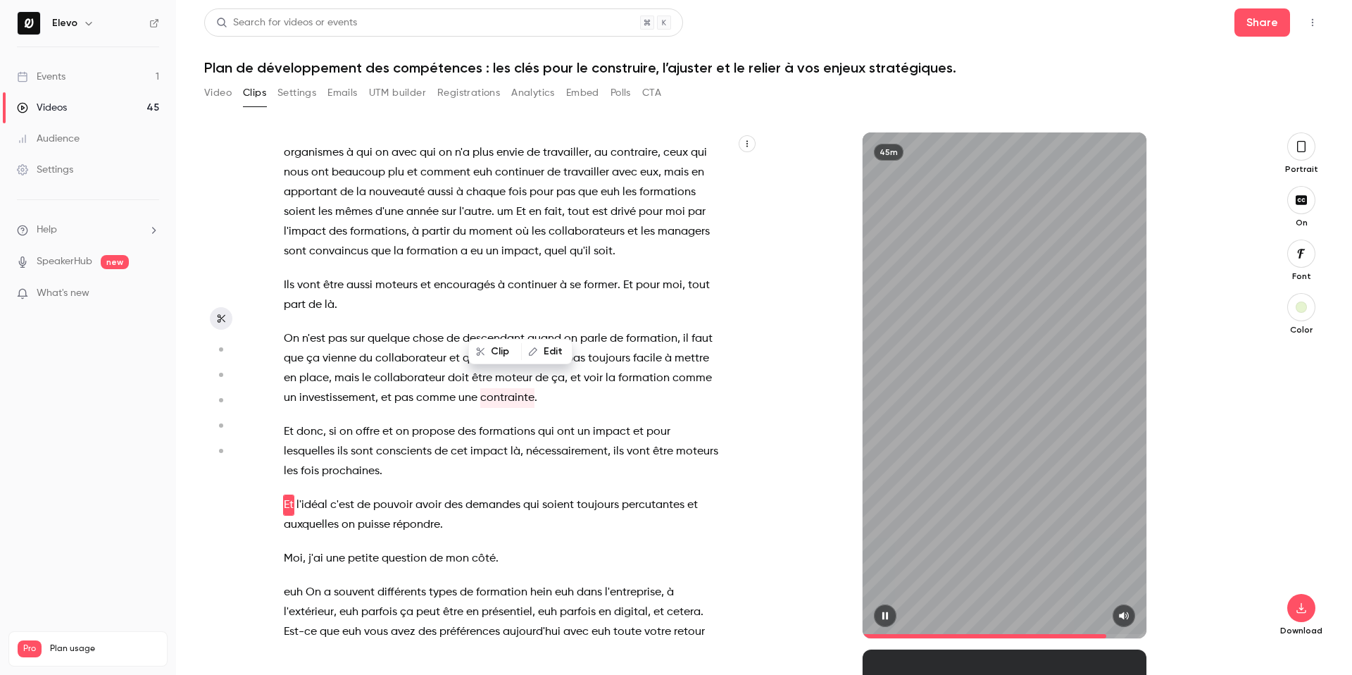
scroll to position [14310, 0]
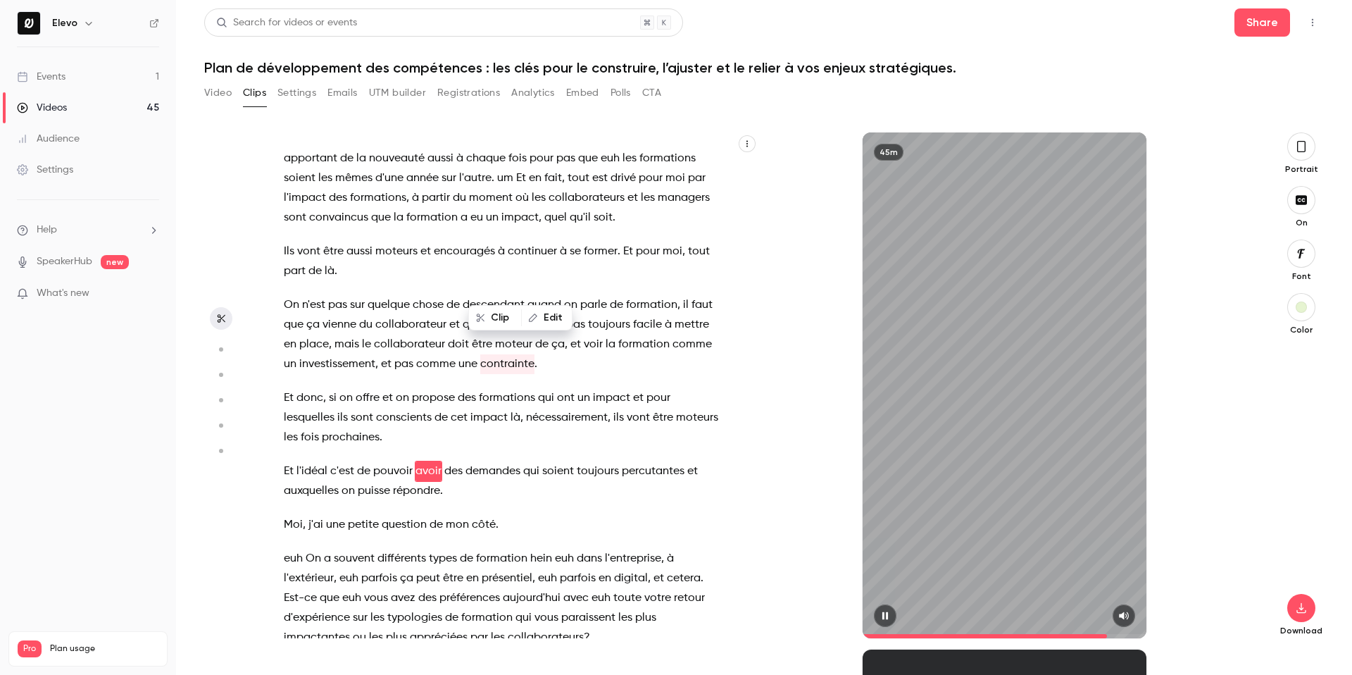
click at [883, 608] on button "button" at bounding box center [885, 615] width 23 height 23
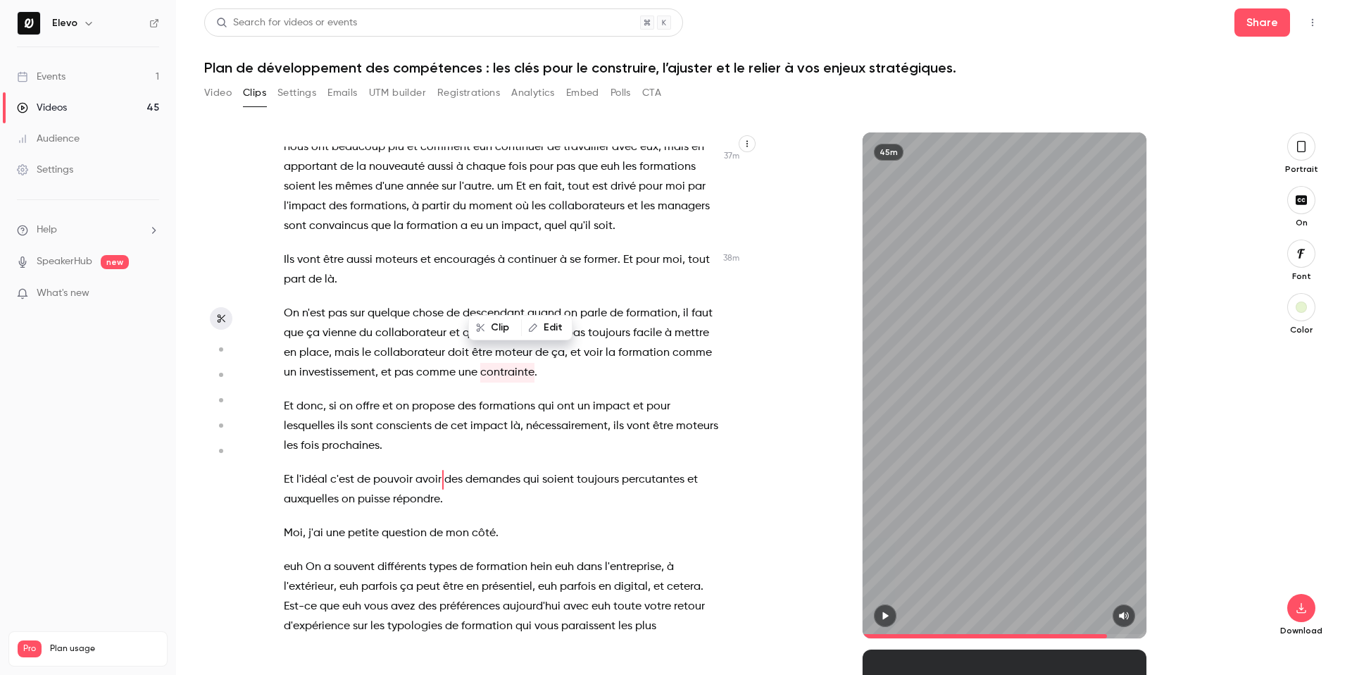
scroll to position [14298, 0]
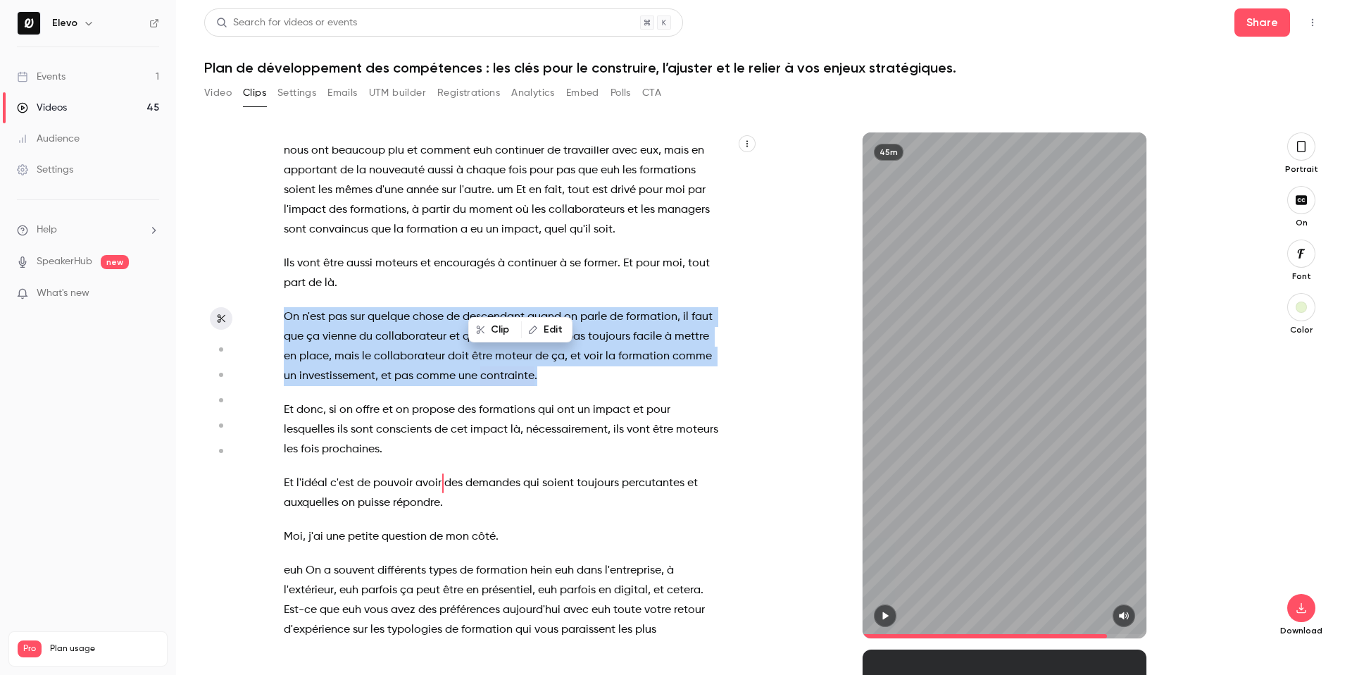
drag, startPoint x: 542, startPoint y: 298, endPoint x: 285, endPoint y: 223, distance: 268.5
click at [285, 223] on div "Bonjour , bonjour à tous et merci de nous rejoindre une nouvelle fois pour un n…" at bounding box center [508, 392] width 485 height 492
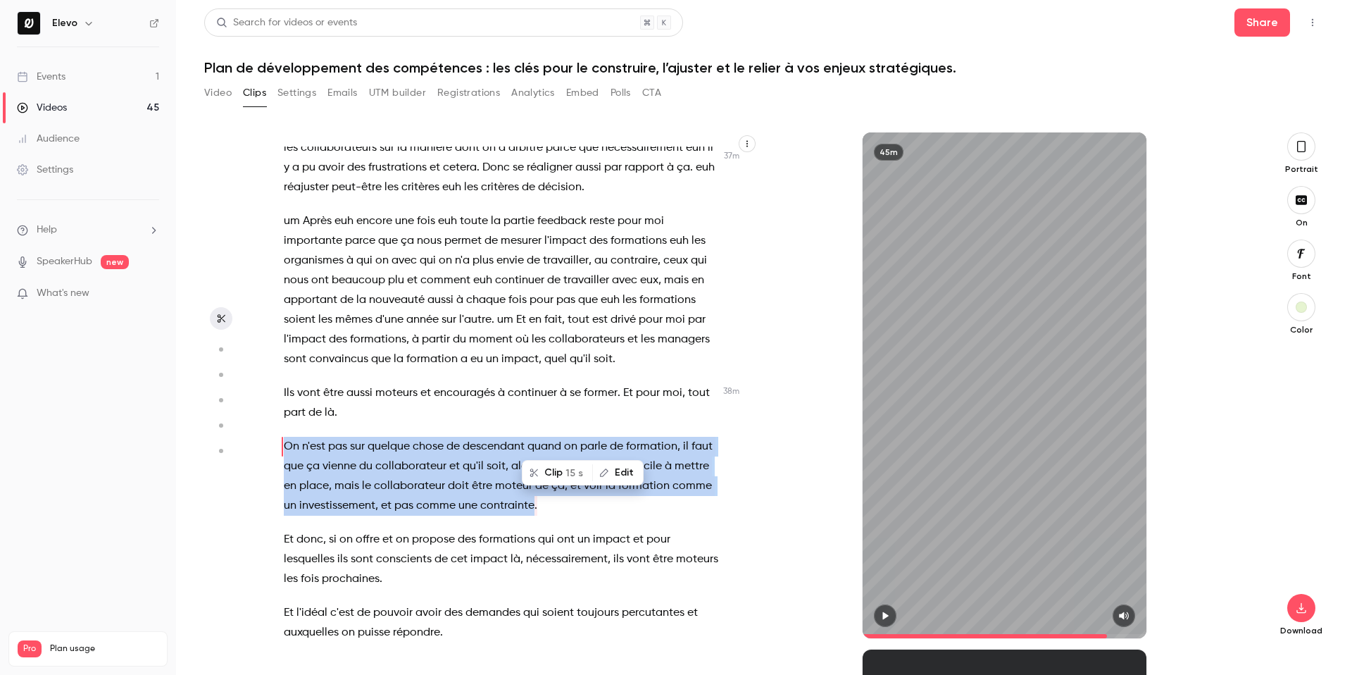
type input "******"
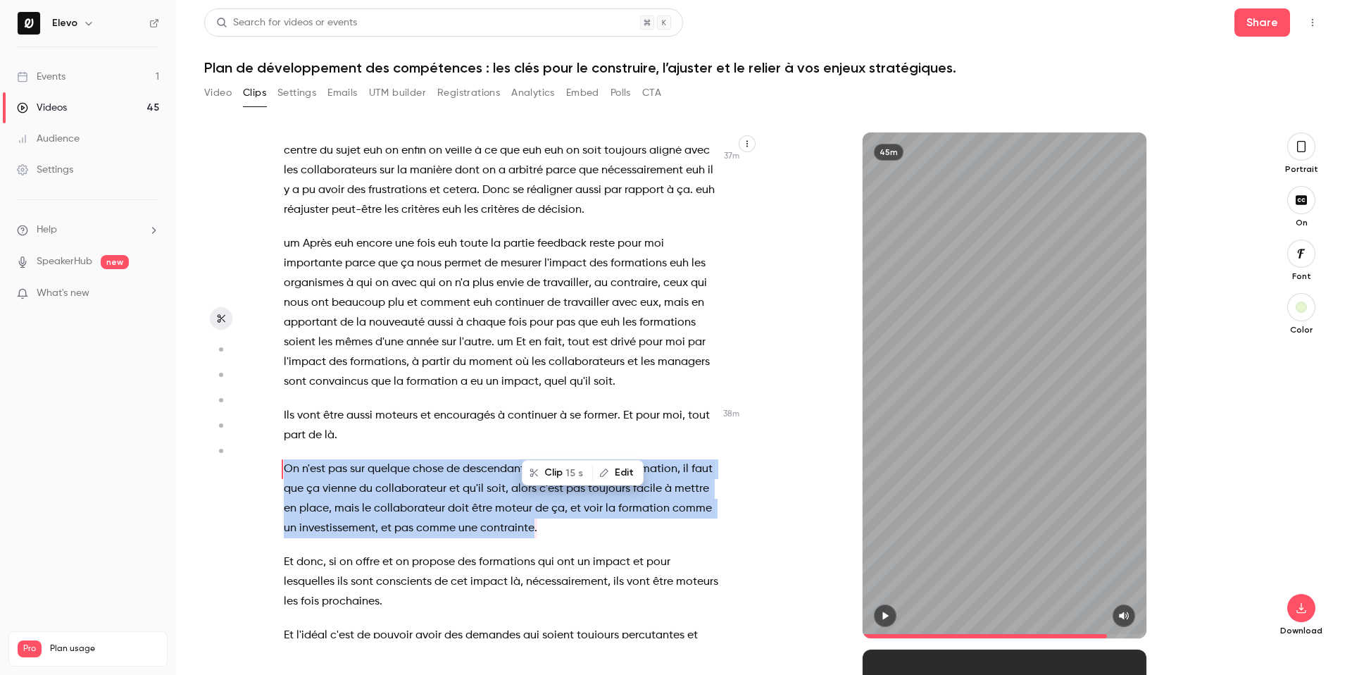
scroll to position [14144, 0]
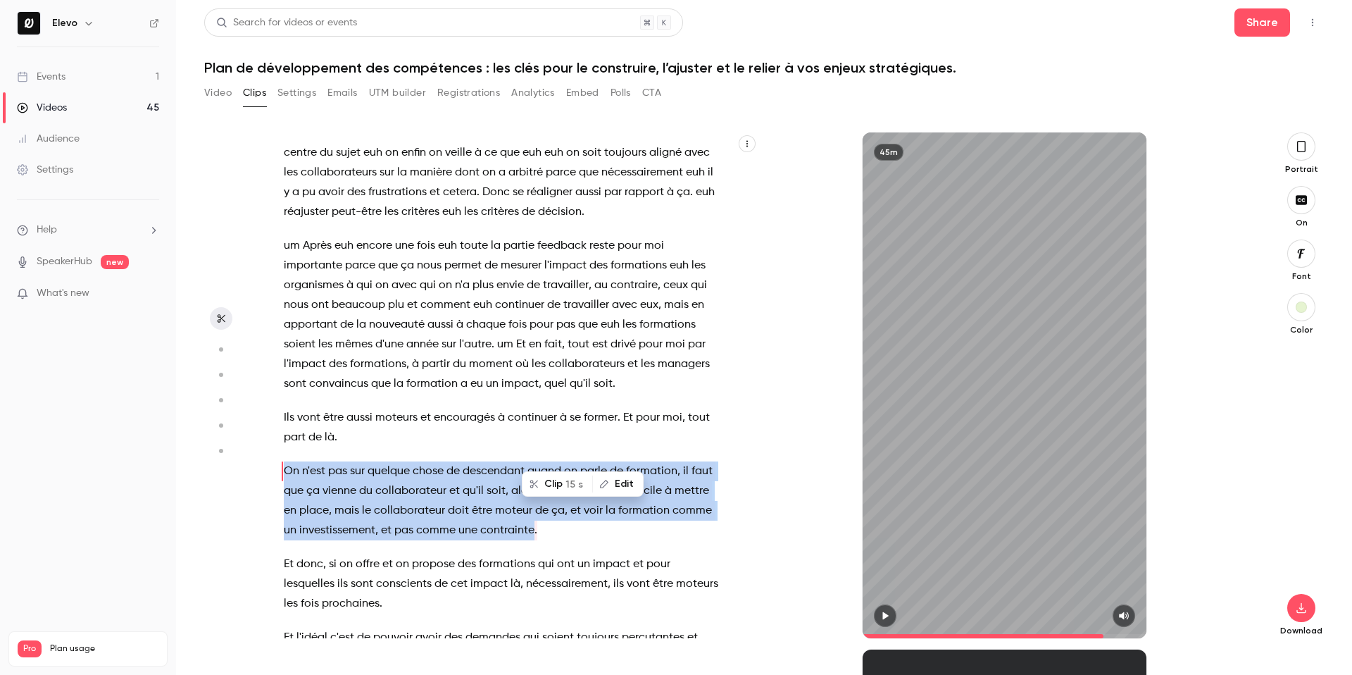
copy p "On n'est pas sur quelque chose de descendant quand on parle de formation , il f…"
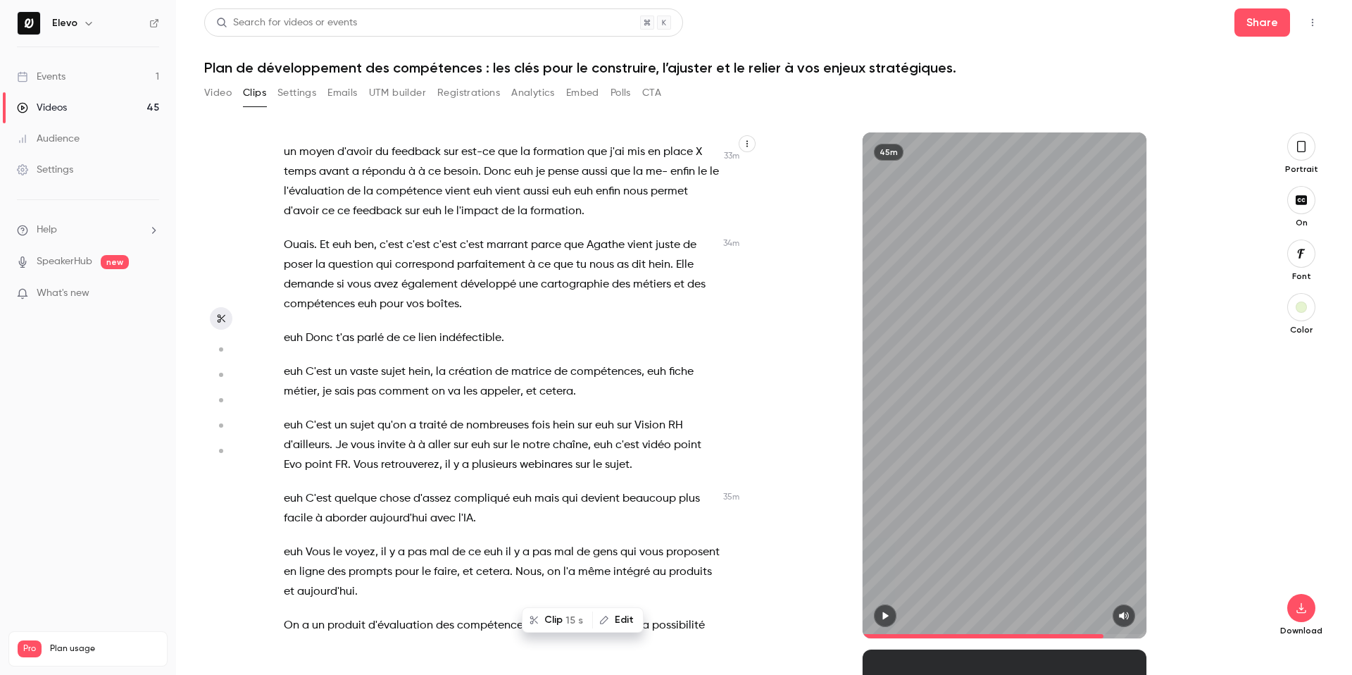
scroll to position [12849, 0]
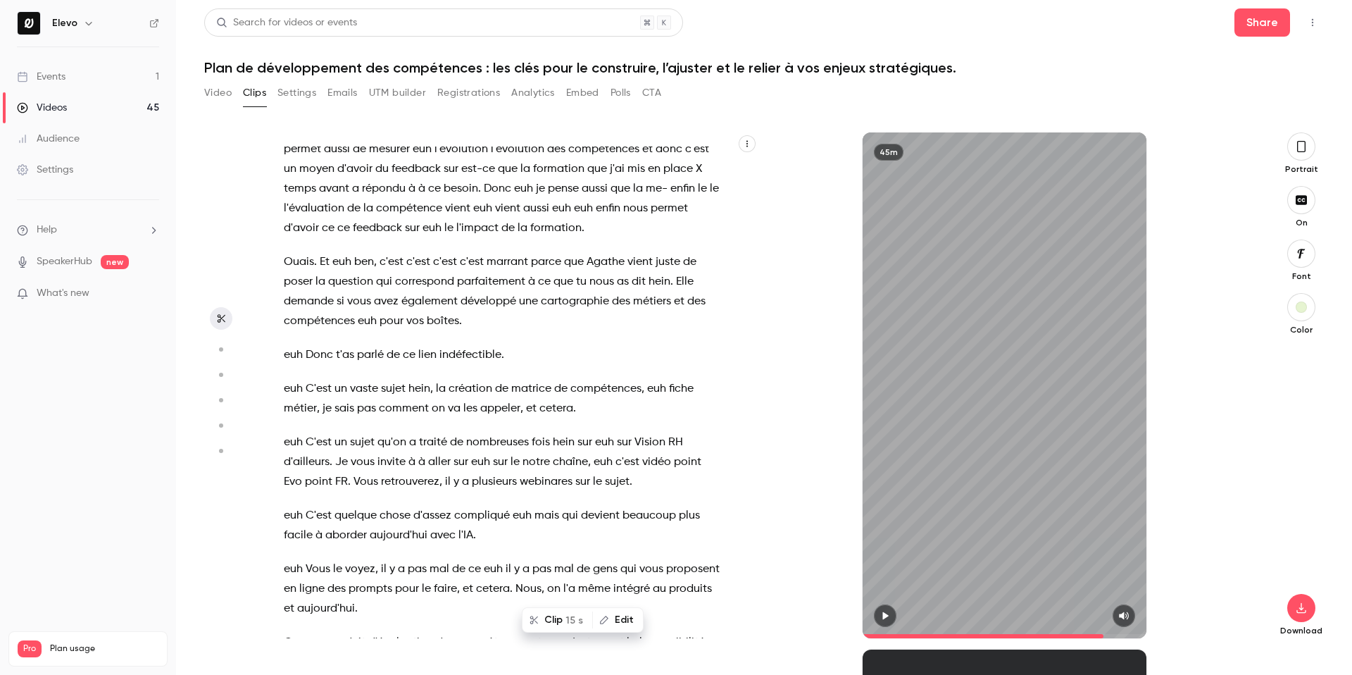
click at [208, 94] on button "Video" at bounding box center [217, 93] width 27 height 23
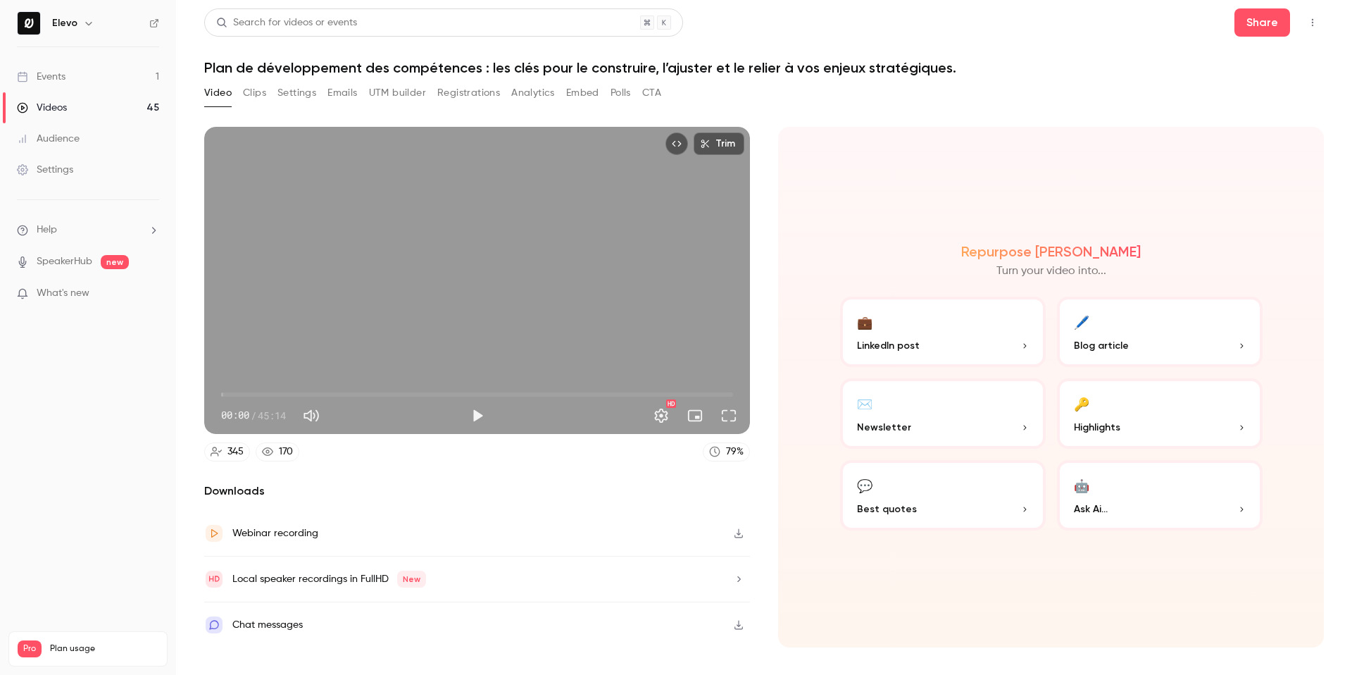
click at [463, 95] on button "Registrations" at bounding box center [468, 93] width 63 height 23
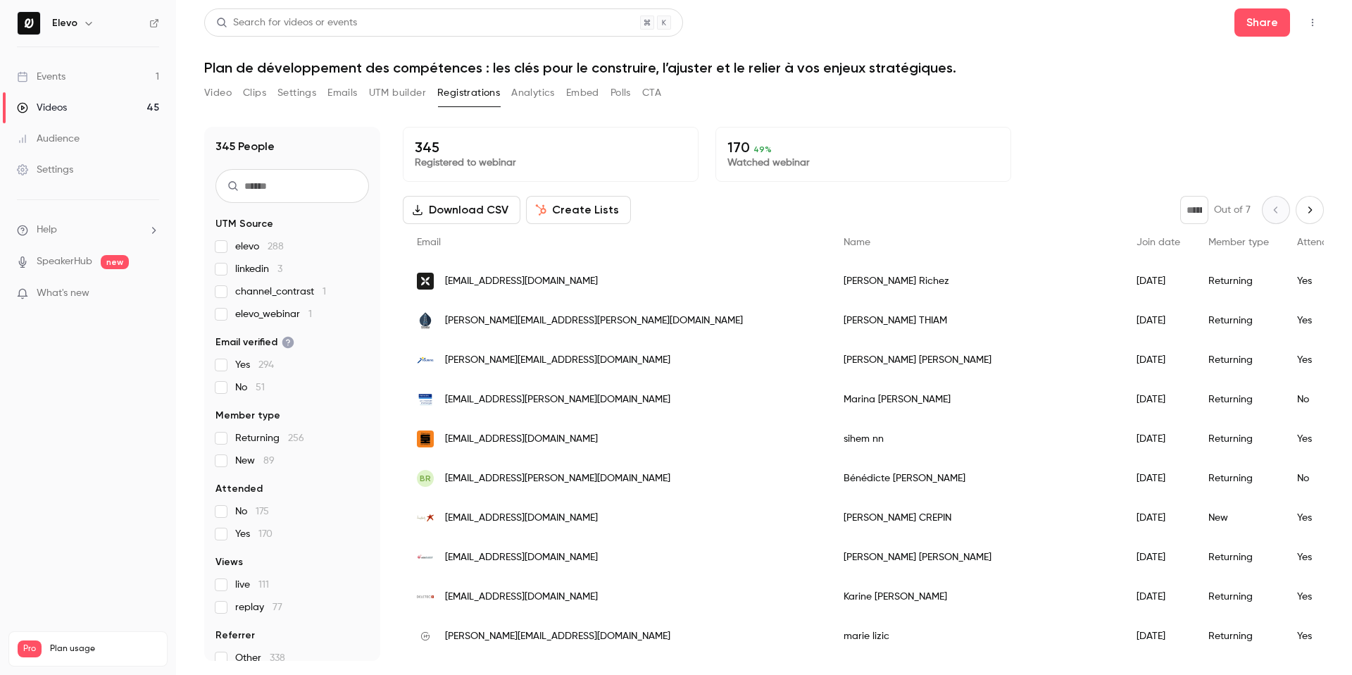
click at [72, 108] on link "Videos 45" at bounding box center [88, 107] width 176 height 31
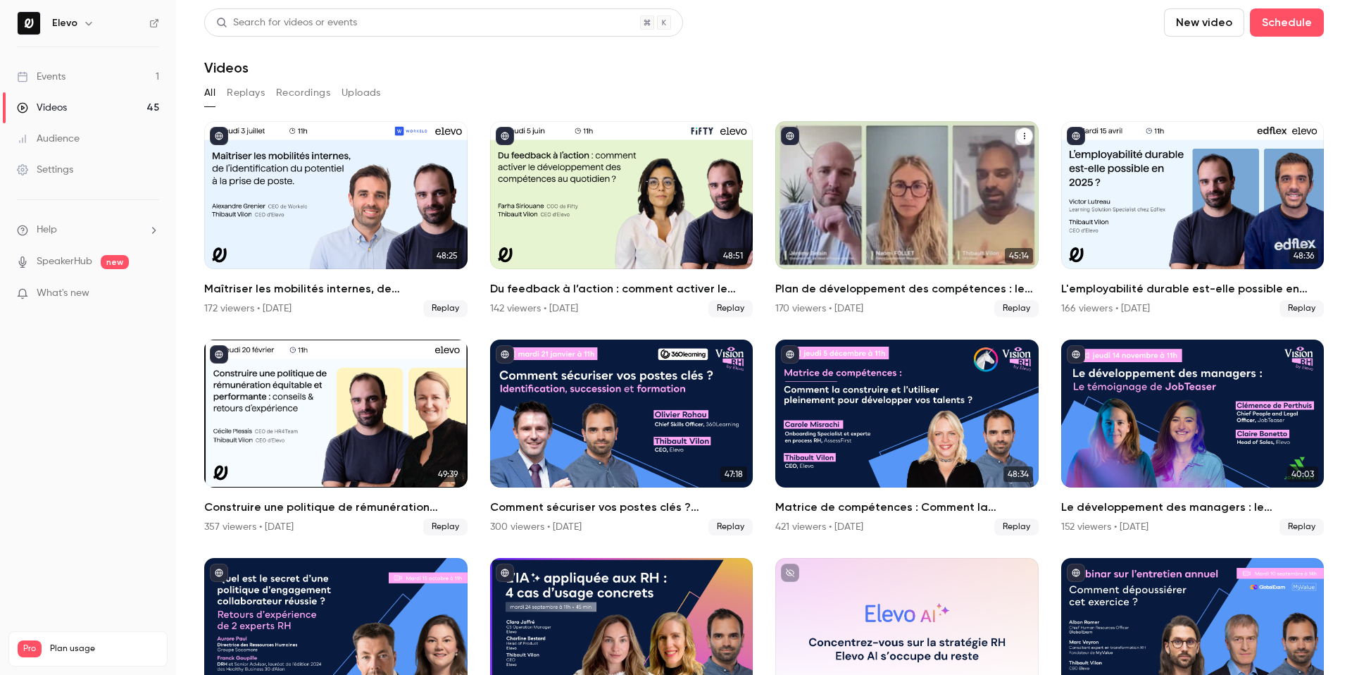
click at [1020, 134] on icon "Plan de développement des compétences : les clés pour le construire, l’ajuster …" at bounding box center [1024, 136] width 8 height 8
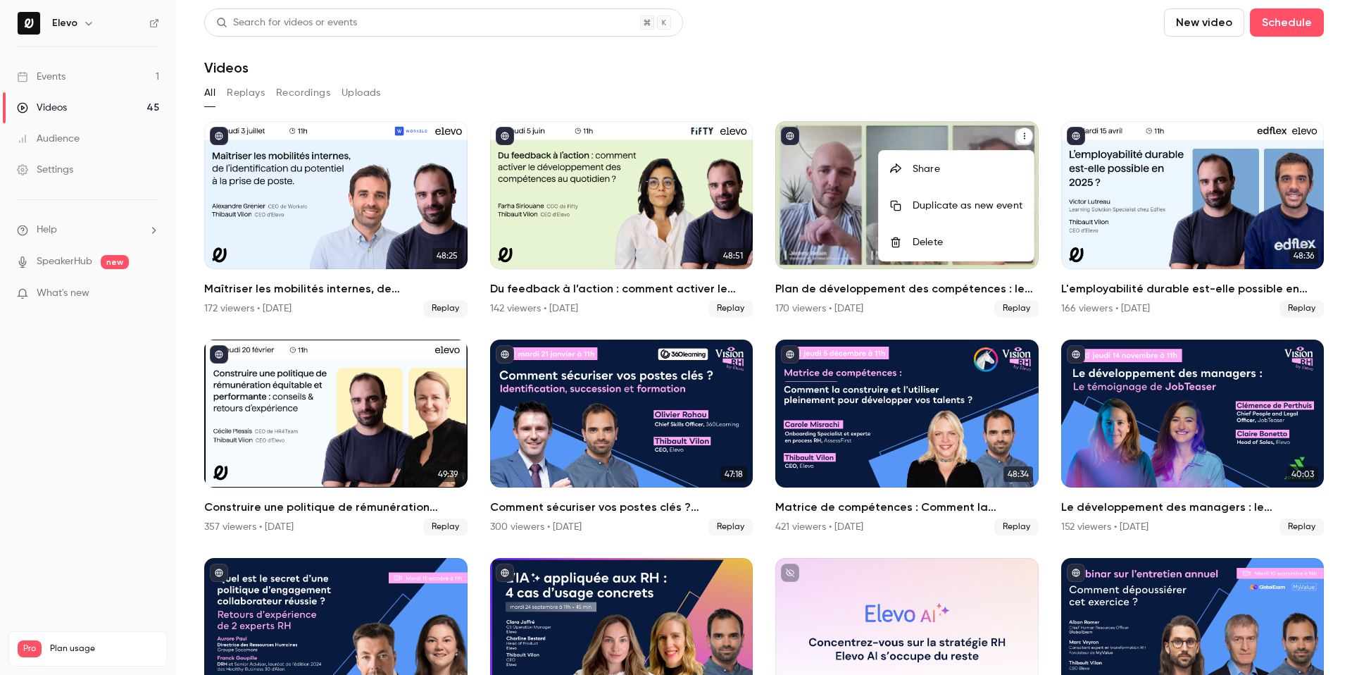
click at [959, 86] on div at bounding box center [676, 337] width 1352 height 675
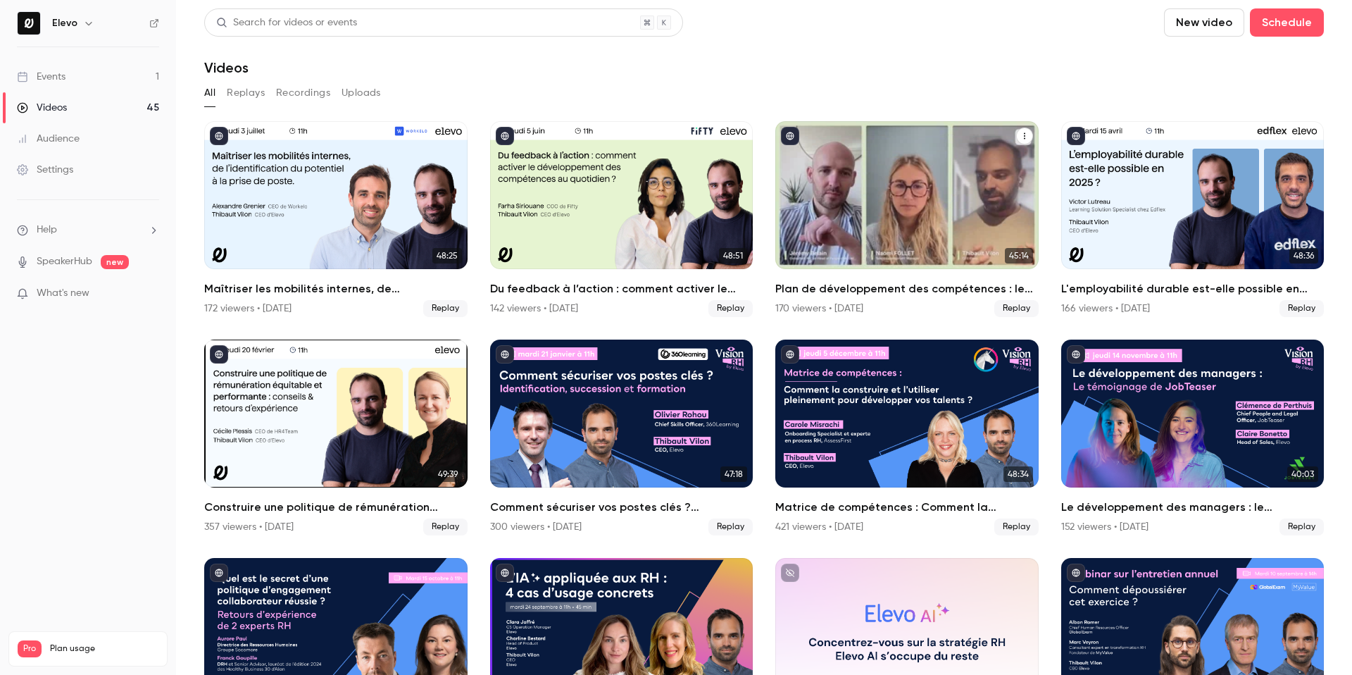
click at [1026, 135] on icon "Plan de développement des compétences : les clés pour le construire, l’ajuster …" at bounding box center [1024, 136] width 8 height 8
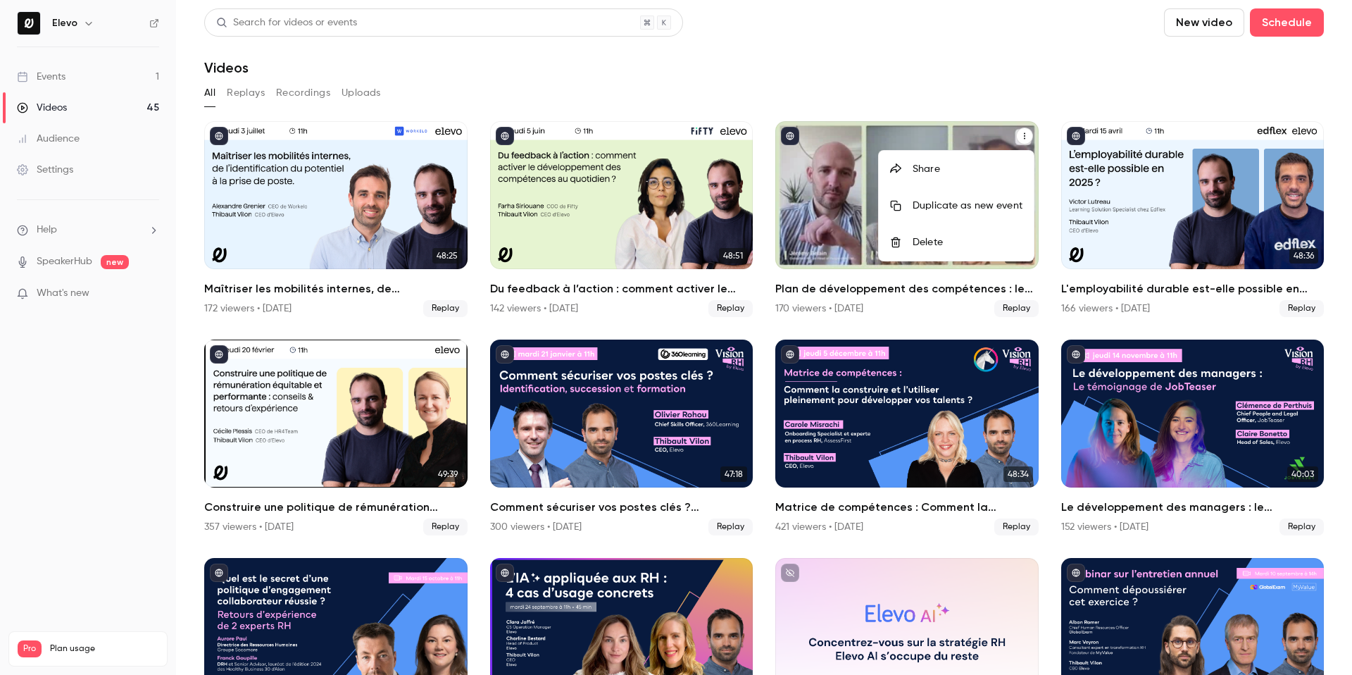
click at [968, 162] on div "Share" at bounding box center [968, 169] width 110 height 14
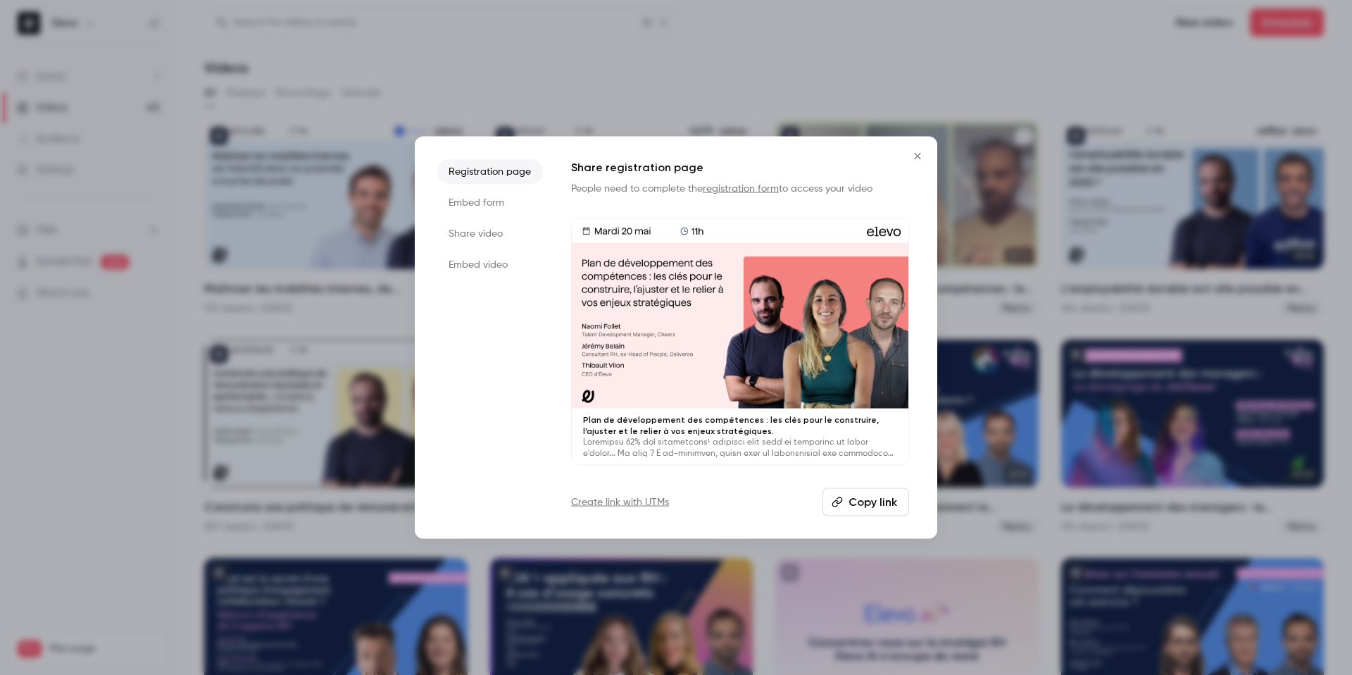
click at [860, 501] on button "Copy link" at bounding box center [866, 501] width 87 height 28
